Goal: Task Accomplishment & Management: Use online tool/utility

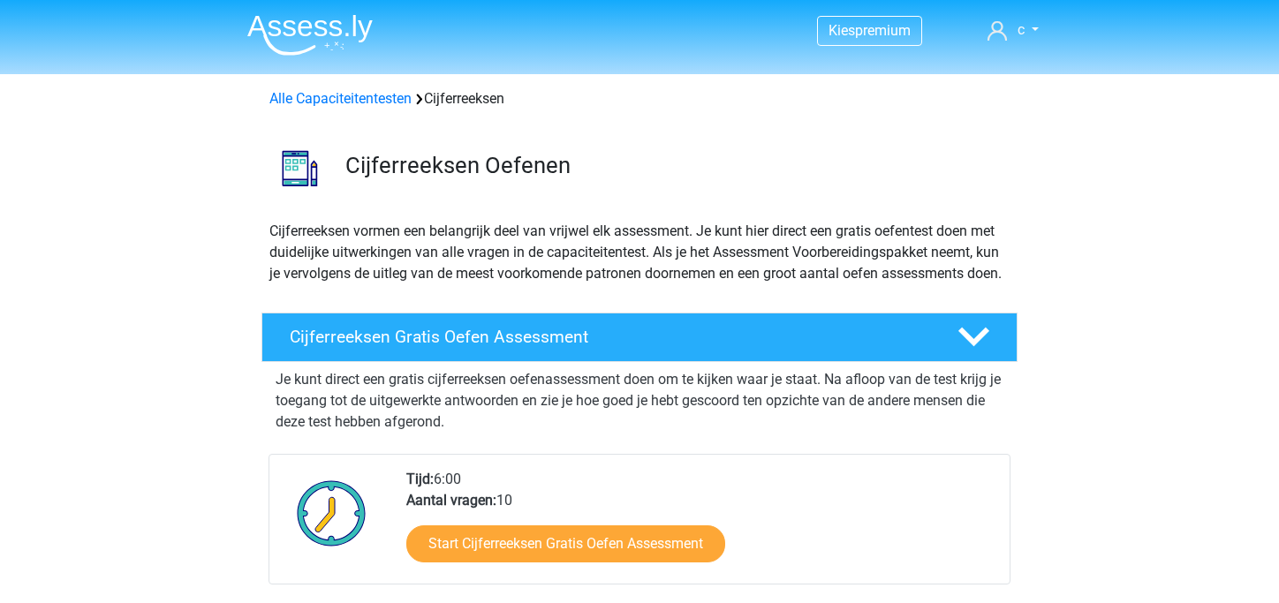
click at [314, 20] on img at bounding box center [309, 35] width 125 height 42
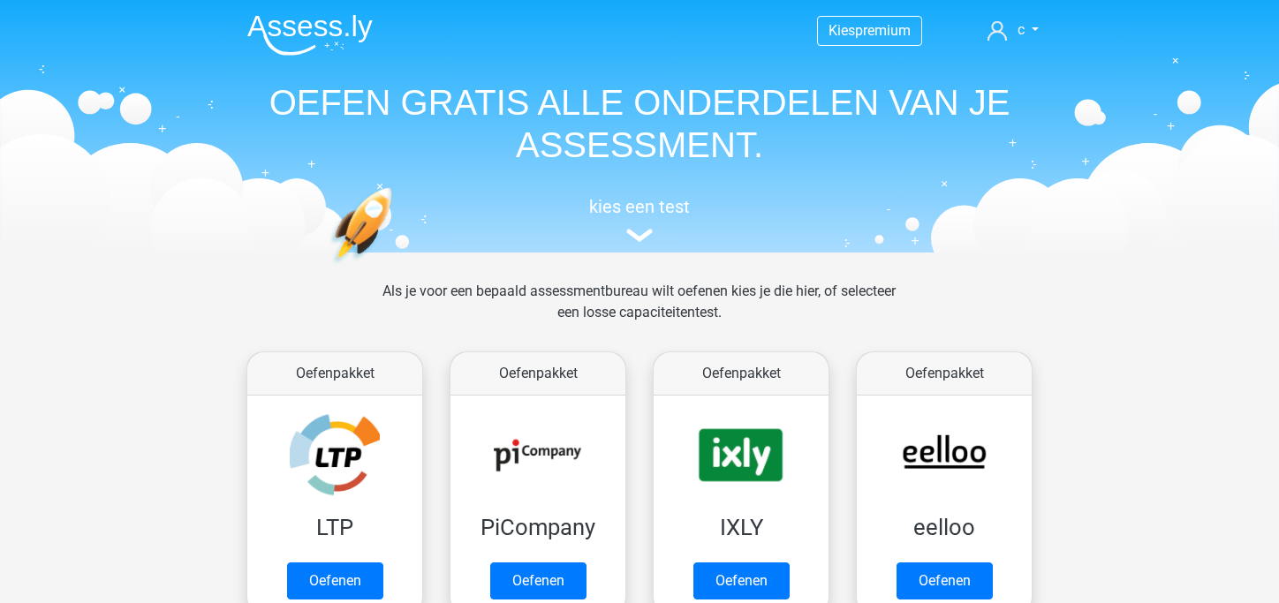
scroll to position [20, 0]
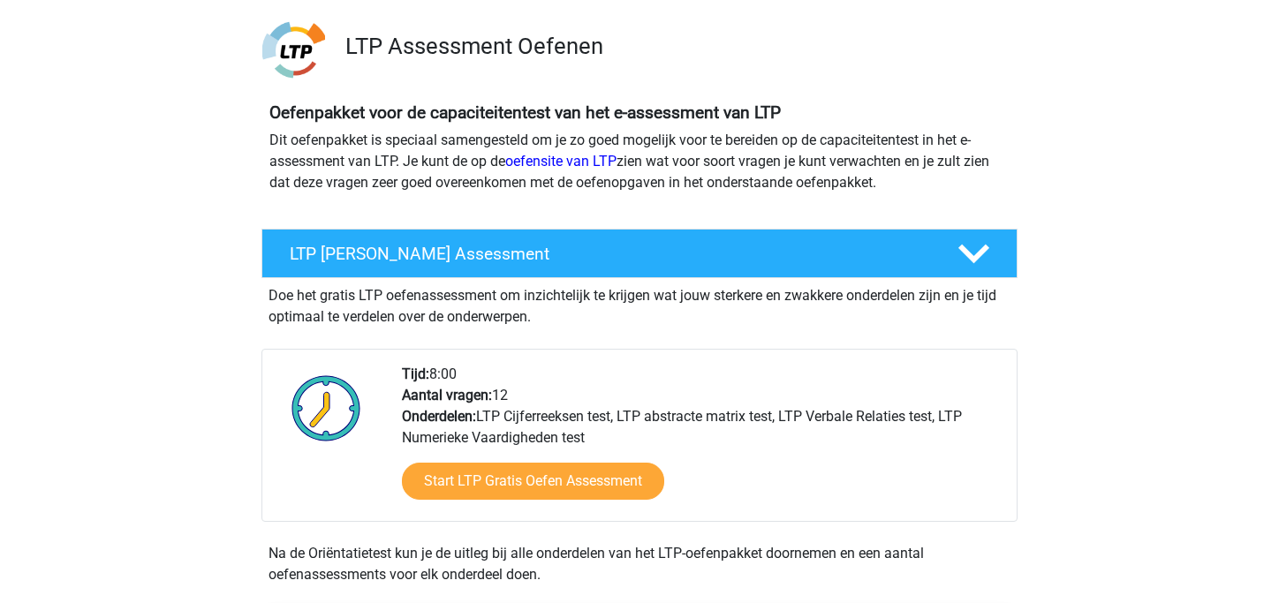
scroll to position [113, 0]
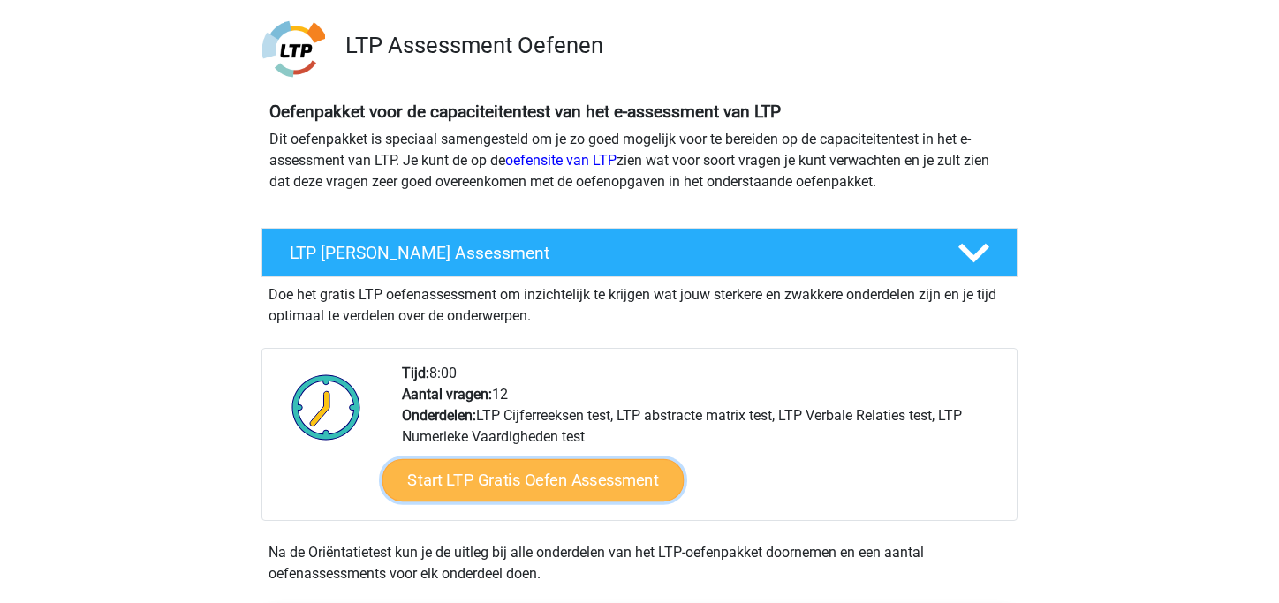
click at [517, 475] on link "Start LTP Gratis Oefen Assessment" at bounding box center [534, 480] width 302 height 42
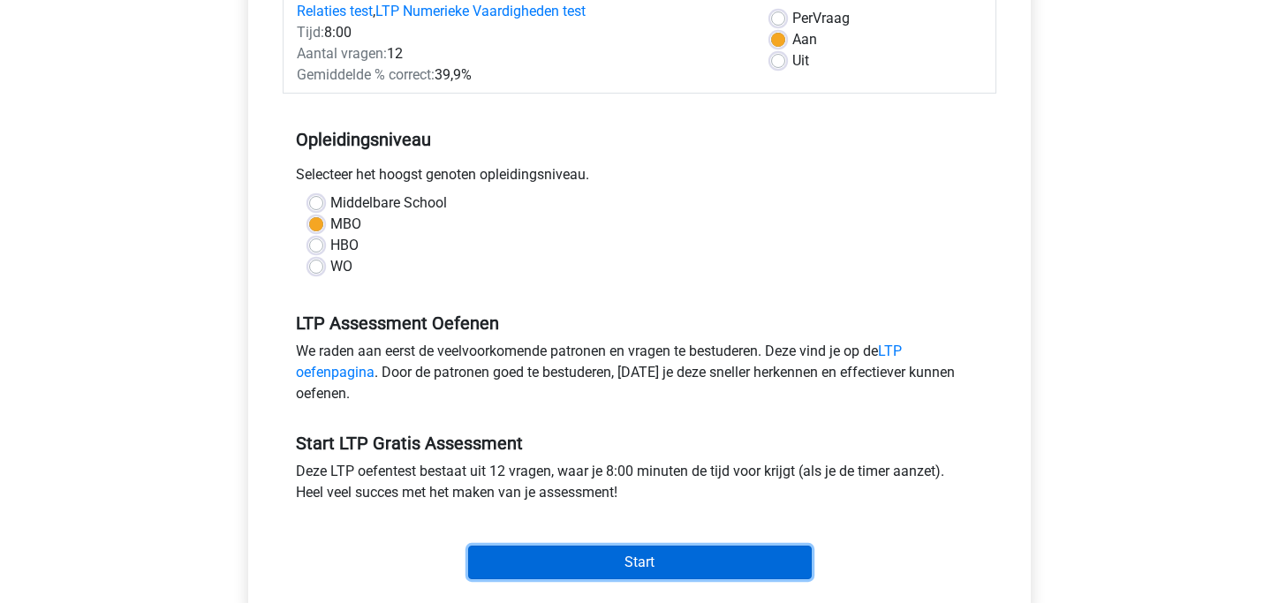
click at [583, 550] on input "Start" at bounding box center [640, 563] width 344 height 34
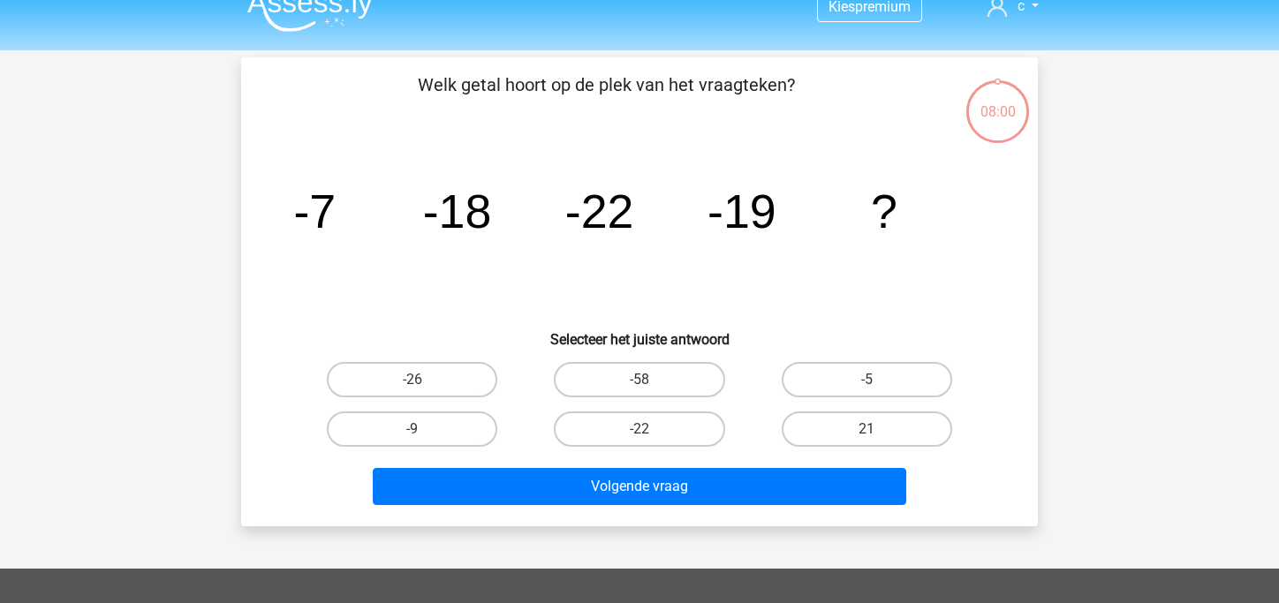
scroll to position [25, 0]
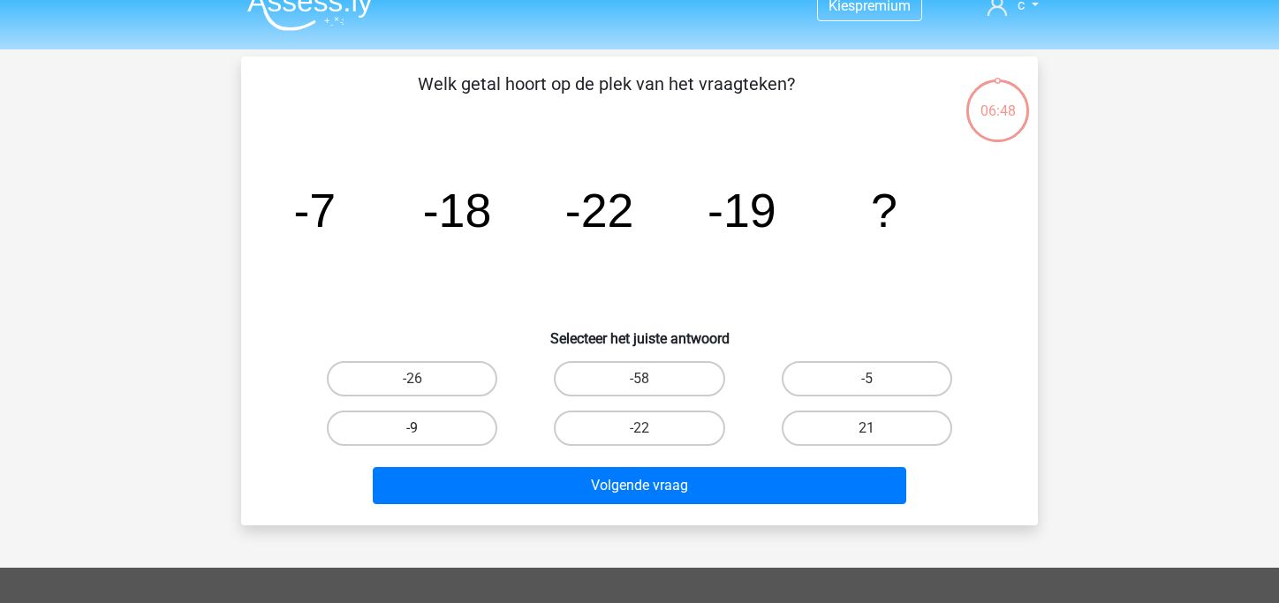
click at [364, 422] on label "-9" at bounding box center [412, 428] width 171 height 35
click at [413, 428] on input "-9" at bounding box center [418, 433] width 11 height 11
radio input "true"
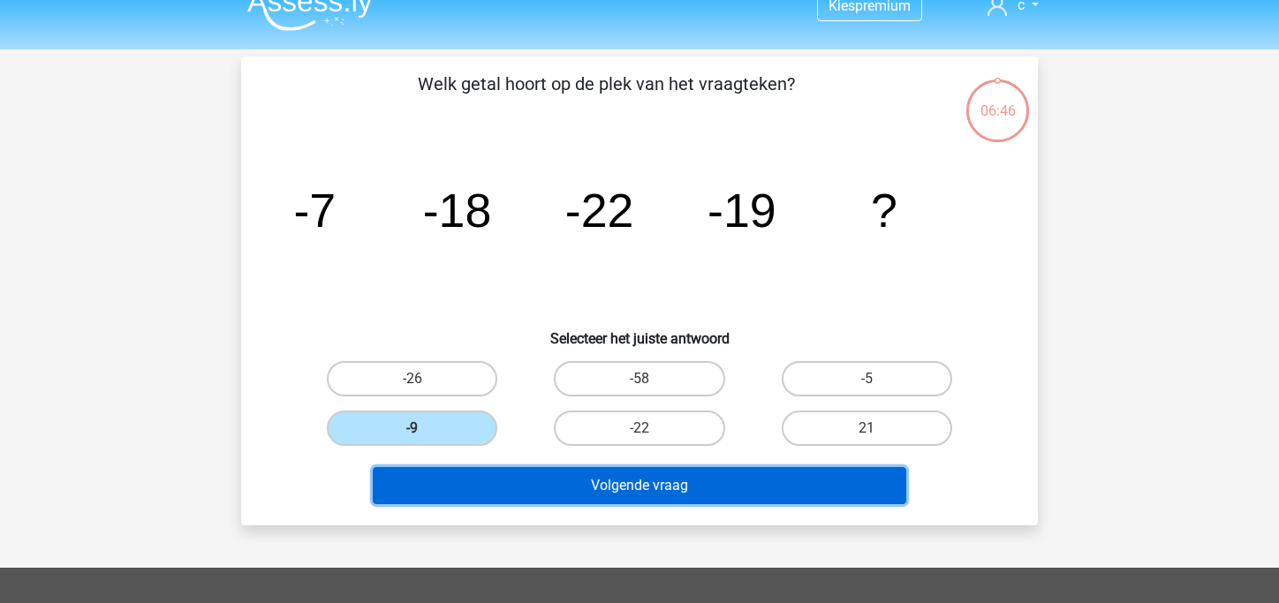
click at [559, 482] on button "Volgende vraag" at bounding box center [640, 485] width 535 height 37
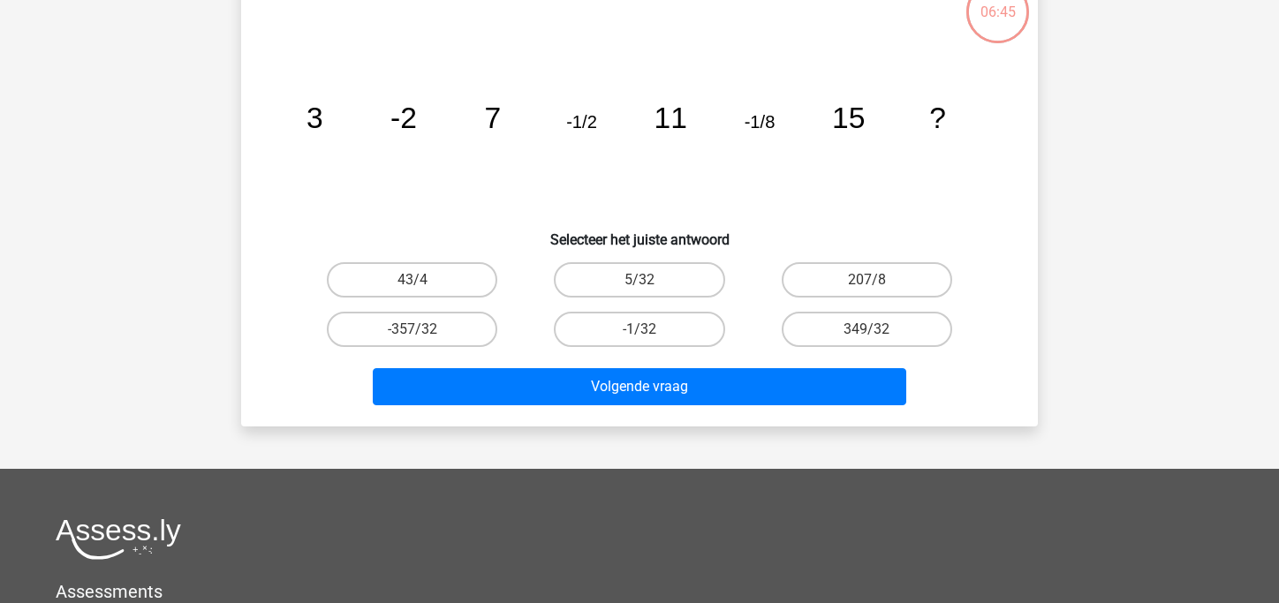
scroll to position [4, 0]
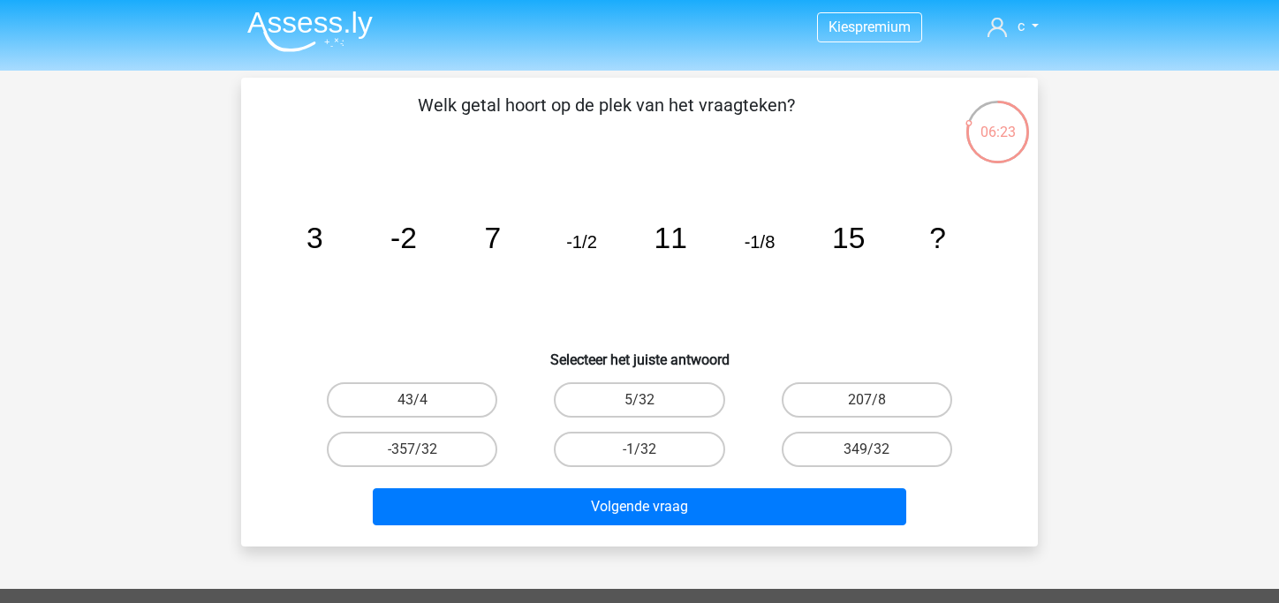
click at [559, 482] on div "Volgende vraag" at bounding box center [639, 503] width 740 height 58
click at [605, 108] on p "Welk getal hoort op de plek van het vraagteken?" at bounding box center [606, 118] width 674 height 53
click at [675, 467] on div "-1/32" at bounding box center [639, 449] width 227 height 49
click at [673, 465] on label "-1/32" at bounding box center [639, 449] width 171 height 35
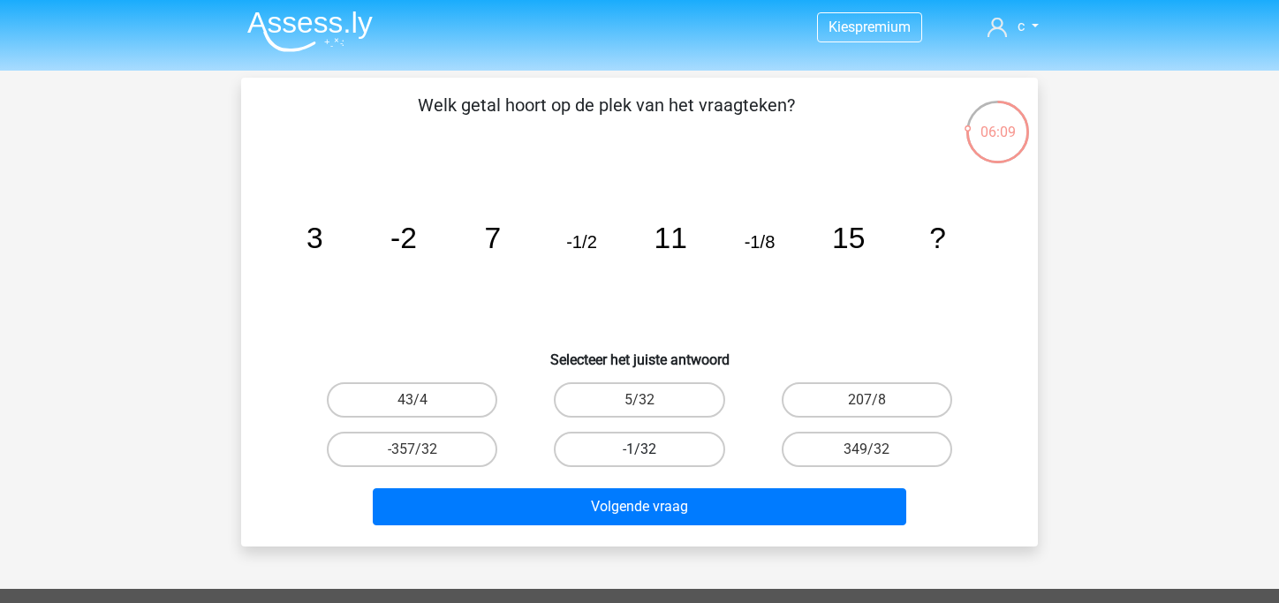
click at [651, 461] on input "-1/32" at bounding box center [645, 455] width 11 height 11
radio input "true"
click at [666, 534] on div "Welk getal hoort op de plek van het vraagteken? image/svg+xml 3 -2 7 -1/2 11 -1…" at bounding box center [639, 312] width 797 height 469
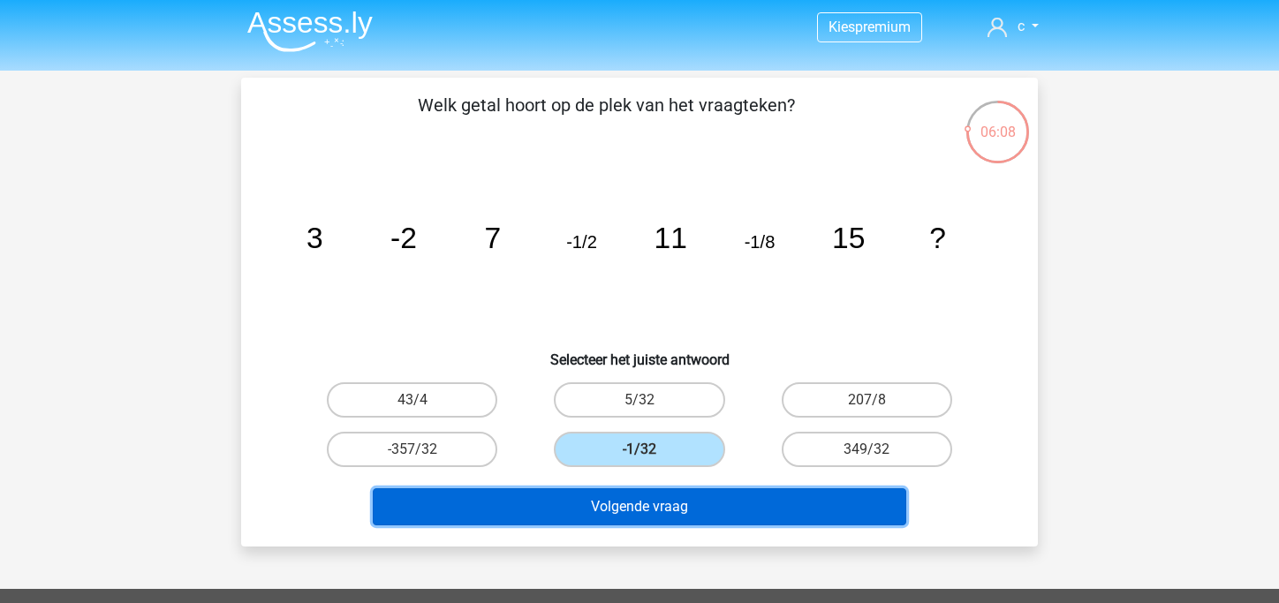
click at [691, 501] on button "Volgende vraag" at bounding box center [640, 507] width 535 height 37
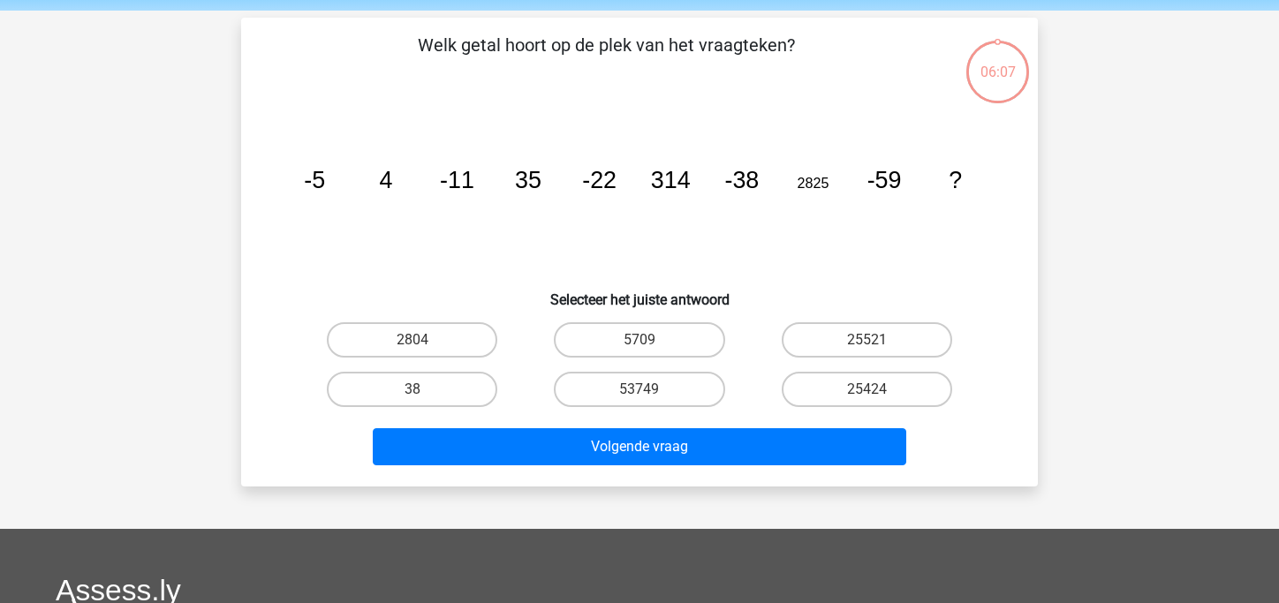
scroll to position [81, 0]
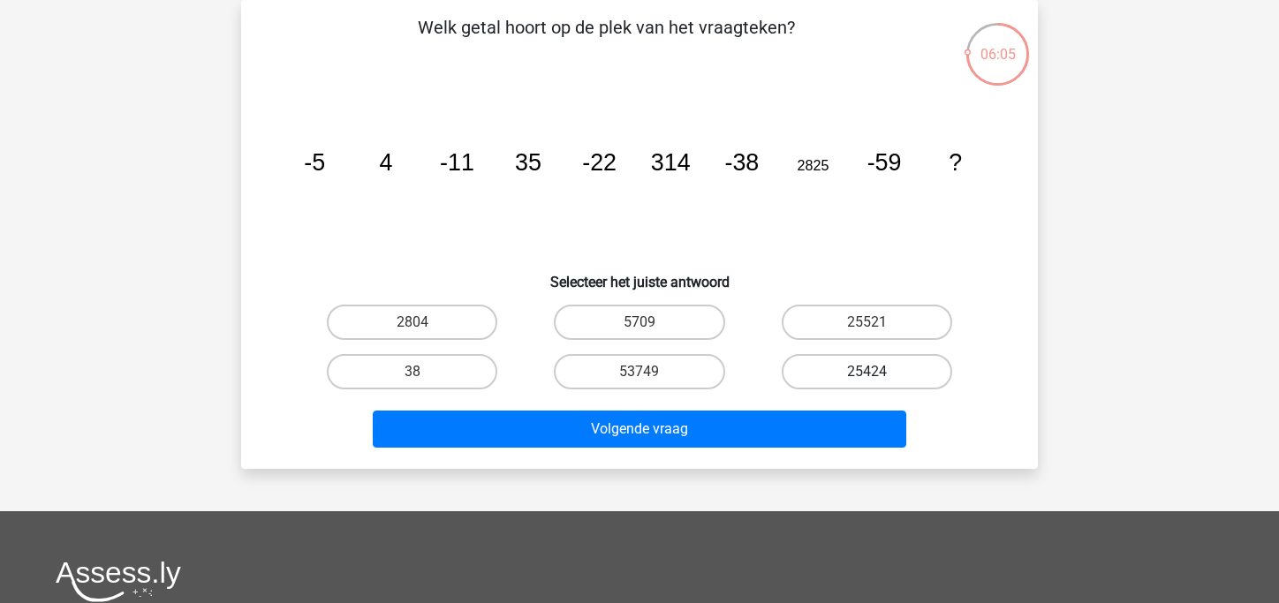
click at [873, 366] on label "25424" at bounding box center [867, 371] width 171 height 35
click at [873, 372] on input "25424" at bounding box center [872, 377] width 11 height 11
radio input "true"
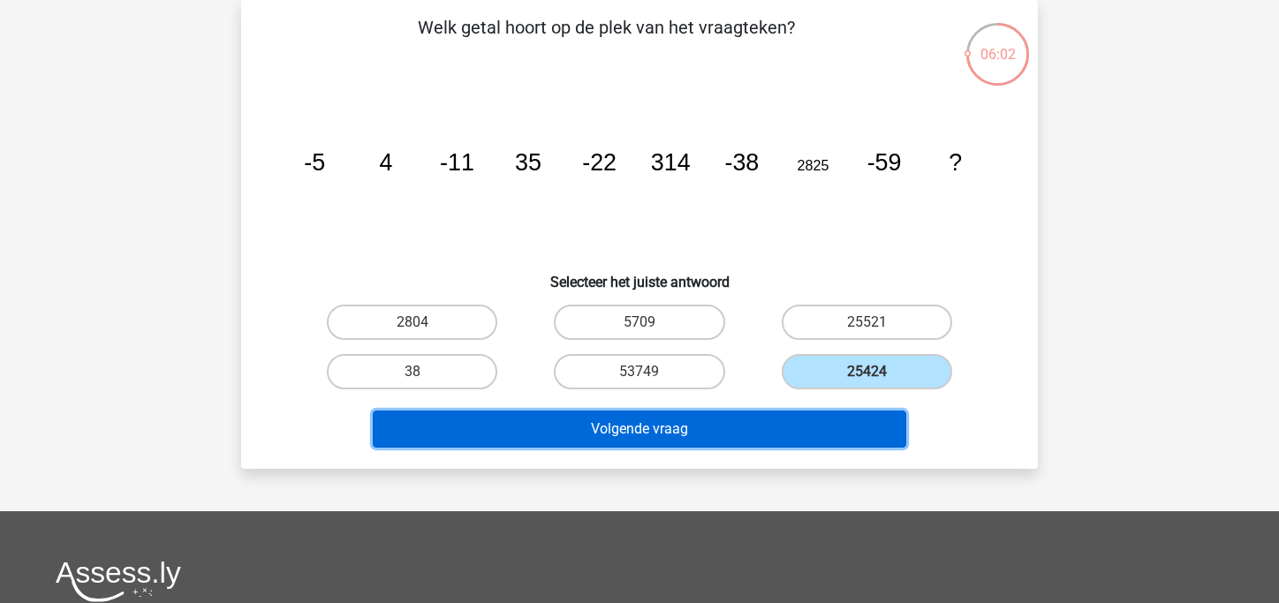
click at [827, 438] on button "Volgende vraag" at bounding box center [640, 429] width 535 height 37
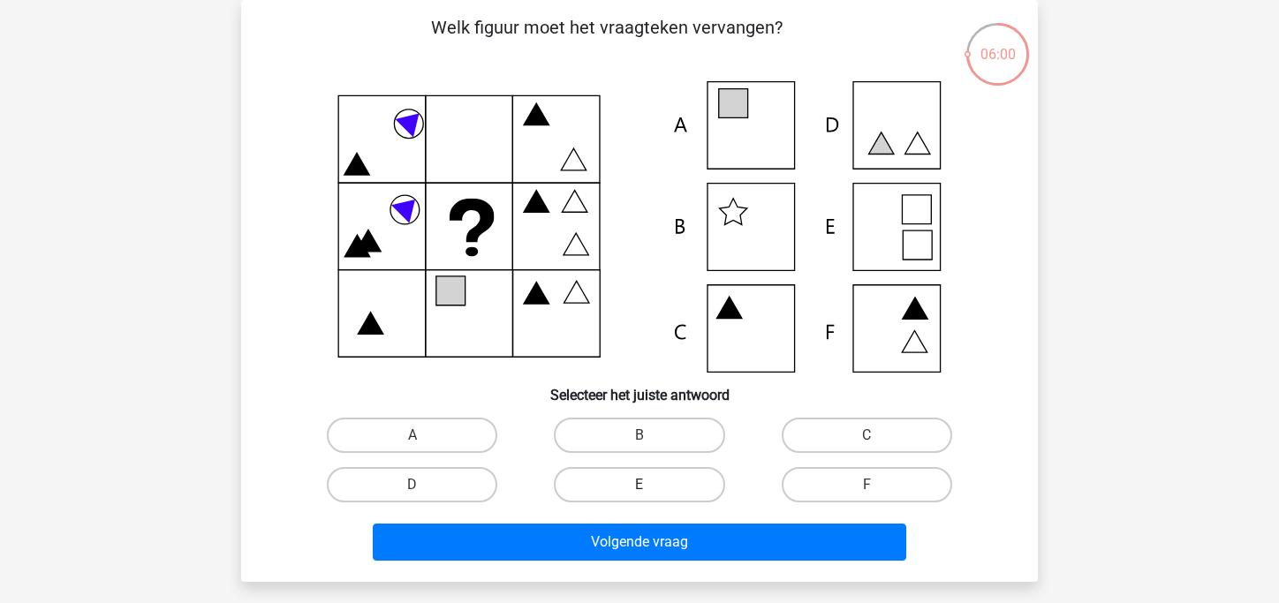
click at [655, 477] on label "E" at bounding box center [639, 484] width 171 height 35
click at [651, 485] on input "E" at bounding box center [645, 490] width 11 height 11
radio input "true"
click at [451, 443] on label "A" at bounding box center [412, 435] width 171 height 35
click at [424, 443] on input "A" at bounding box center [418, 441] width 11 height 11
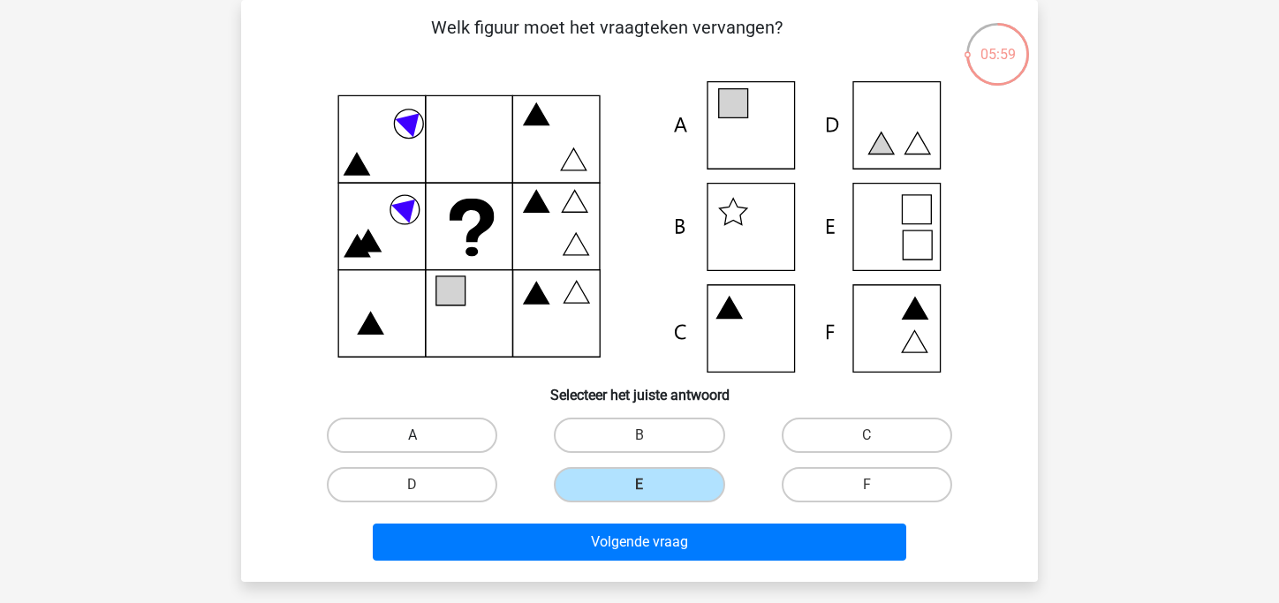
radio input "true"
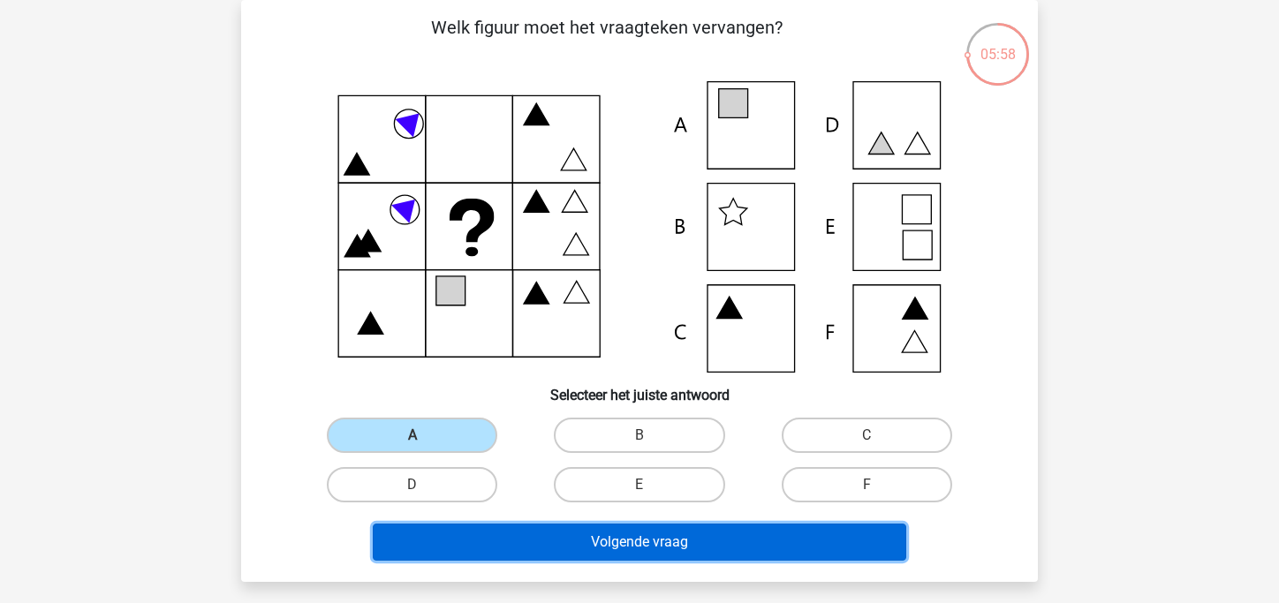
click at [595, 550] on button "Volgende vraag" at bounding box center [640, 542] width 535 height 37
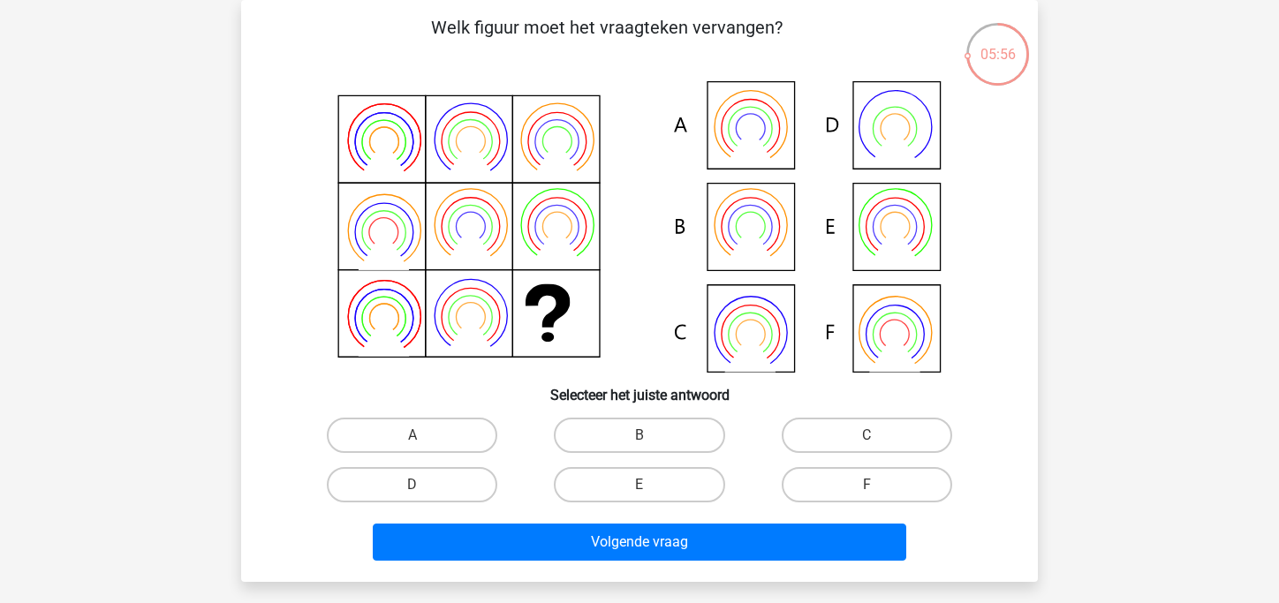
click at [612, 456] on div "B" at bounding box center [639, 435] width 227 height 49
click at [613, 453] on div "B" at bounding box center [639, 435] width 227 height 49
click at [615, 451] on label "B" at bounding box center [639, 435] width 171 height 35
click at [640, 447] on input "B" at bounding box center [645, 441] width 11 height 11
radio input "true"
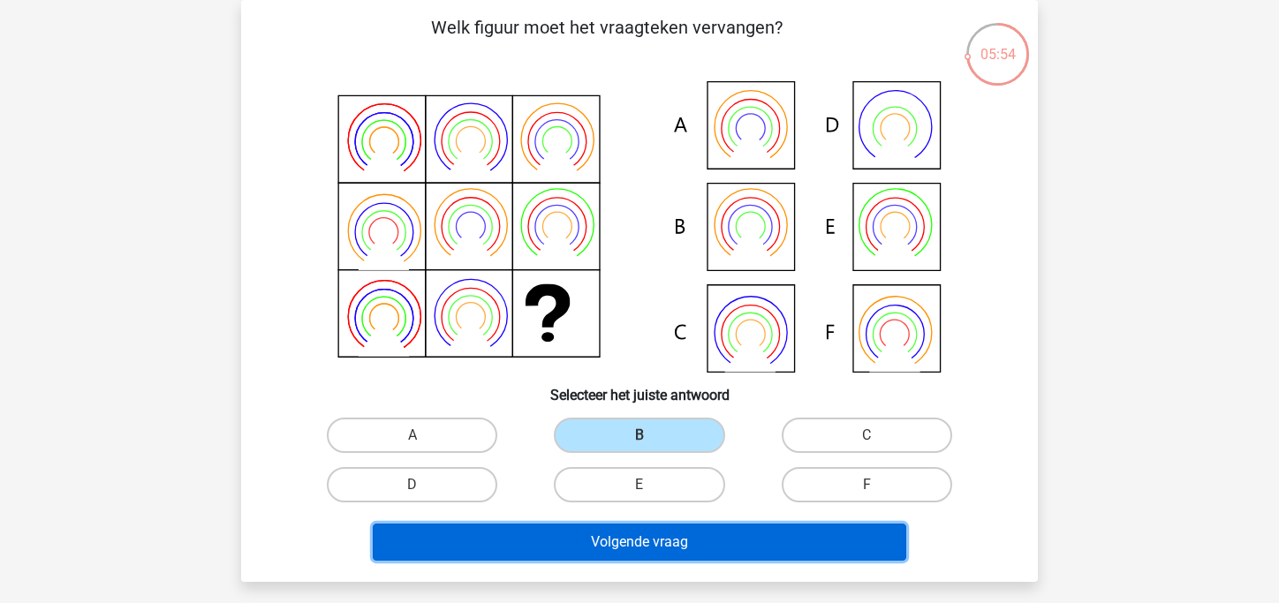
click at [608, 534] on button "Volgende vraag" at bounding box center [640, 542] width 535 height 37
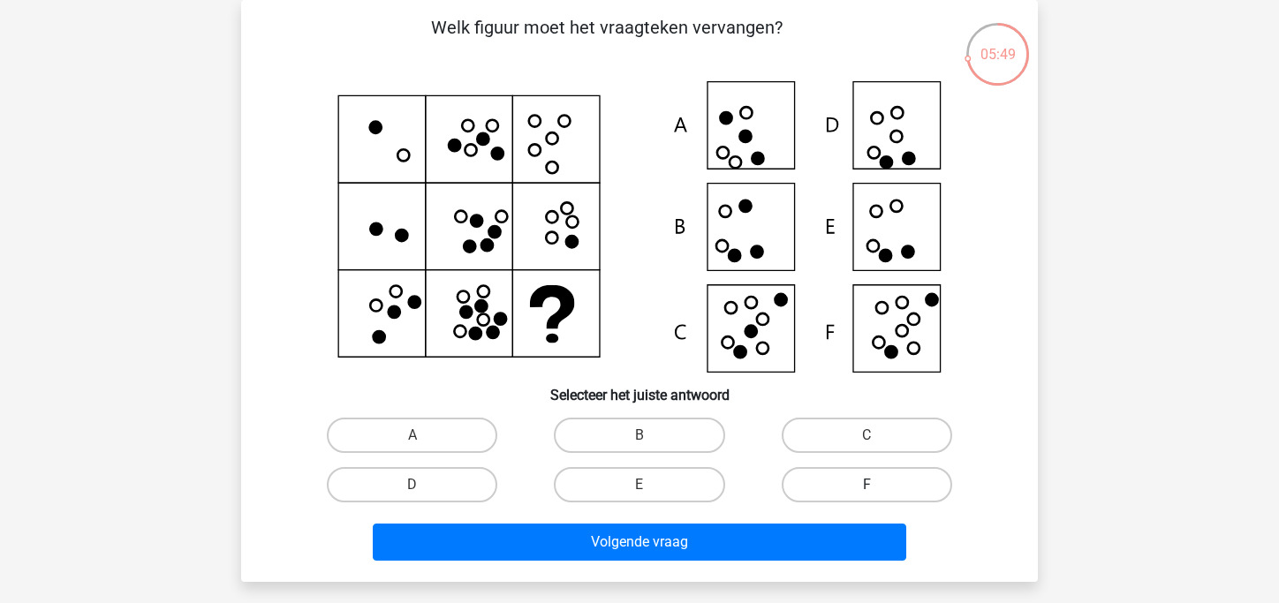
click at [850, 487] on label "F" at bounding box center [867, 484] width 171 height 35
click at [867, 487] on input "F" at bounding box center [872, 490] width 11 height 11
radio input "true"
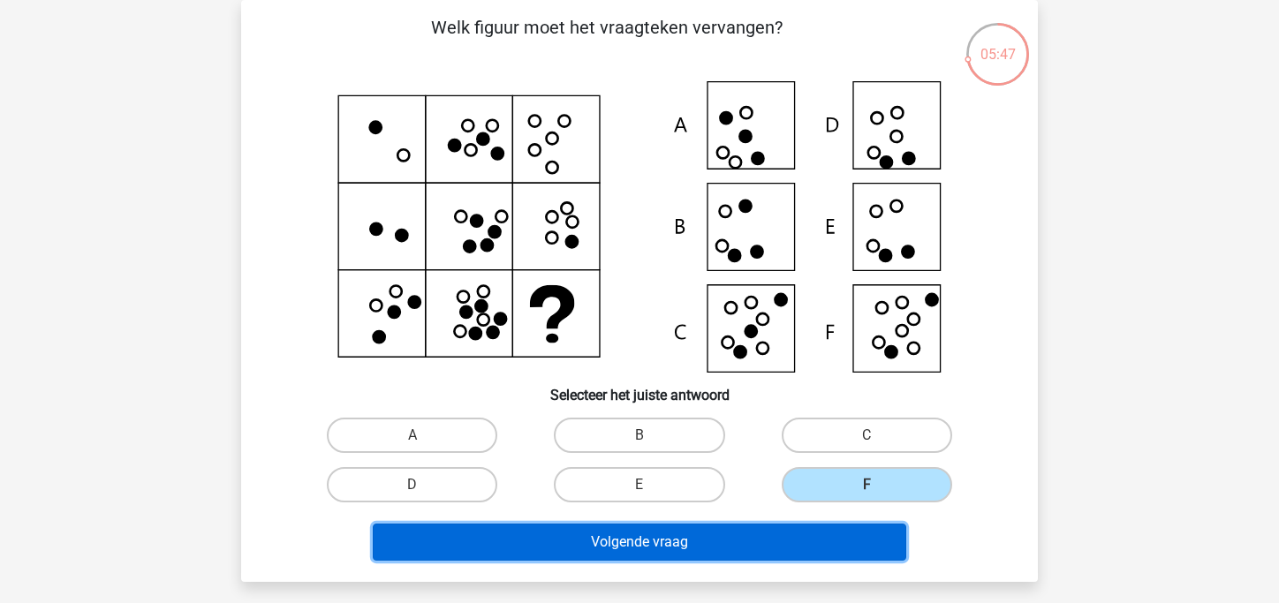
click at [748, 546] on button "Volgende vraag" at bounding box center [640, 542] width 535 height 37
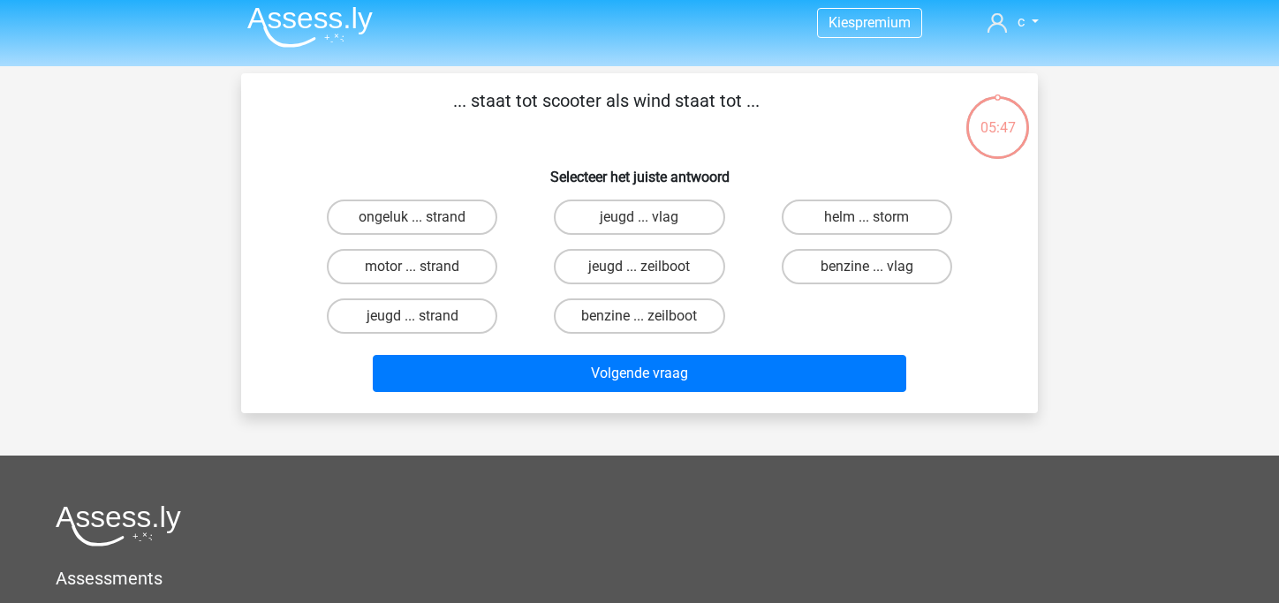
scroll to position [7, 0]
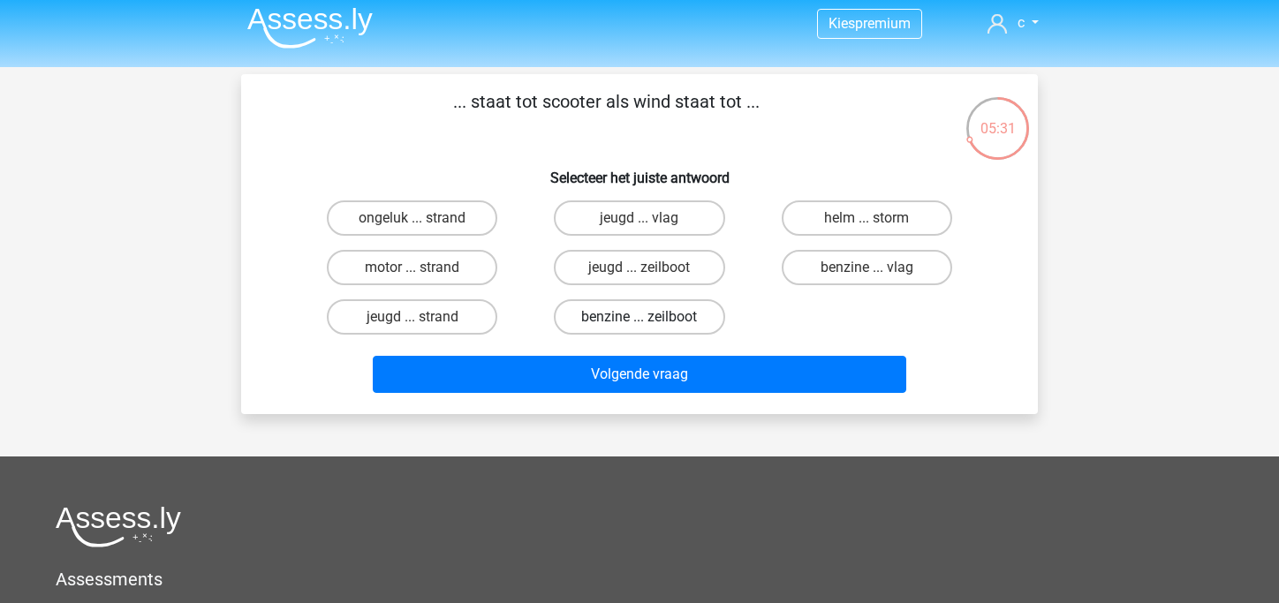
click at [638, 316] on label "benzine ... zeilboot" at bounding box center [639, 316] width 171 height 35
click at [640, 317] on input "benzine ... zeilboot" at bounding box center [645, 322] width 11 height 11
radio input "true"
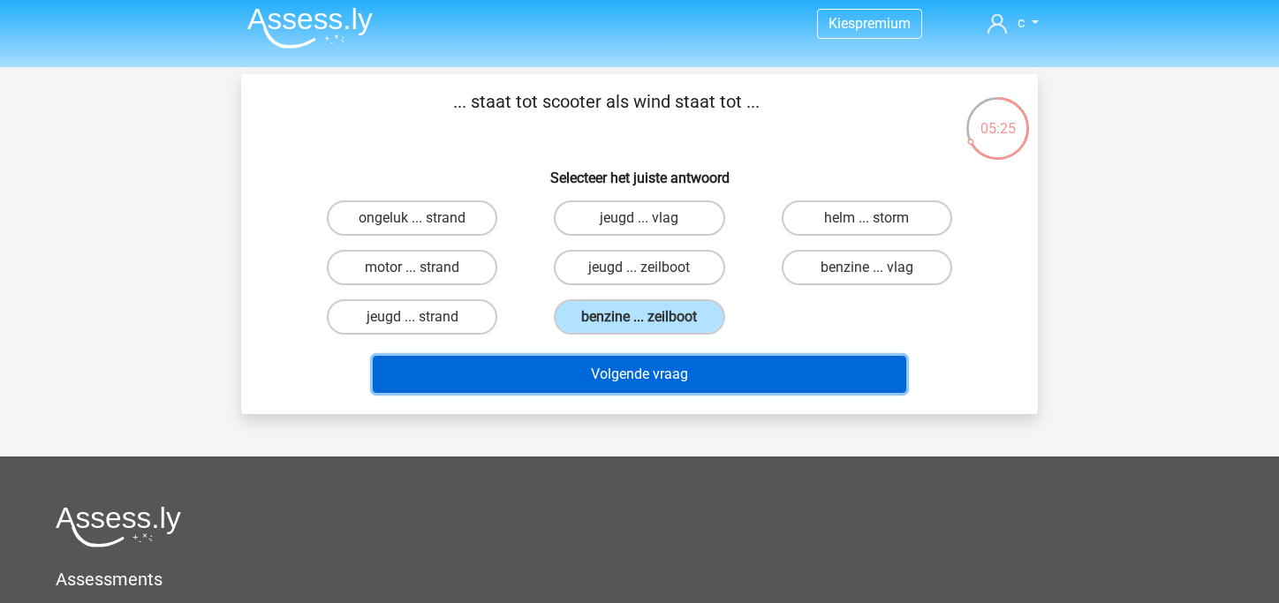
click at [614, 373] on button "Volgende vraag" at bounding box center [640, 374] width 535 height 37
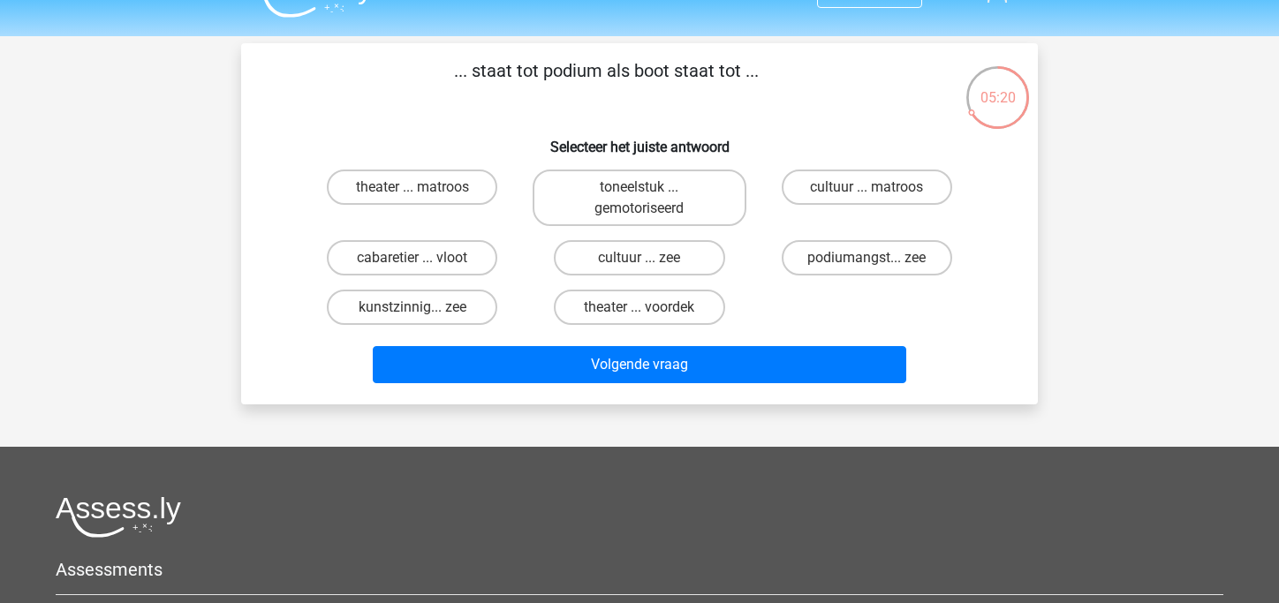
scroll to position [36, 0]
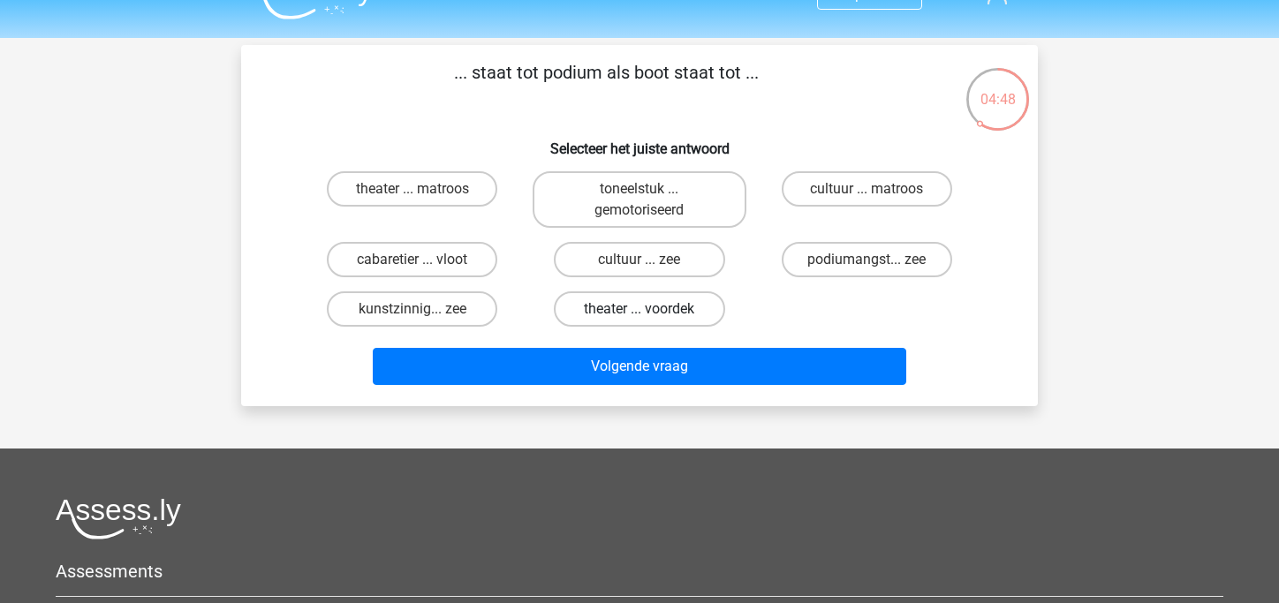
click at [681, 316] on label "theater ... voordek" at bounding box center [639, 309] width 171 height 35
click at [651, 316] on input "theater ... voordek" at bounding box center [645, 314] width 11 height 11
radio input "true"
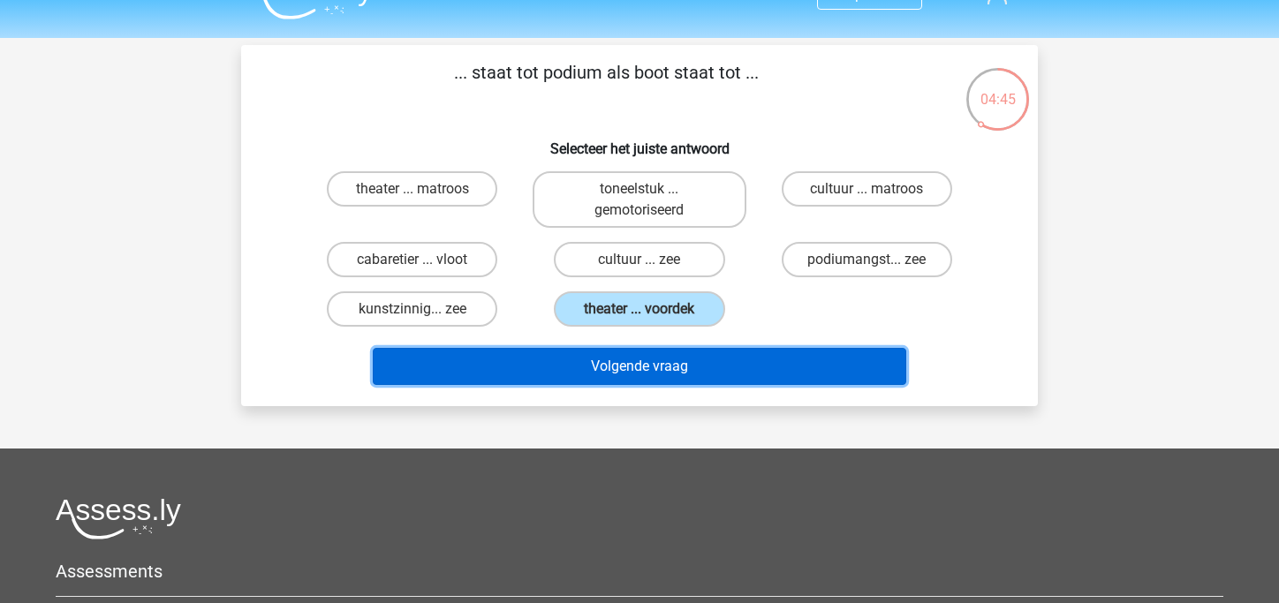
click at [689, 379] on button "Volgende vraag" at bounding box center [640, 366] width 535 height 37
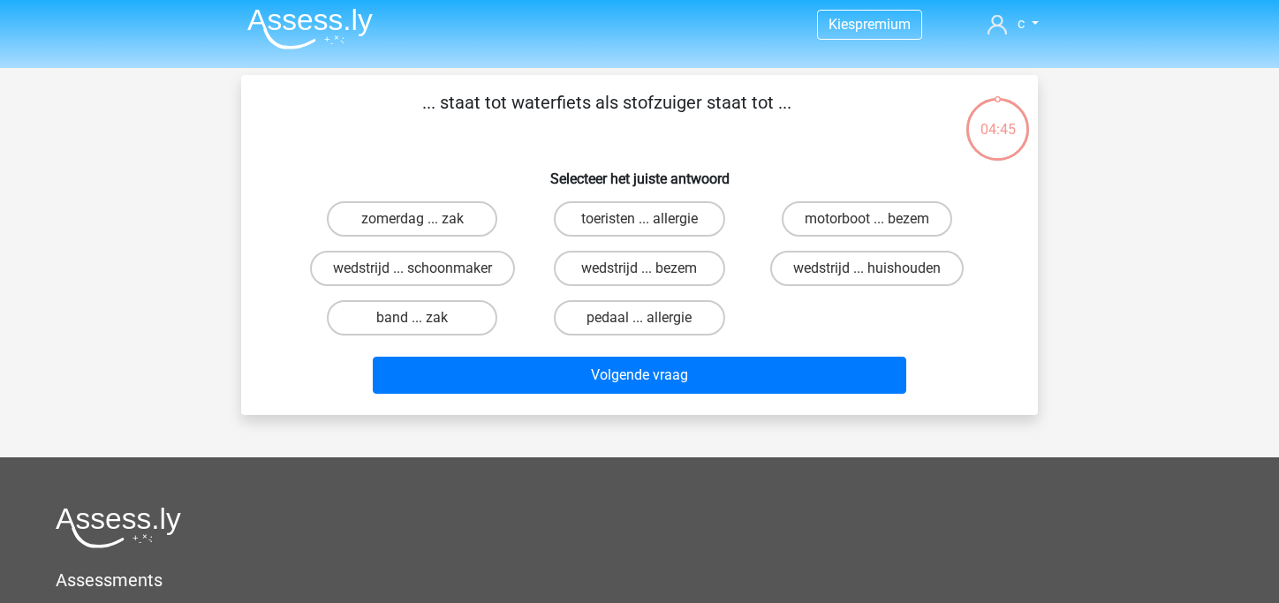
scroll to position [0, 0]
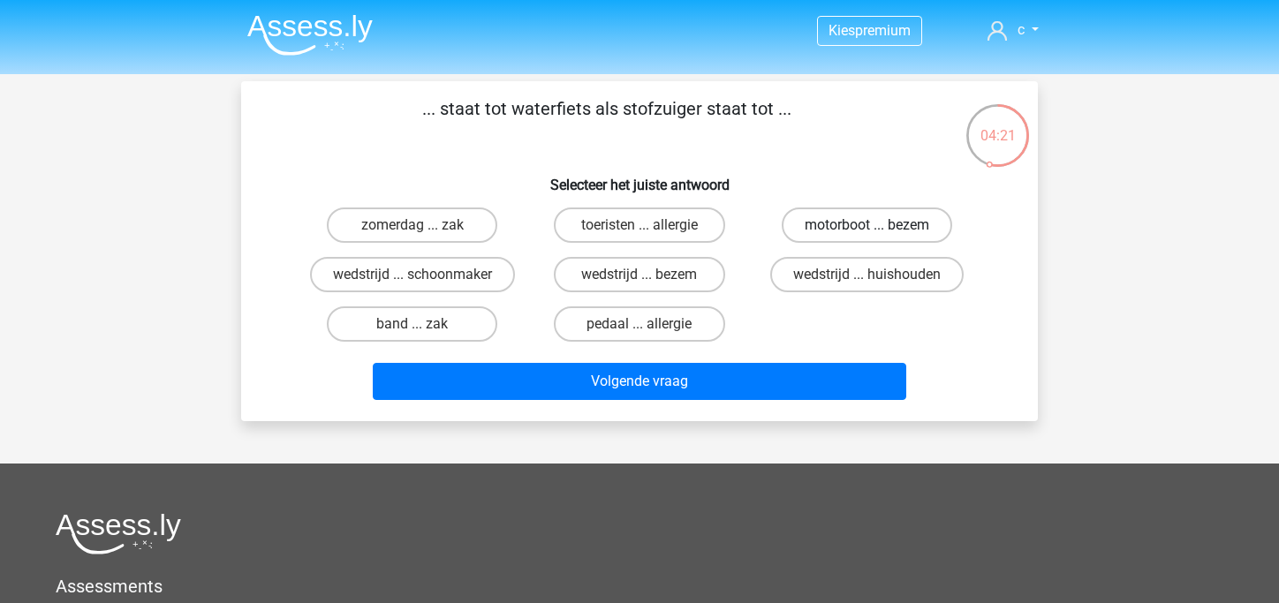
click at [898, 218] on label "motorboot ... bezem" at bounding box center [867, 225] width 171 height 35
click at [878, 225] on input "motorboot ... bezem" at bounding box center [872, 230] width 11 height 11
radio input "true"
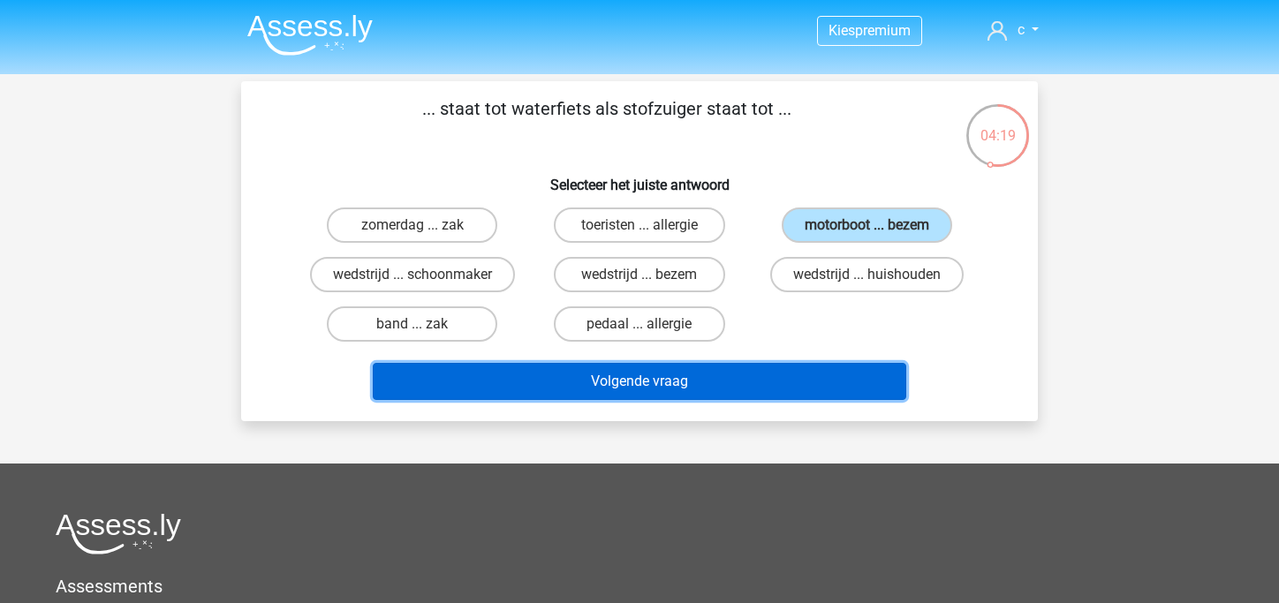
click at [672, 387] on button "Volgende vraag" at bounding box center [640, 381] width 535 height 37
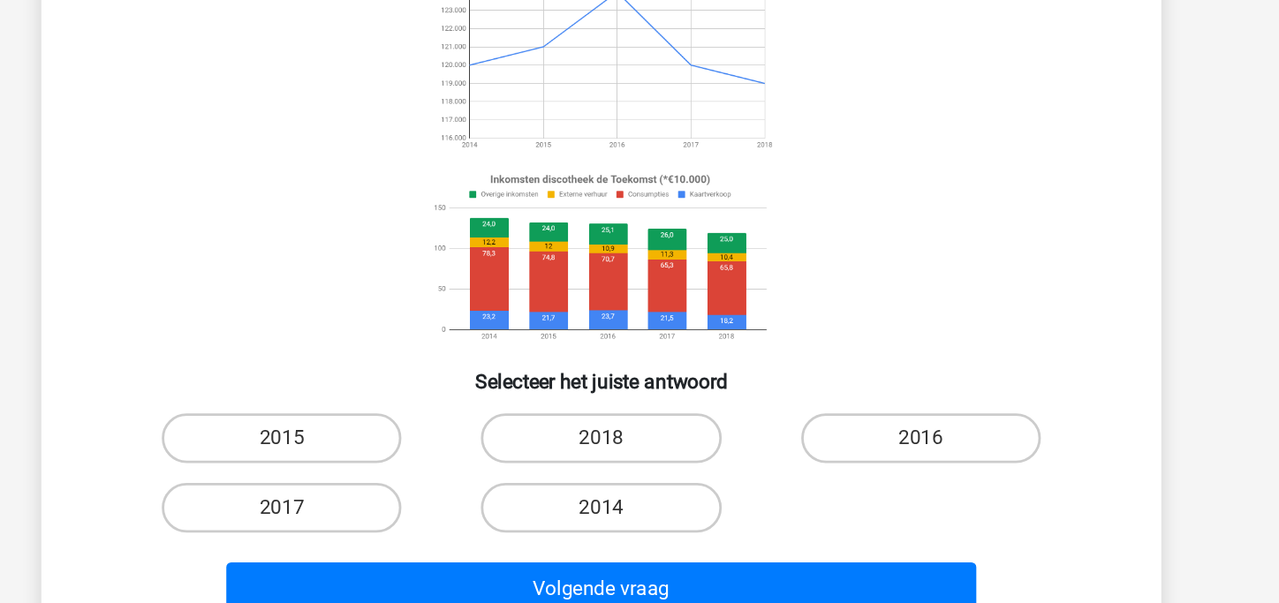
scroll to position [32, 0]
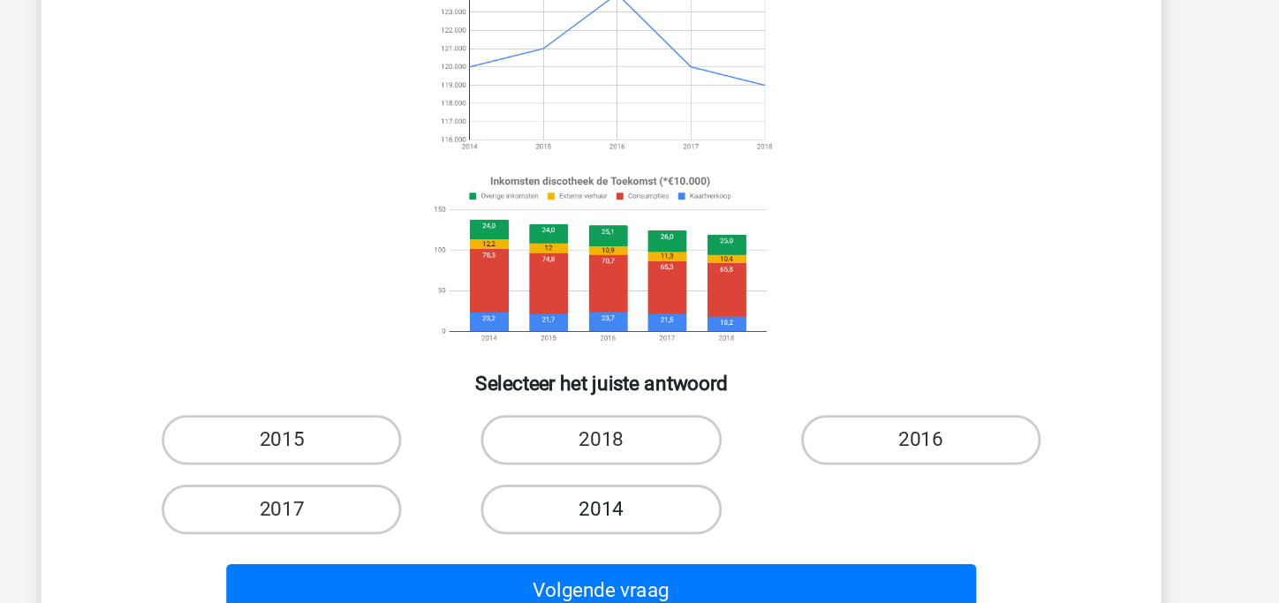
click at [657, 533] on label "2014" at bounding box center [639, 534] width 171 height 35
click at [651, 535] on input "2014" at bounding box center [645, 540] width 11 height 11
radio input "true"
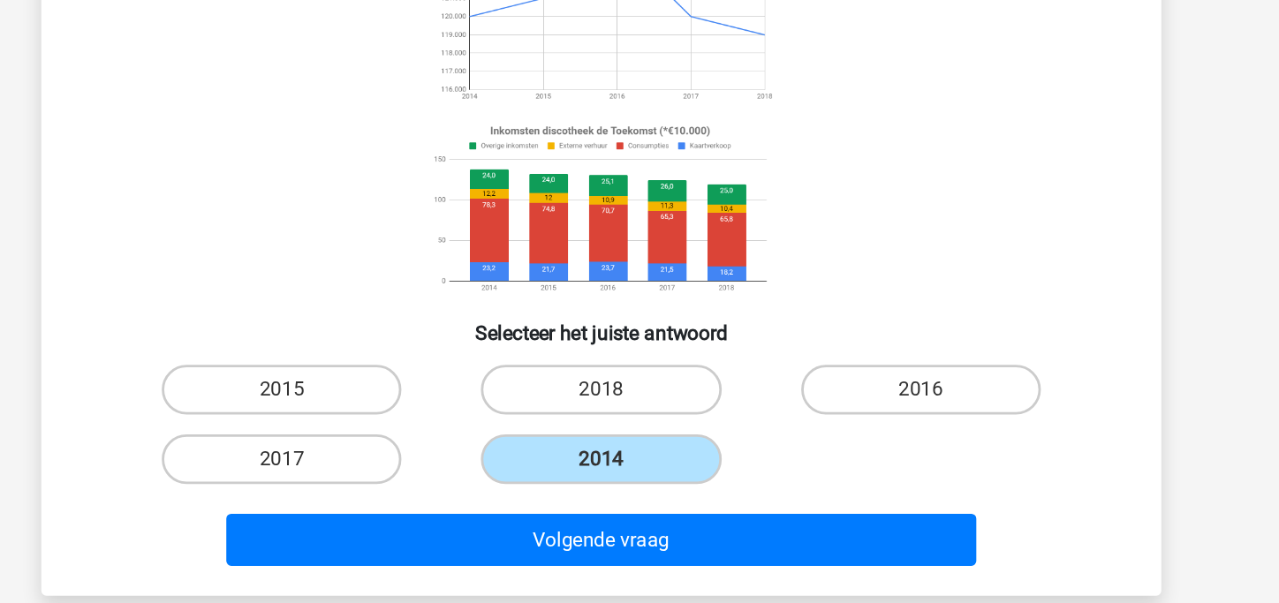
scroll to position [66, 0]
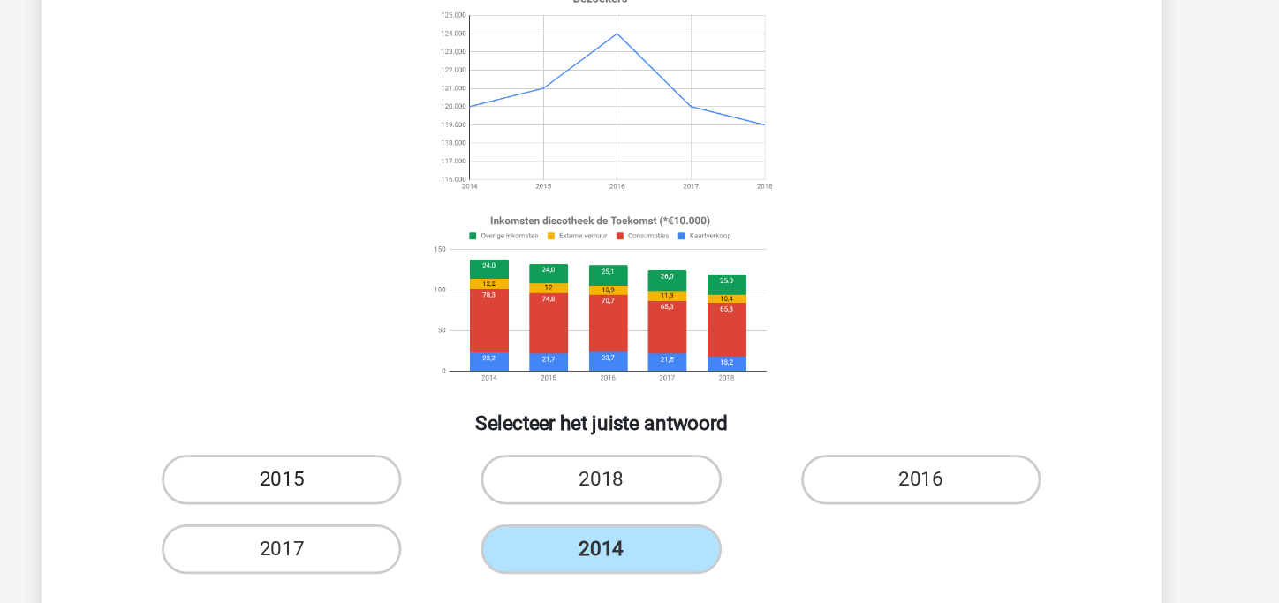
click at [440, 451] on label "2015" at bounding box center [412, 450] width 171 height 35
click at [424, 451] on input "2015" at bounding box center [418, 456] width 11 height 11
radio input "true"
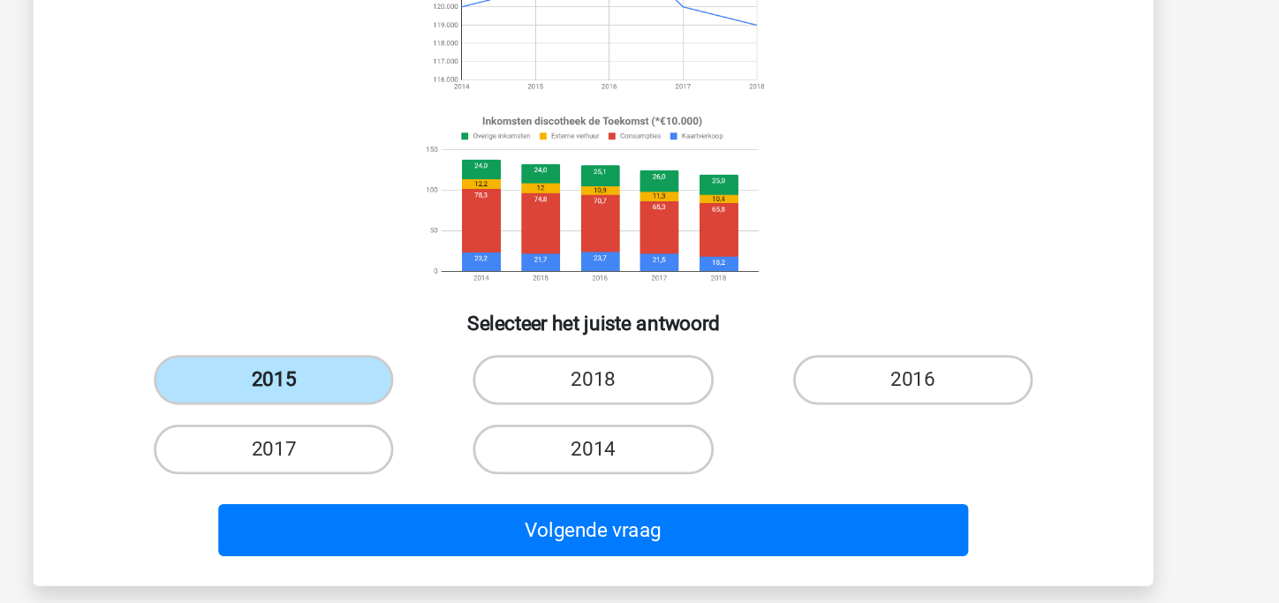
scroll to position [73, 0]
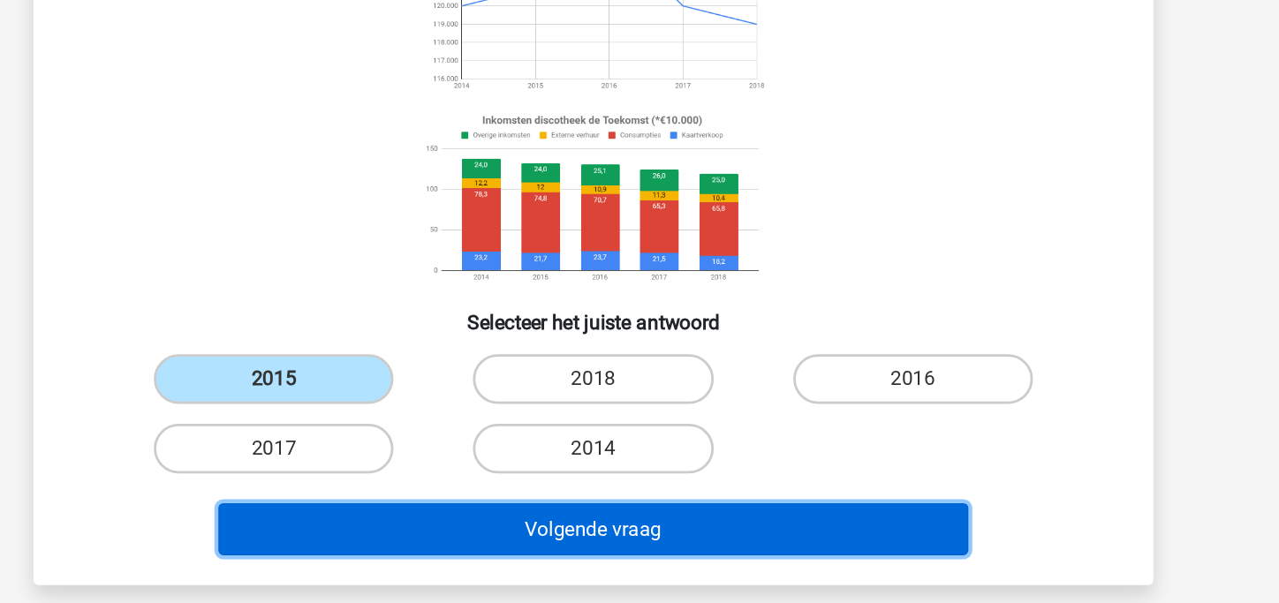
click at [471, 542] on button "Volgende vraag" at bounding box center [640, 550] width 535 height 37
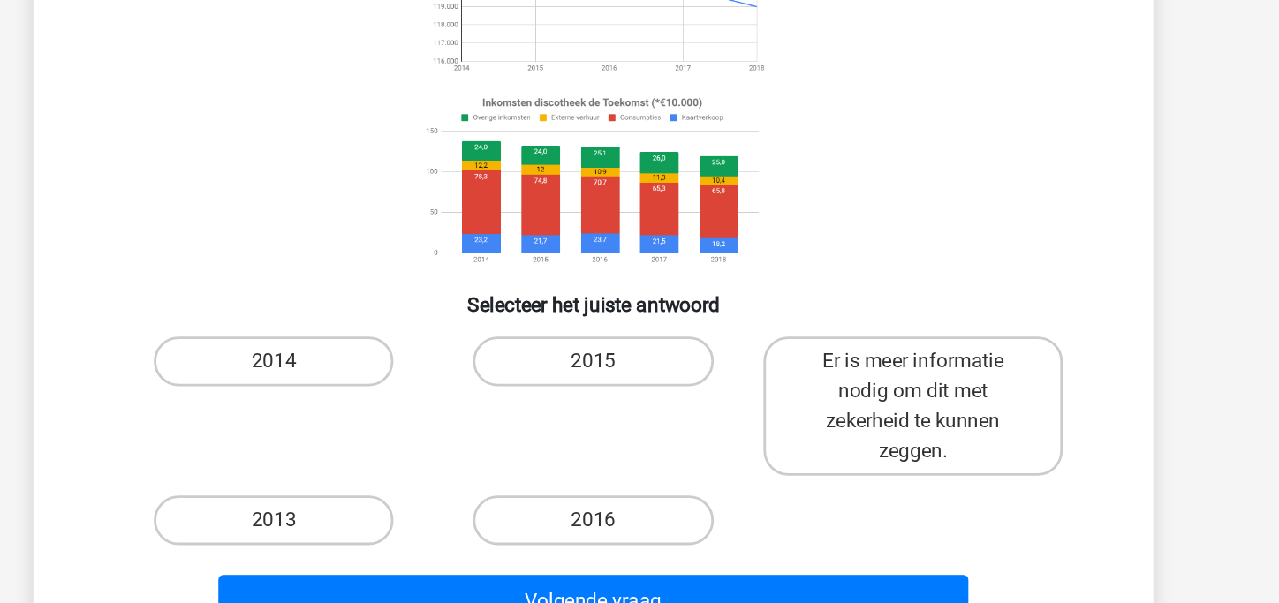
scroll to position [87, 0]
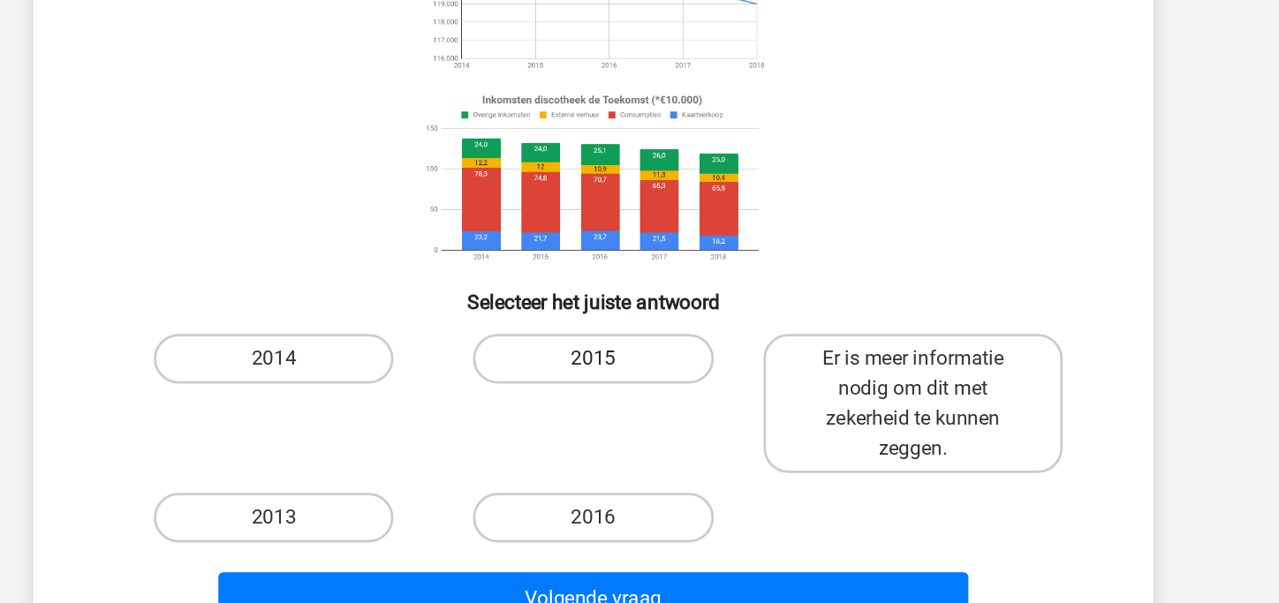
click at [685, 416] on label "2015" at bounding box center [639, 429] width 171 height 35
click at [651, 429] on input "2015" at bounding box center [645, 434] width 11 height 11
radio input "true"
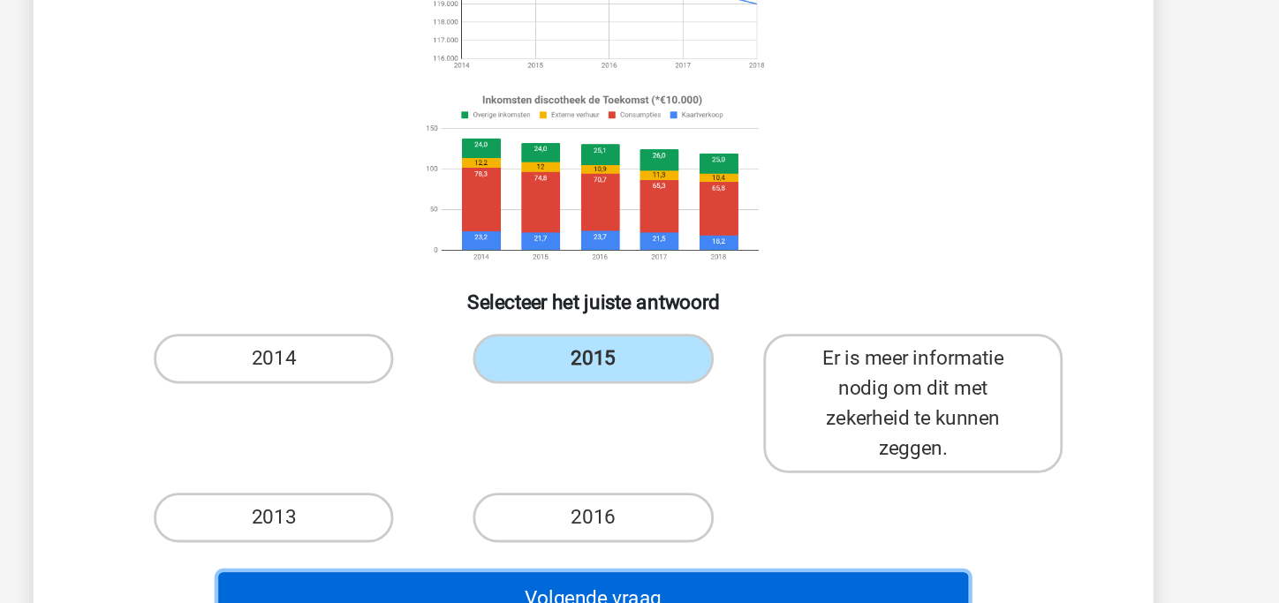
click at [691, 585] on button "Volgende vraag" at bounding box center [640, 599] width 535 height 37
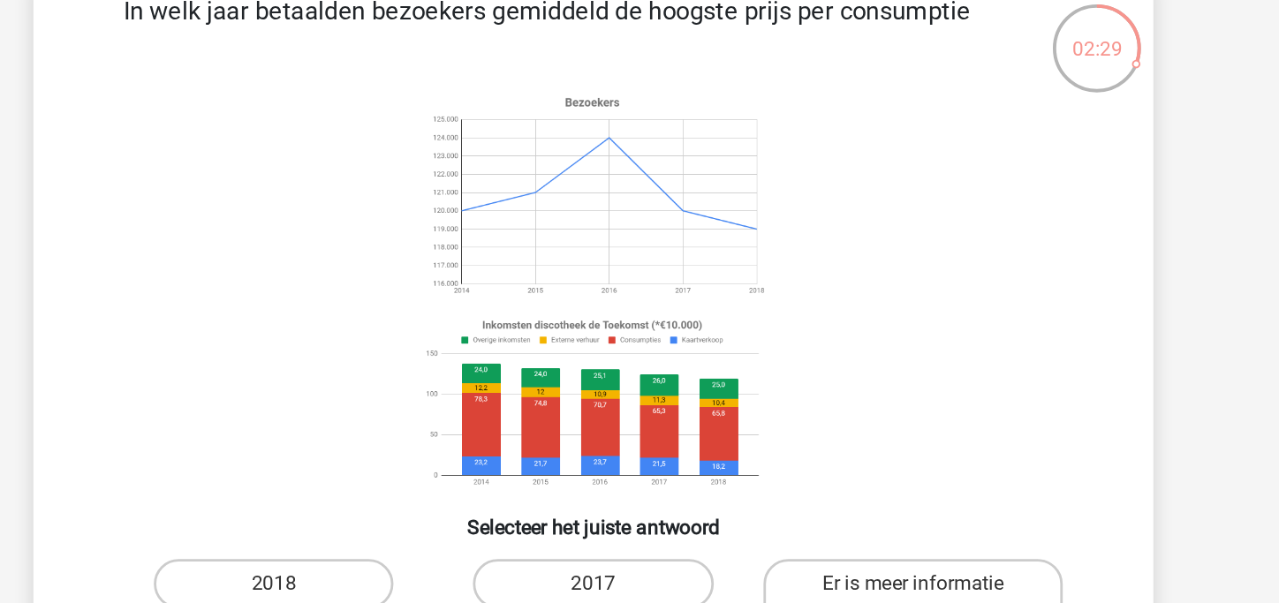
scroll to position [81, 0]
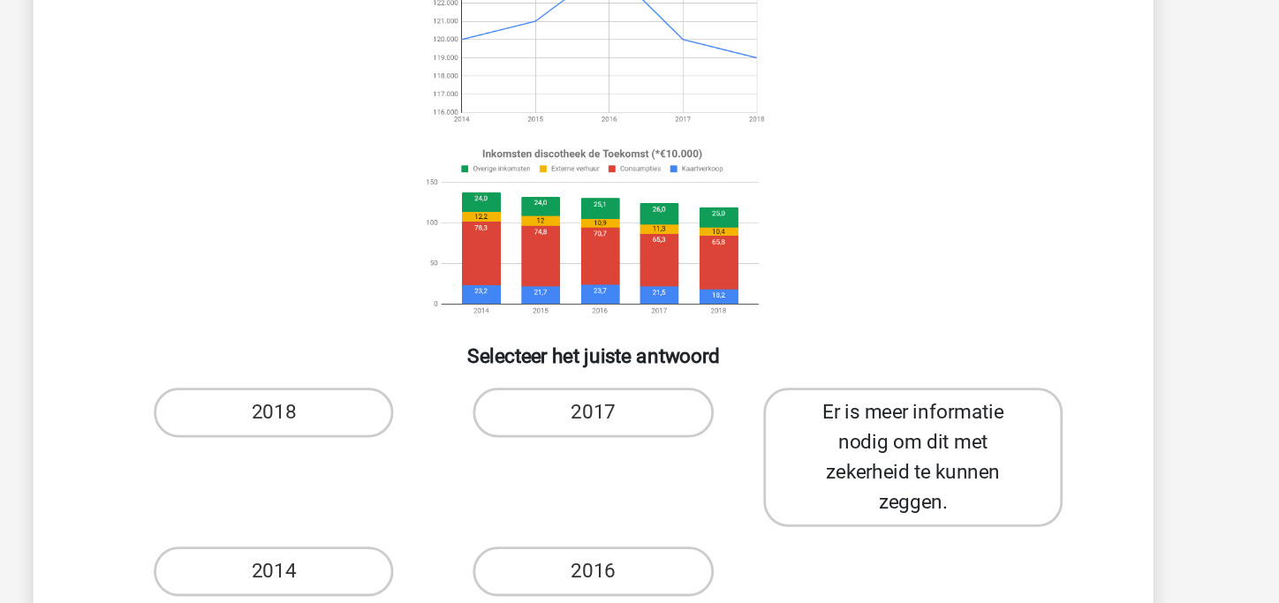
click at [814, 512] on label "Er is meer informatie nodig om dit met zekerheid te kunnen zeggen." at bounding box center [867, 467] width 213 height 99
click at [867, 447] on input "Er is meer informatie nodig om dit met zekerheid te kunnen zeggen." at bounding box center [872, 441] width 11 height 11
radio input "true"
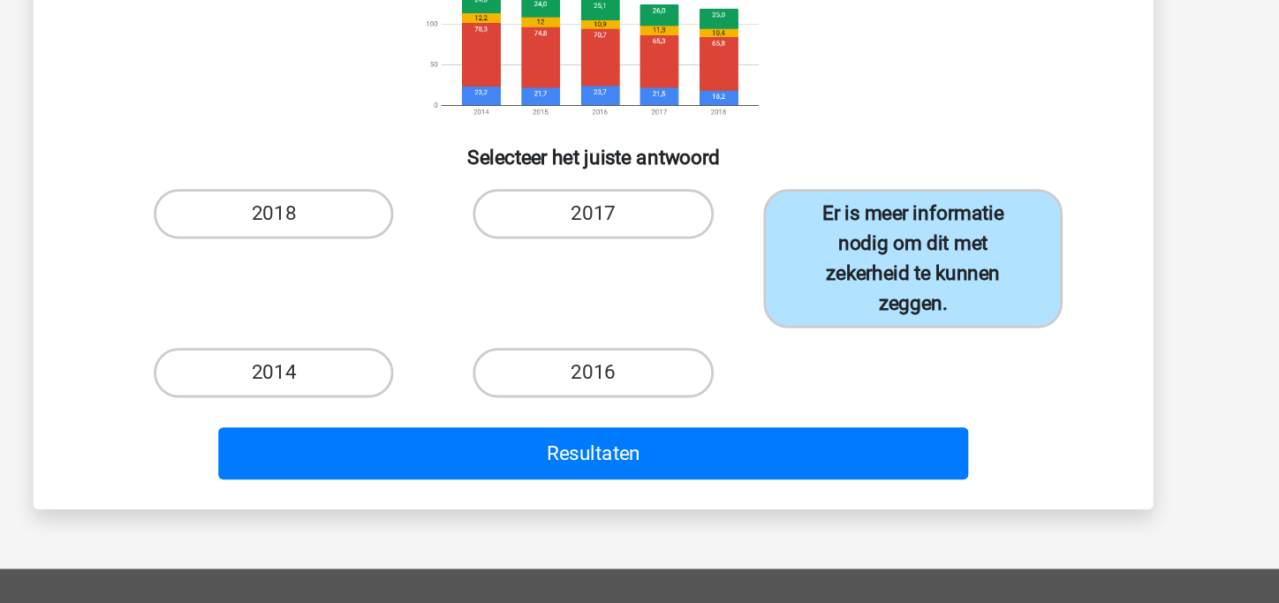
scroll to position [205, 0]
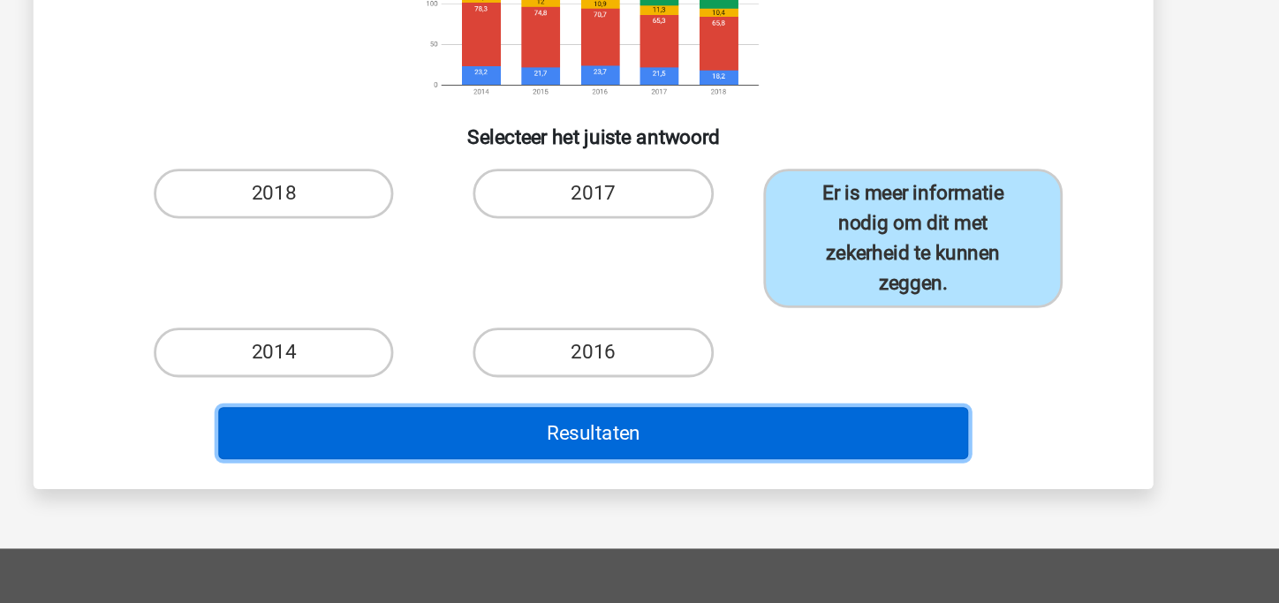
click at [795, 478] on button "Resultaten" at bounding box center [640, 482] width 535 height 37
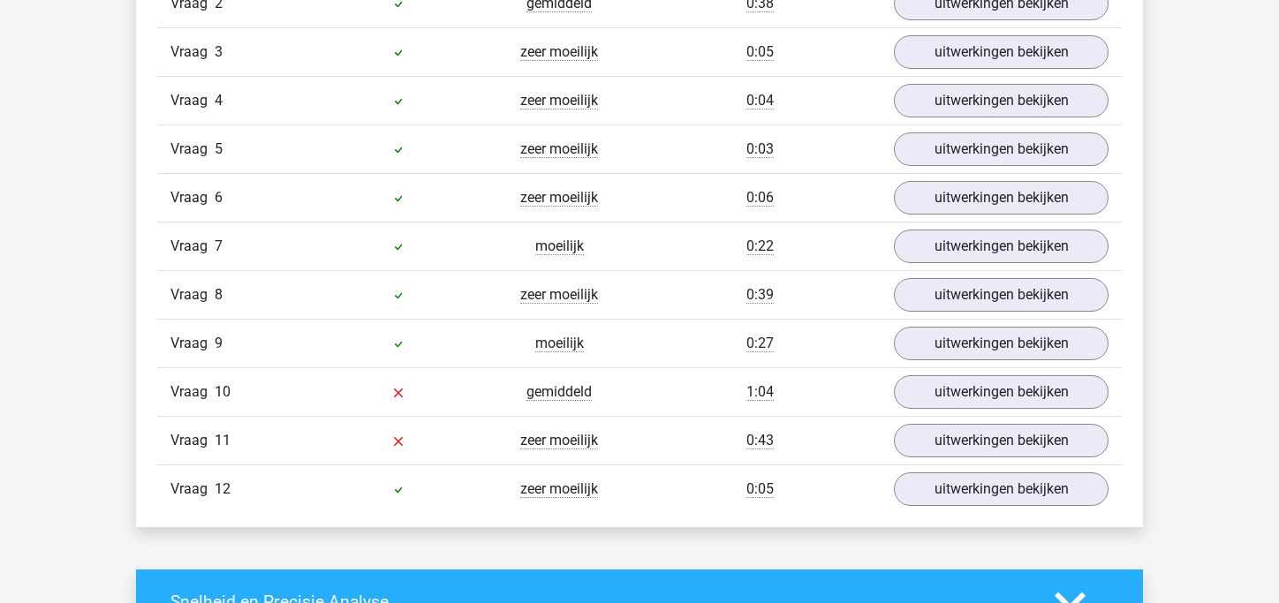
scroll to position [2092, 0]
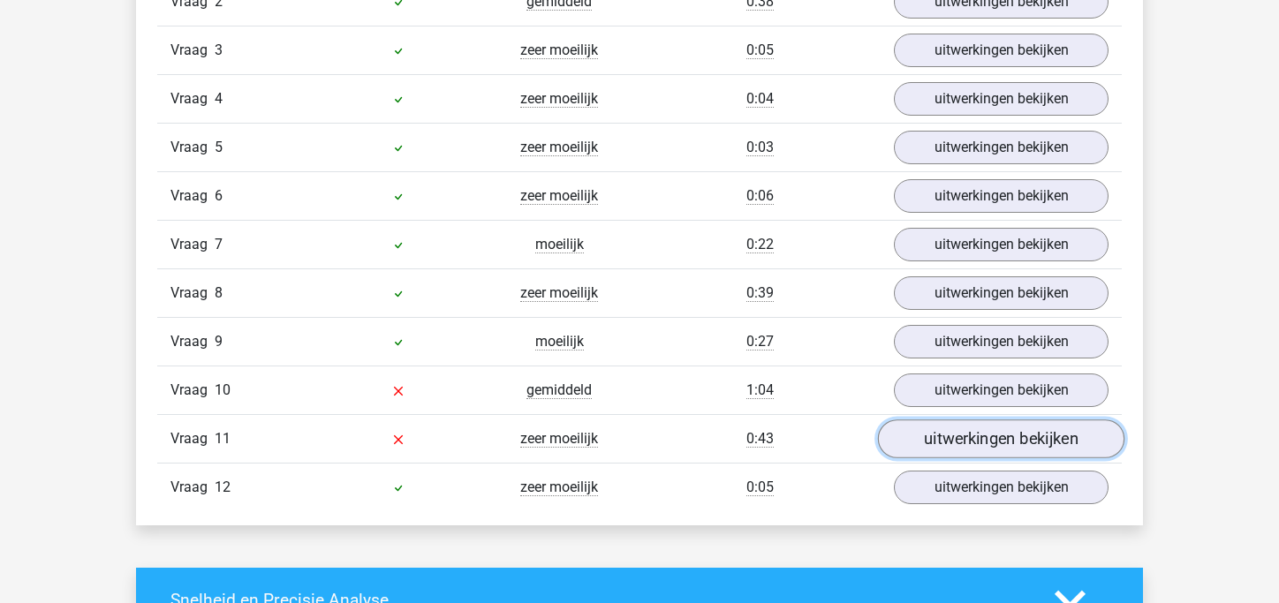
click at [920, 436] on link "uitwerkingen bekijken" at bounding box center [1001, 440] width 246 height 39
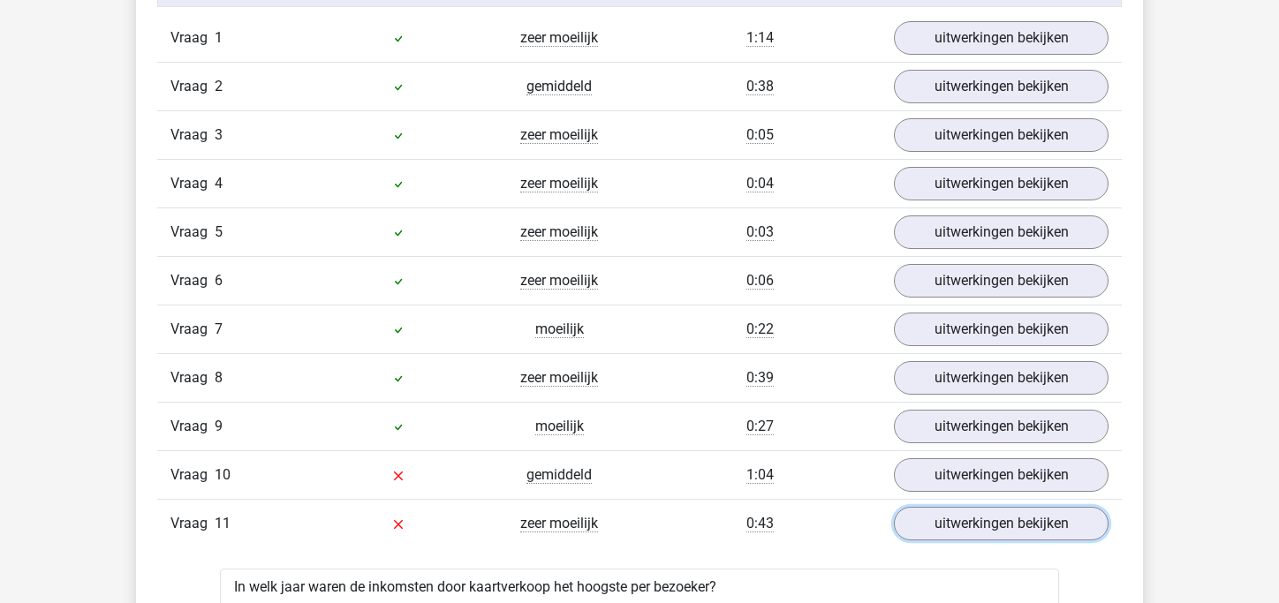
scroll to position [2010, 0]
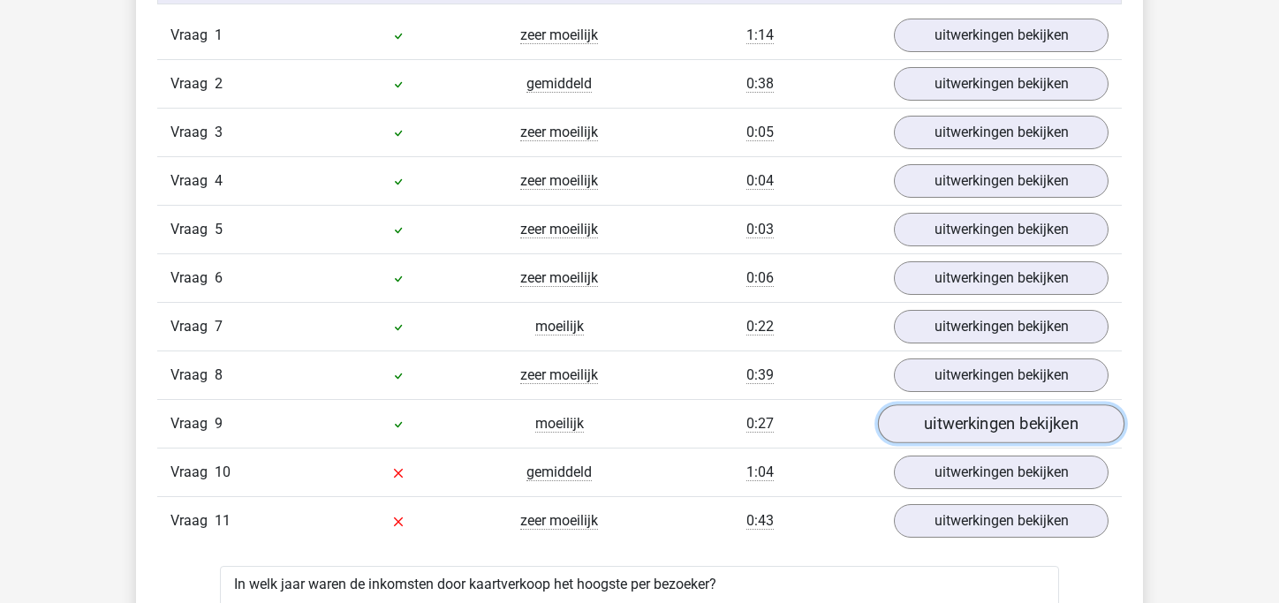
click at [950, 426] on link "uitwerkingen bekijken" at bounding box center [1001, 425] width 246 height 39
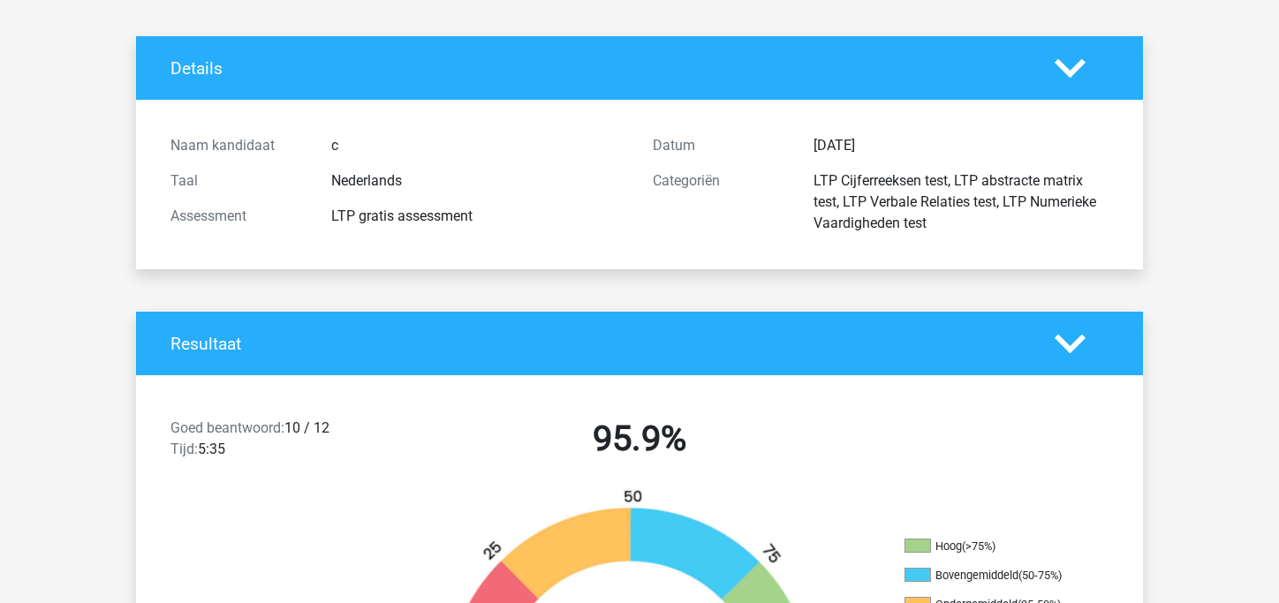
scroll to position [0, 0]
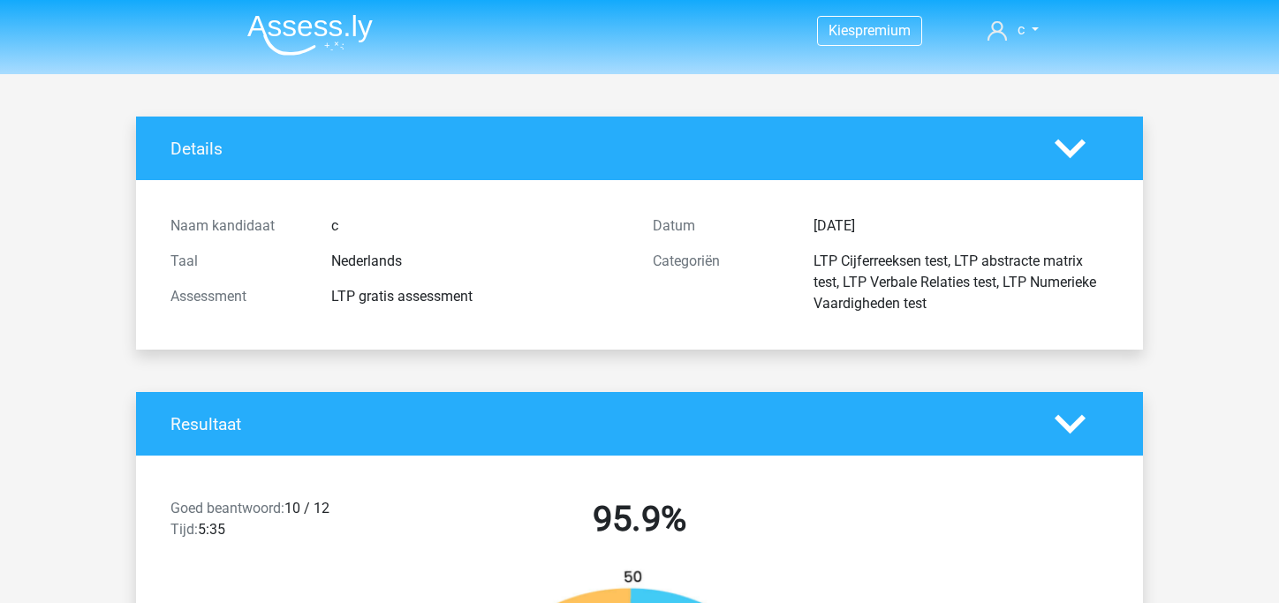
click at [282, 14] on img at bounding box center [309, 35] width 125 height 42
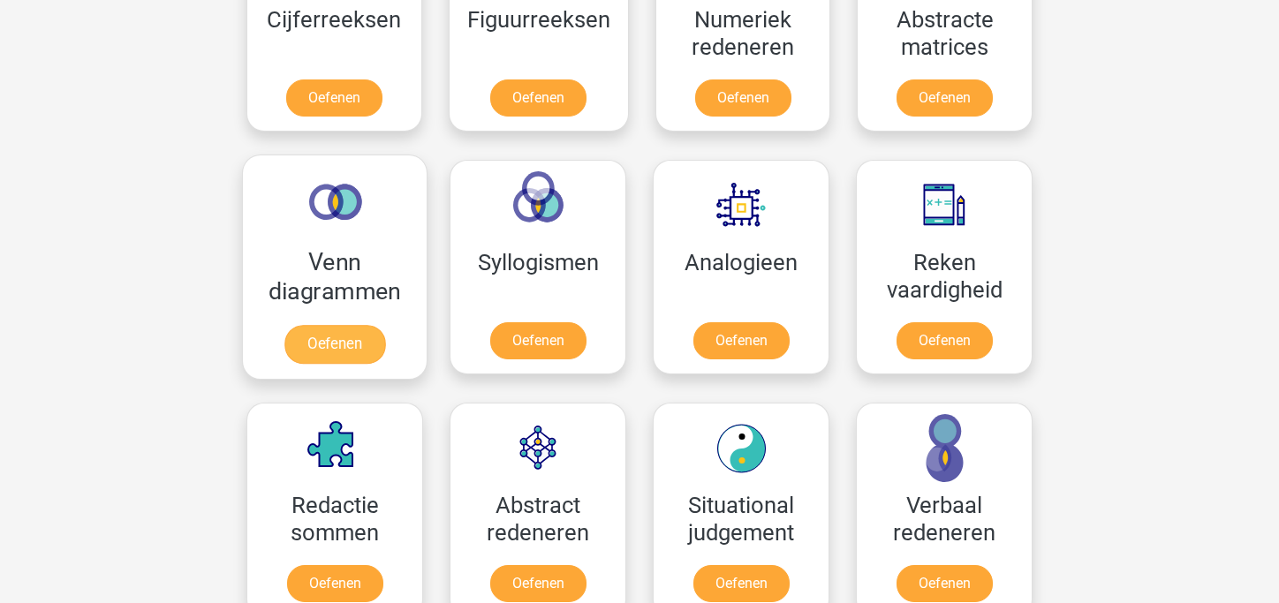
scroll to position [912, 0]
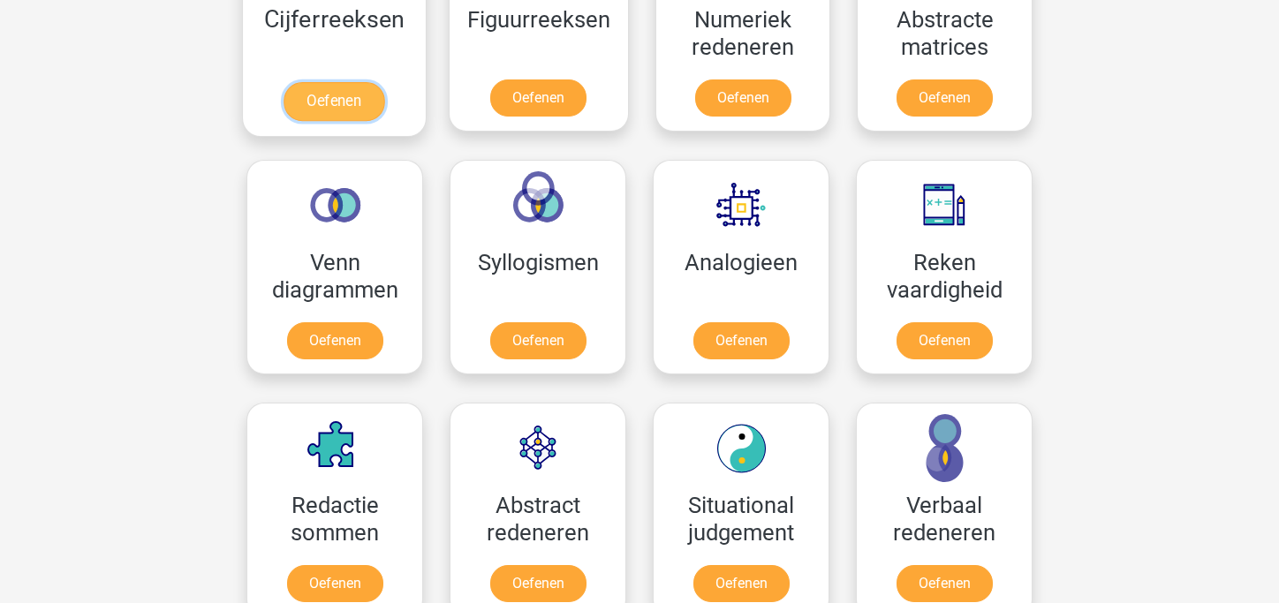
click at [329, 82] on link "Oefenen" at bounding box center [334, 101] width 101 height 39
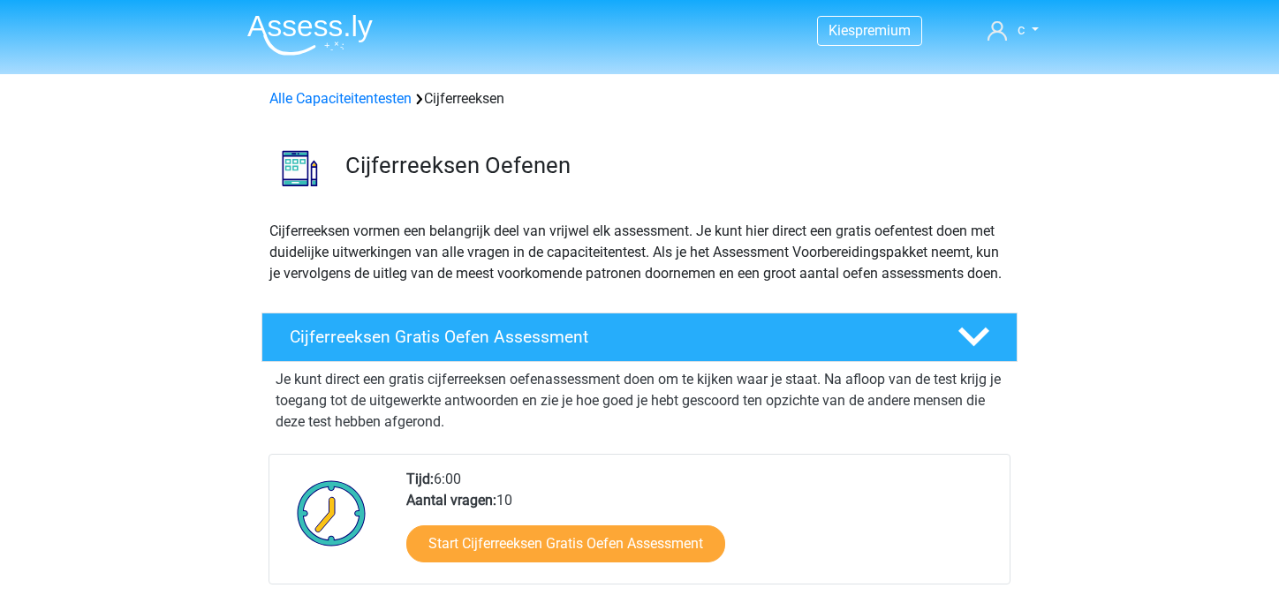
click at [550, 545] on div "Start Cijferreeksen Gratis Oefen Assessment" at bounding box center [700, 548] width 589 height 72
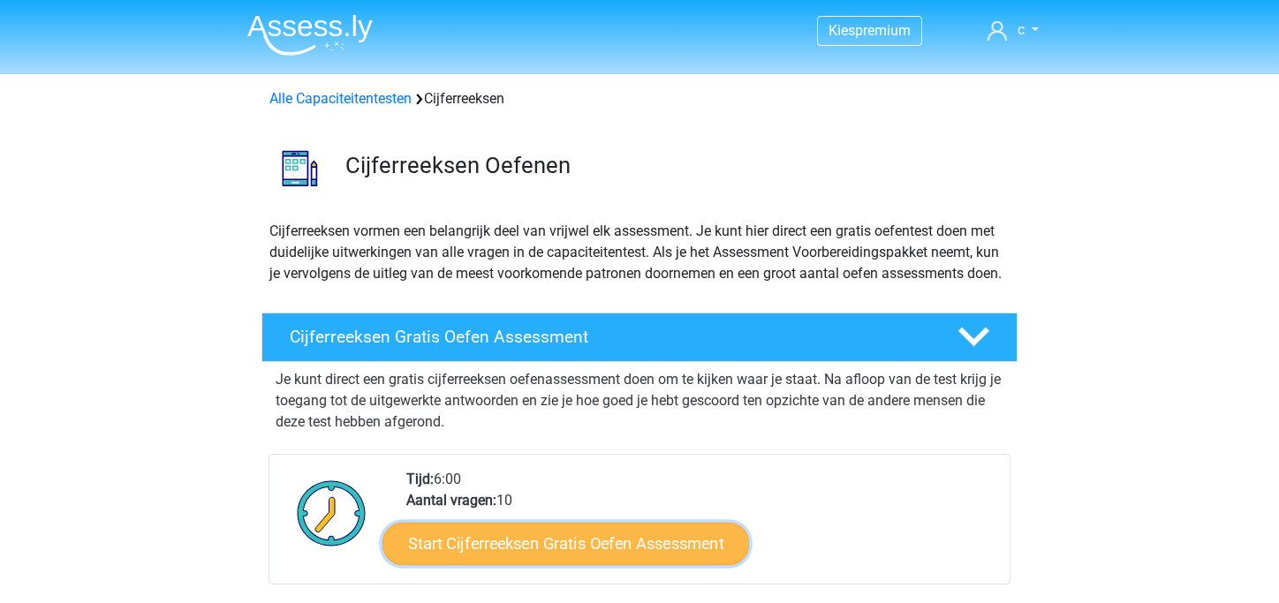
click at [556, 560] on link "Start Cijferreeksen Gratis Oefen Assessment" at bounding box center [566, 543] width 367 height 42
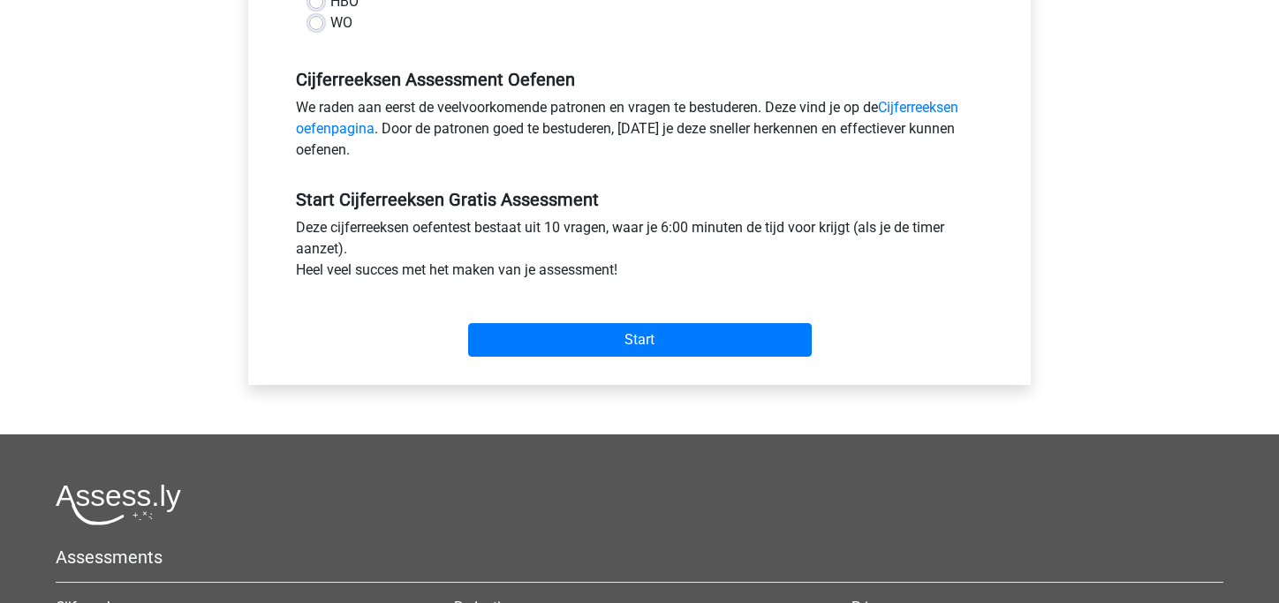
scroll to position [495, 0]
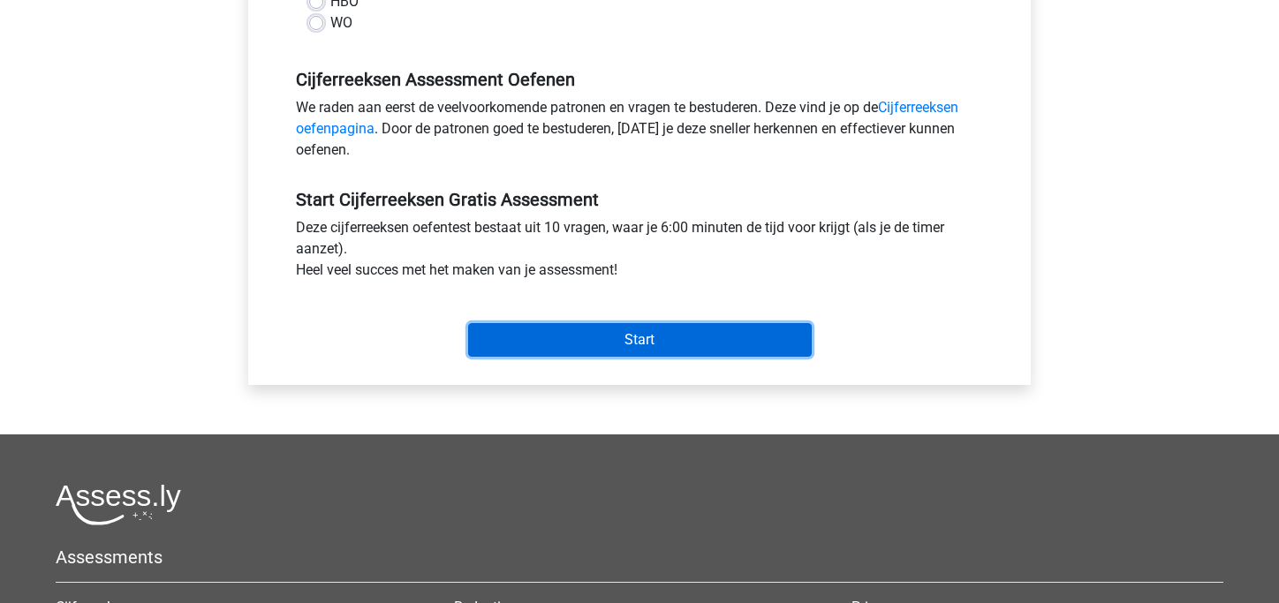
click at [600, 341] on input "Start" at bounding box center [640, 340] width 344 height 34
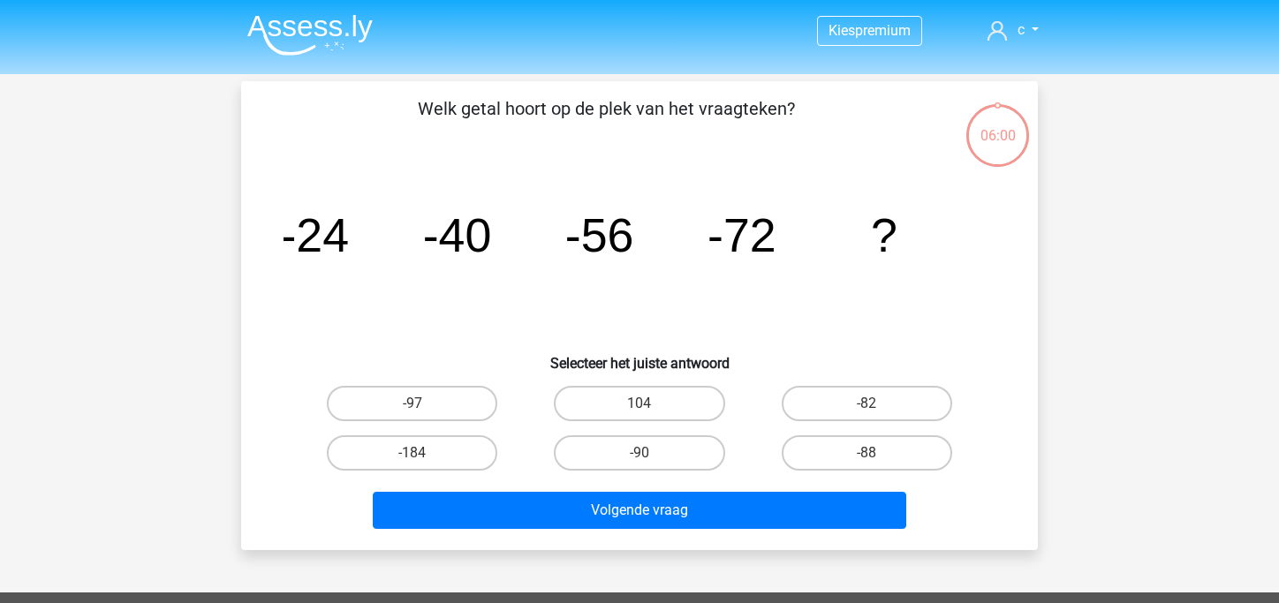
scroll to position [6, 0]
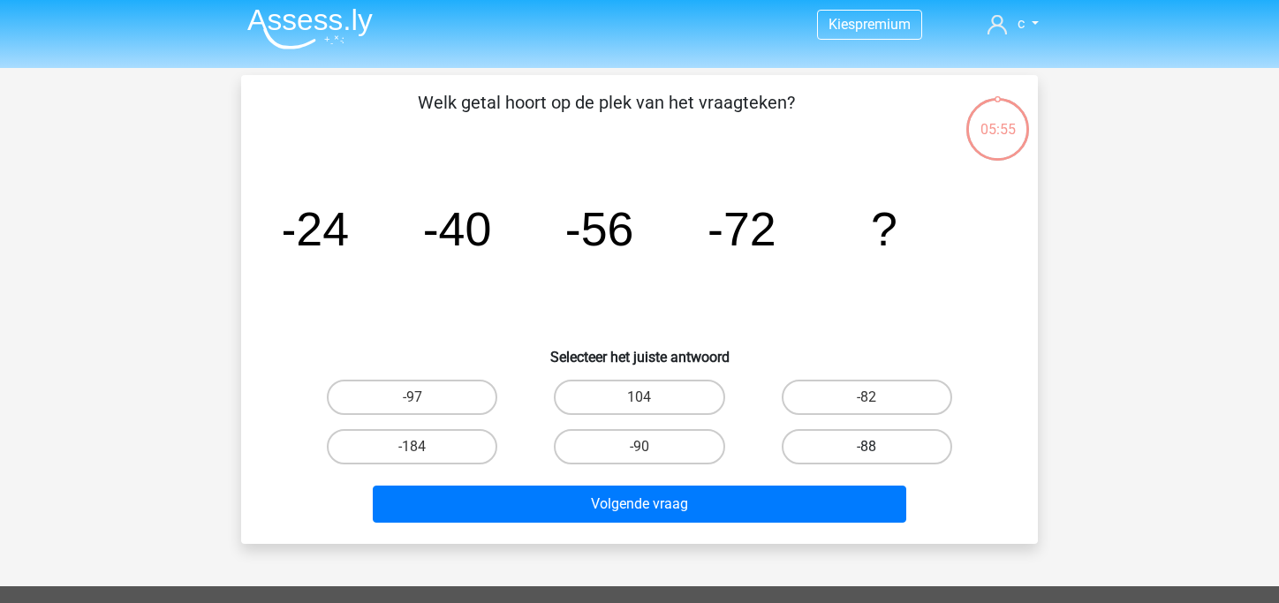
click at [803, 429] on label "-88" at bounding box center [867, 446] width 171 height 35
click at [867, 447] on input "-88" at bounding box center [872, 452] width 11 height 11
radio input "true"
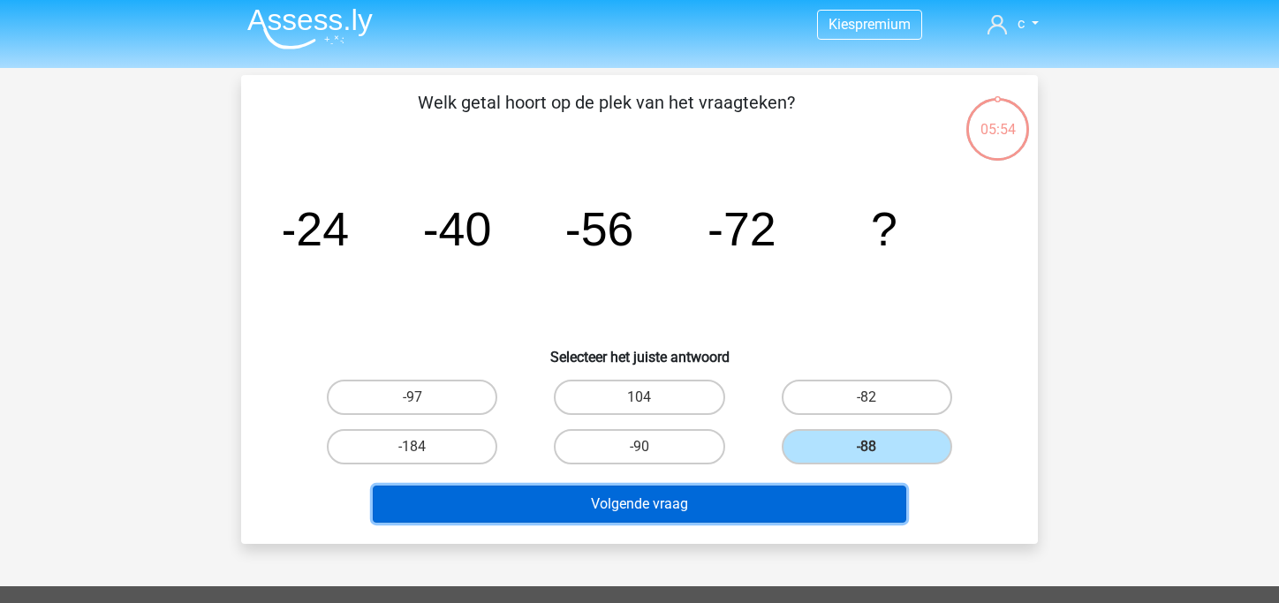
click at [709, 504] on button "Volgende vraag" at bounding box center [640, 504] width 535 height 37
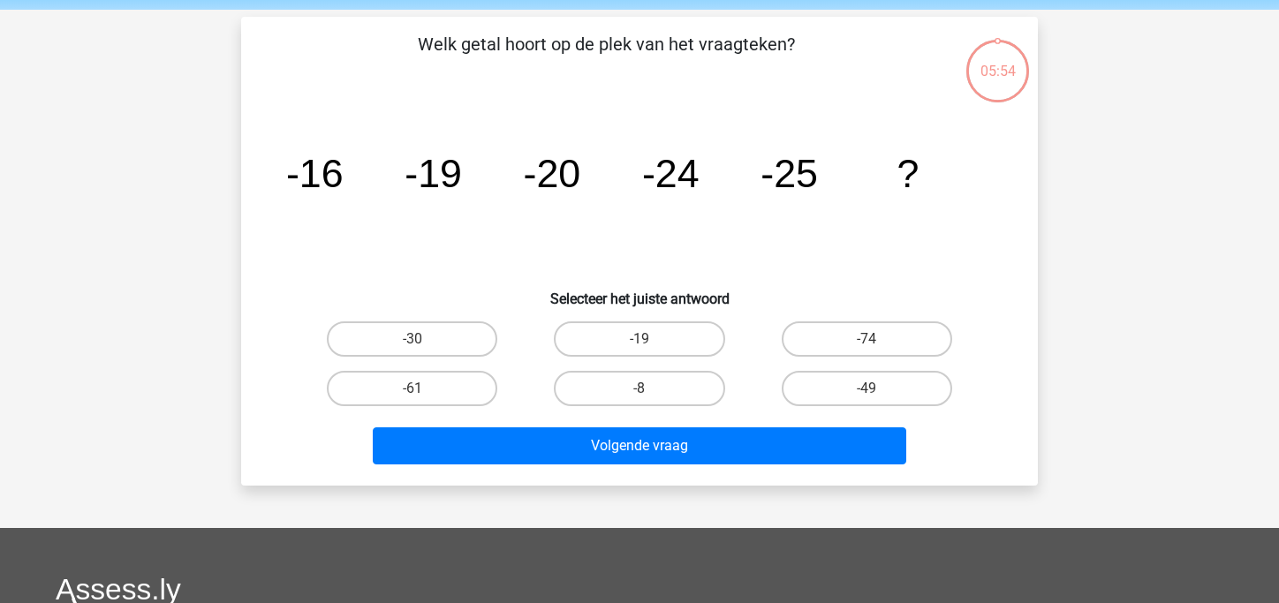
scroll to position [81, 0]
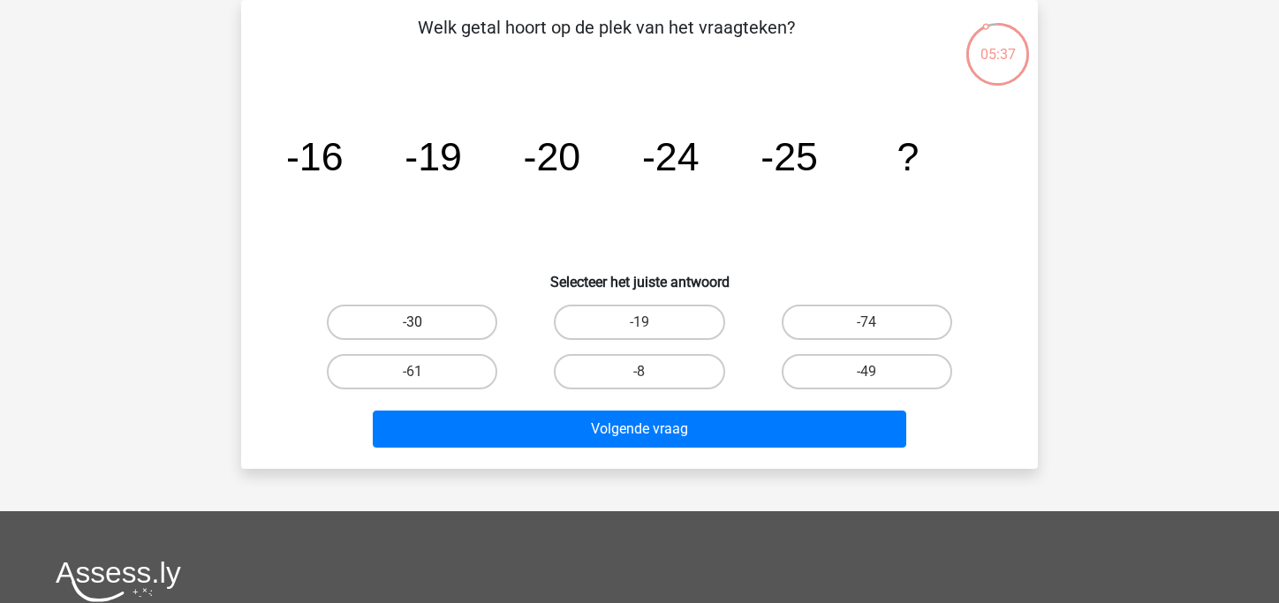
click at [407, 323] on label "-30" at bounding box center [412, 322] width 171 height 35
click at [413, 323] on input "-30" at bounding box center [418, 327] width 11 height 11
radio input "true"
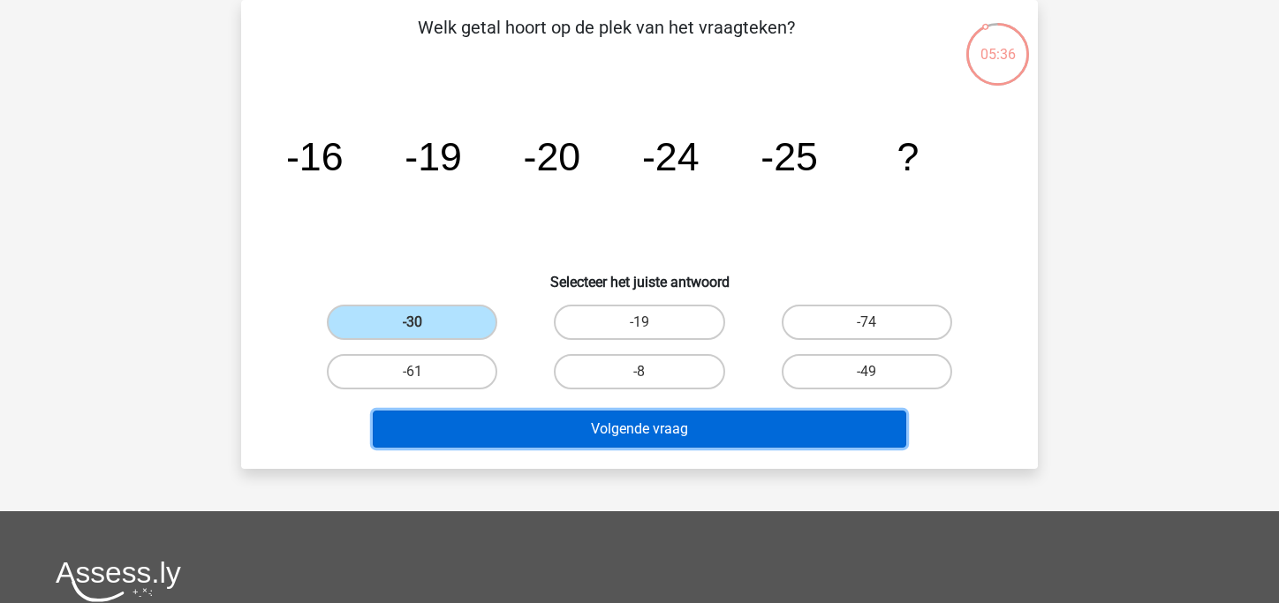
click at [459, 411] on button "Volgende vraag" at bounding box center [640, 429] width 535 height 37
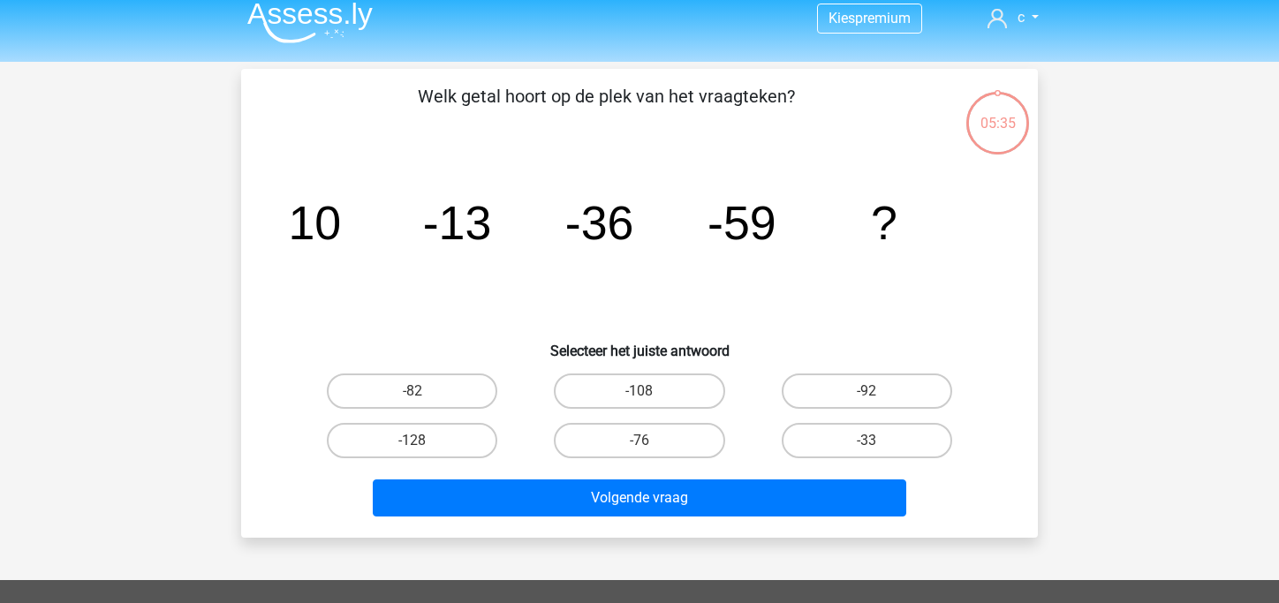
scroll to position [11, 0]
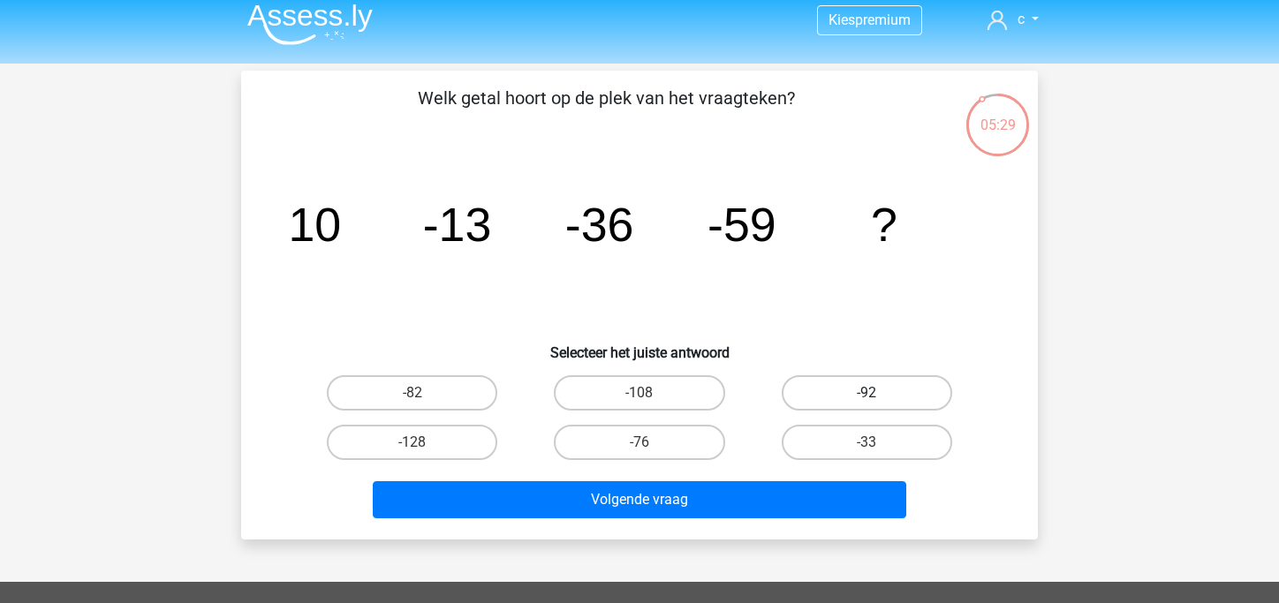
click at [858, 387] on label "-92" at bounding box center [867, 392] width 171 height 35
click at [867, 393] on input "-92" at bounding box center [872, 398] width 11 height 11
radio input "true"
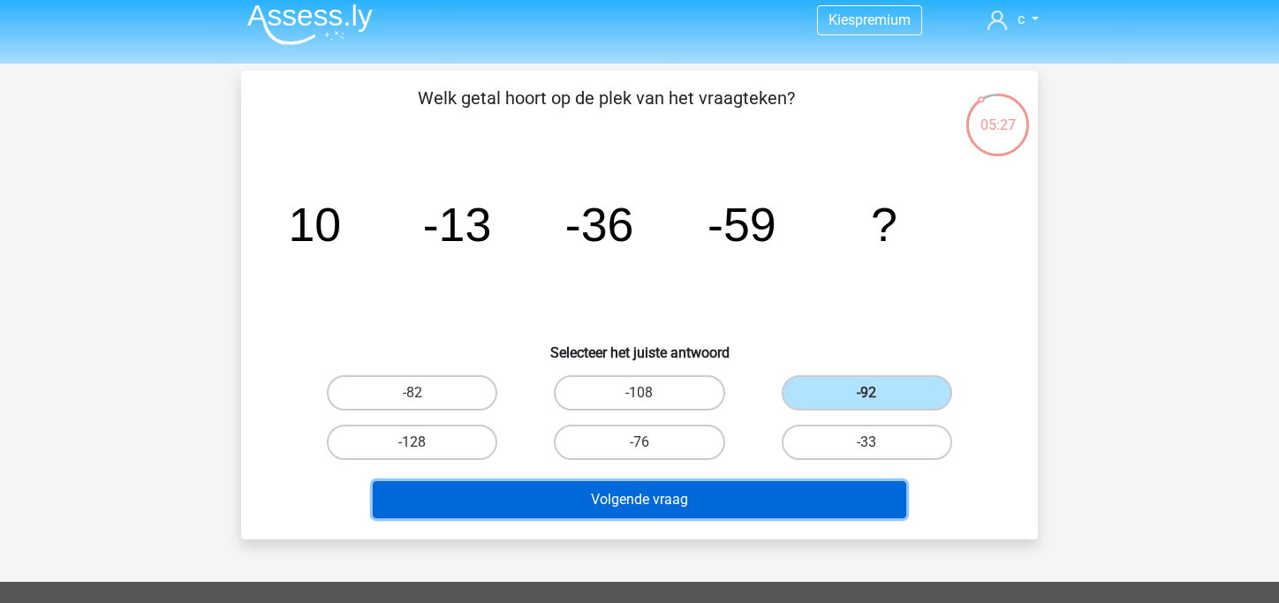
click at [656, 482] on button "Volgende vraag" at bounding box center [640, 499] width 535 height 37
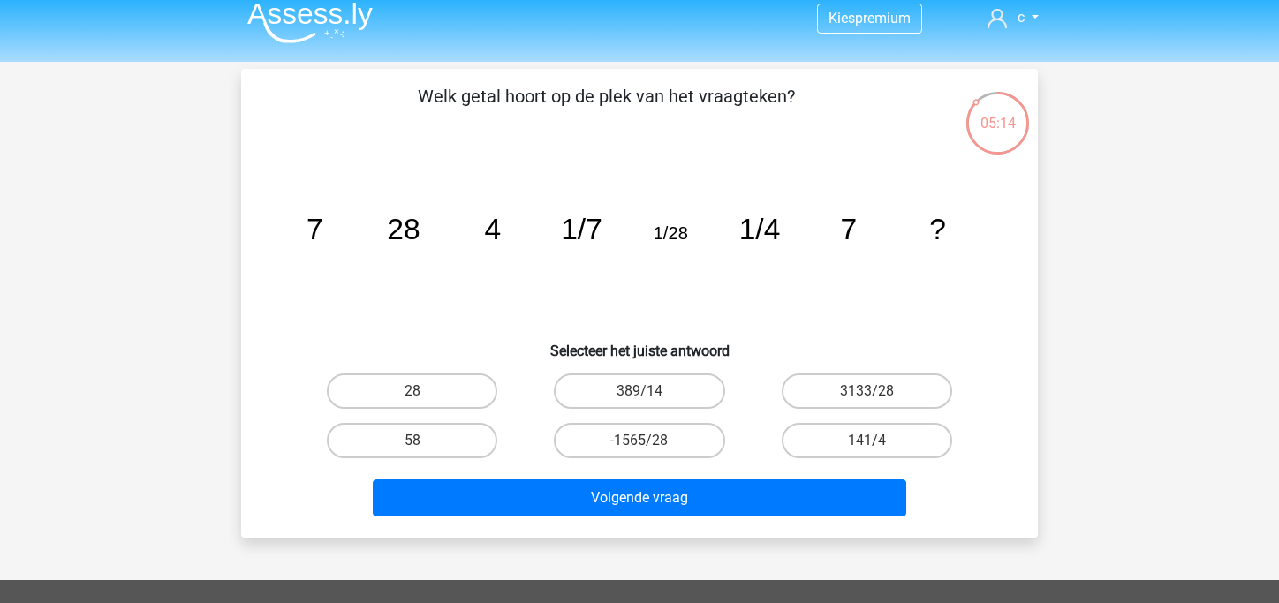
scroll to position [0, 0]
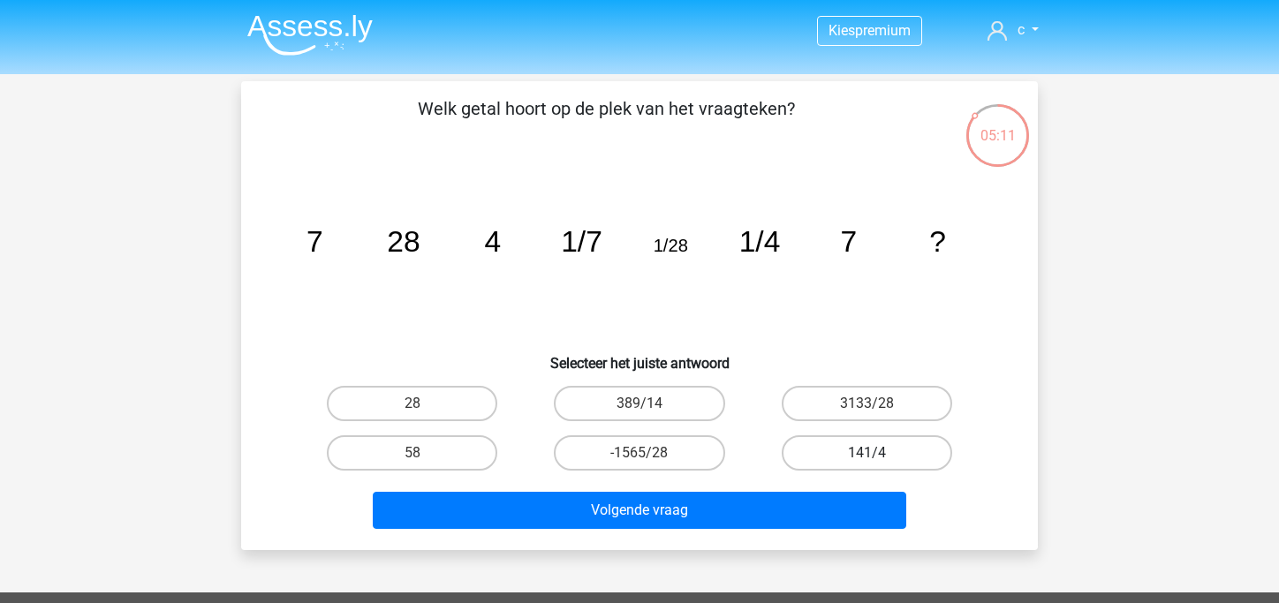
click at [851, 445] on label "141/4" at bounding box center [867, 453] width 171 height 35
click at [867, 453] on input "141/4" at bounding box center [872, 458] width 11 height 11
radio input "true"
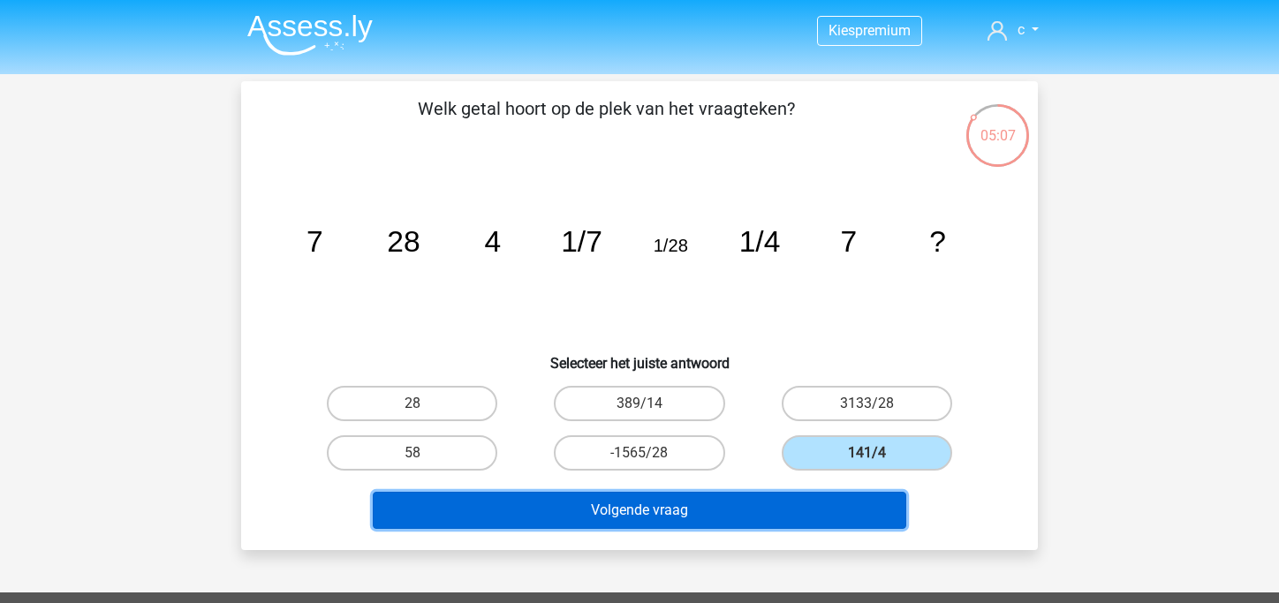
click at [766, 504] on button "Volgende vraag" at bounding box center [640, 510] width 535 height 37
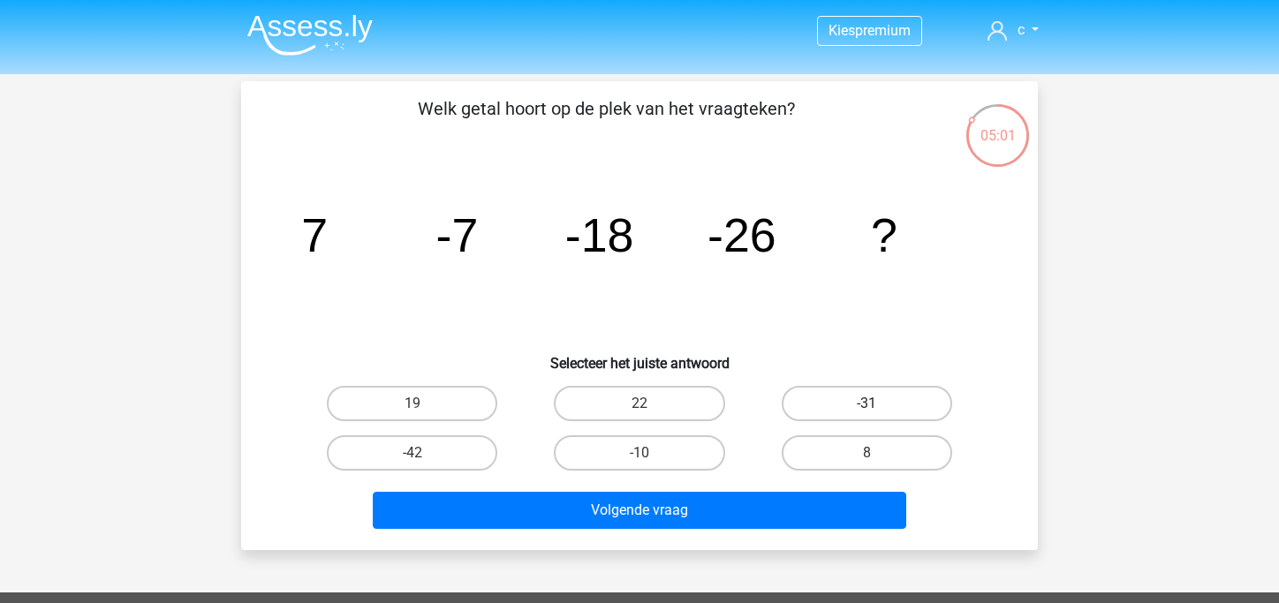
click at [820, 400] on label "-31" at bounding box center [867, 403] width 171 height 35
click at [867, 404] on input "-31" at bounding box center [872, 409] width 11 height 11
radio input "true"
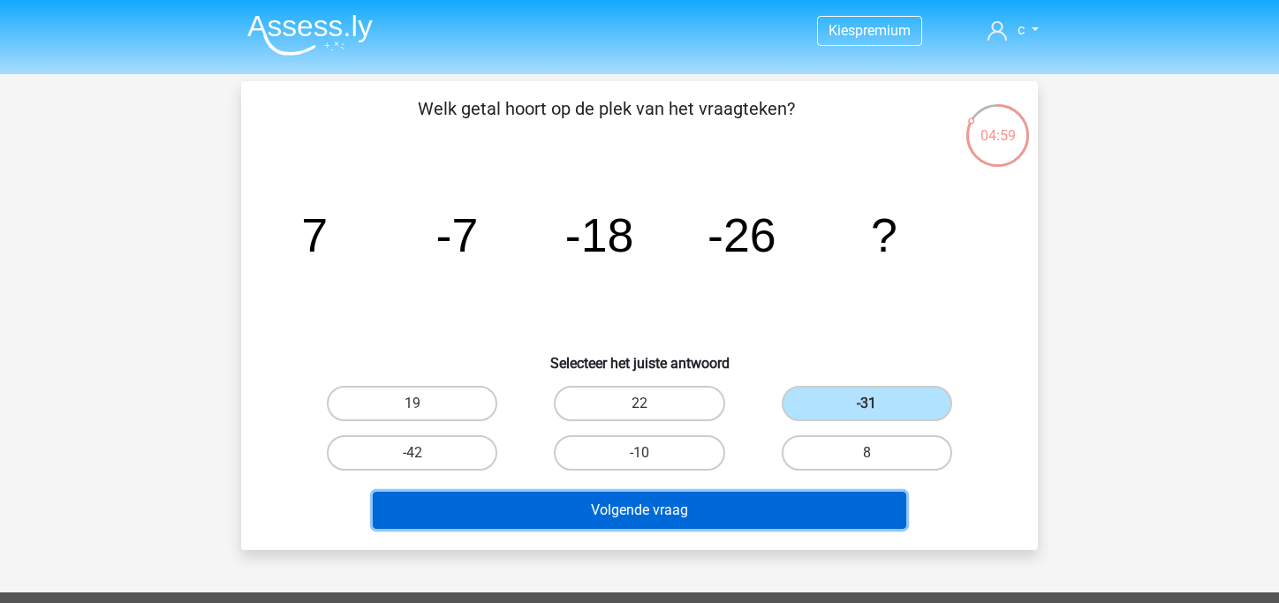
click at [693, 503] on button "Volgende vraag" at bounding box center [640, 510] width 535 height 37
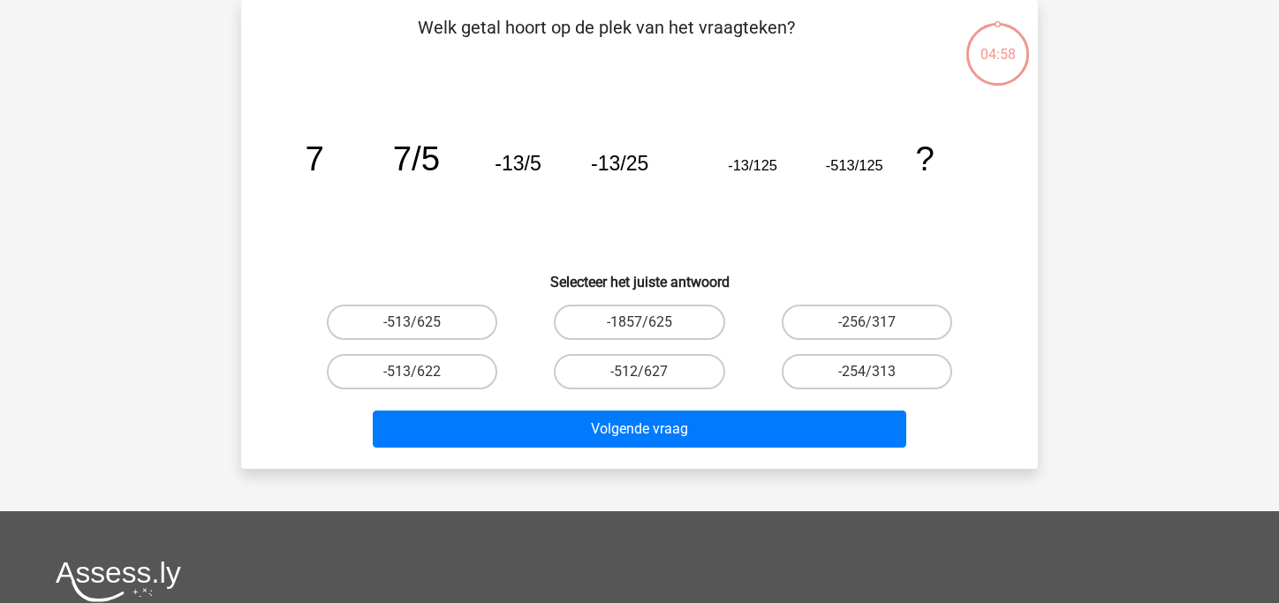
scroll to position [21, 0]
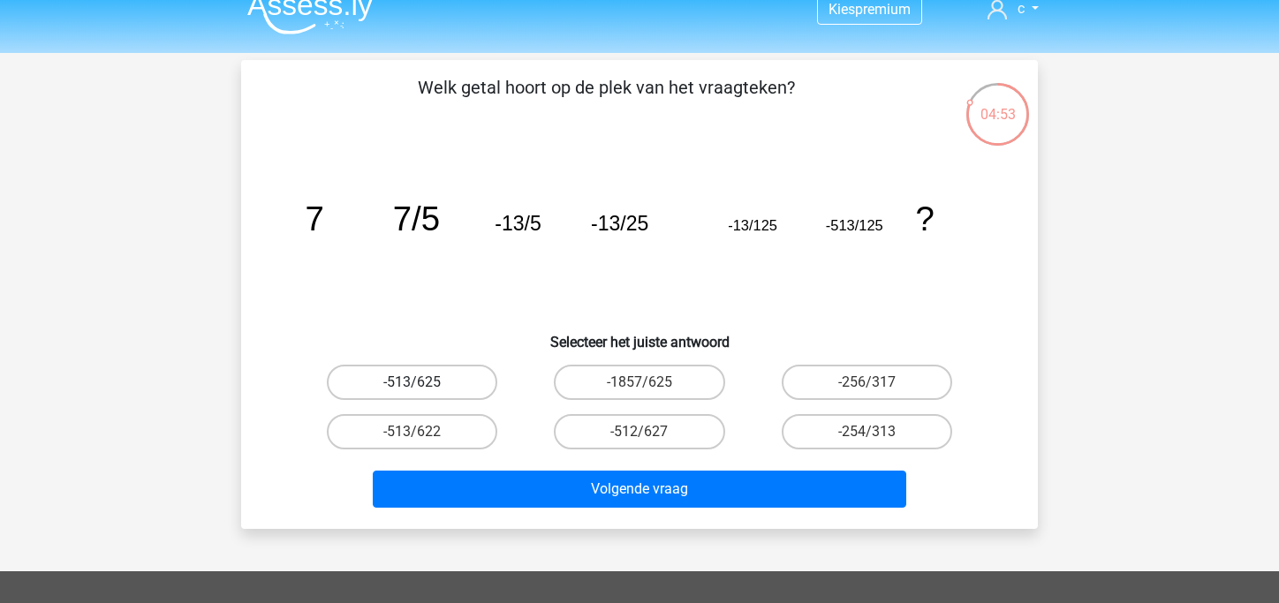
click at [417, 377] on label "-513/625" at bounding box center [412, 382] width 171 height 35
click at [417, 383] on input "-513/625" at bounding box center [418, 388] width 11 height 11
radio input "true"
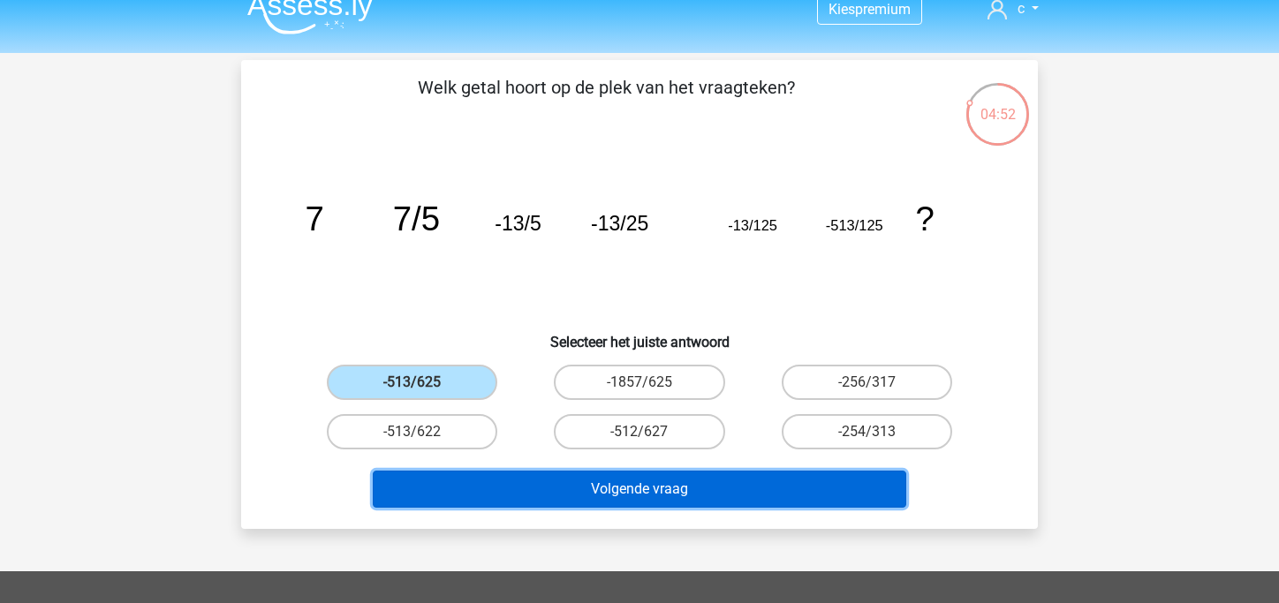
click at [555, 489] on button "Volgende vraag" at bounding box center [640, 489] width 535 height 37
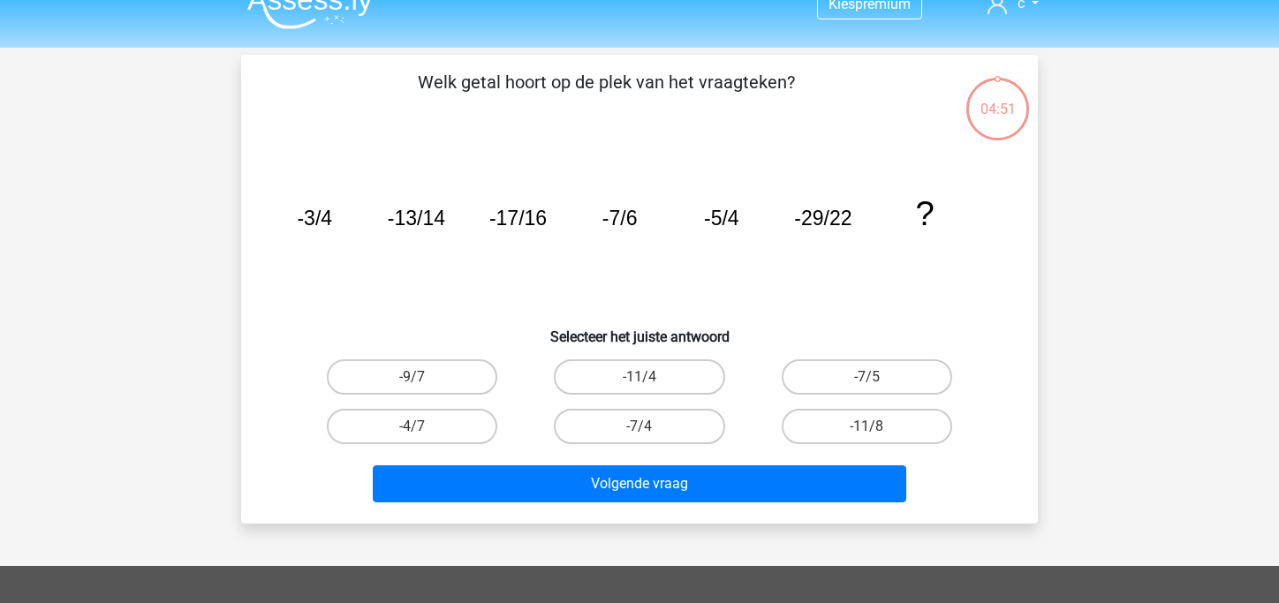
scroll to position [26, 0]
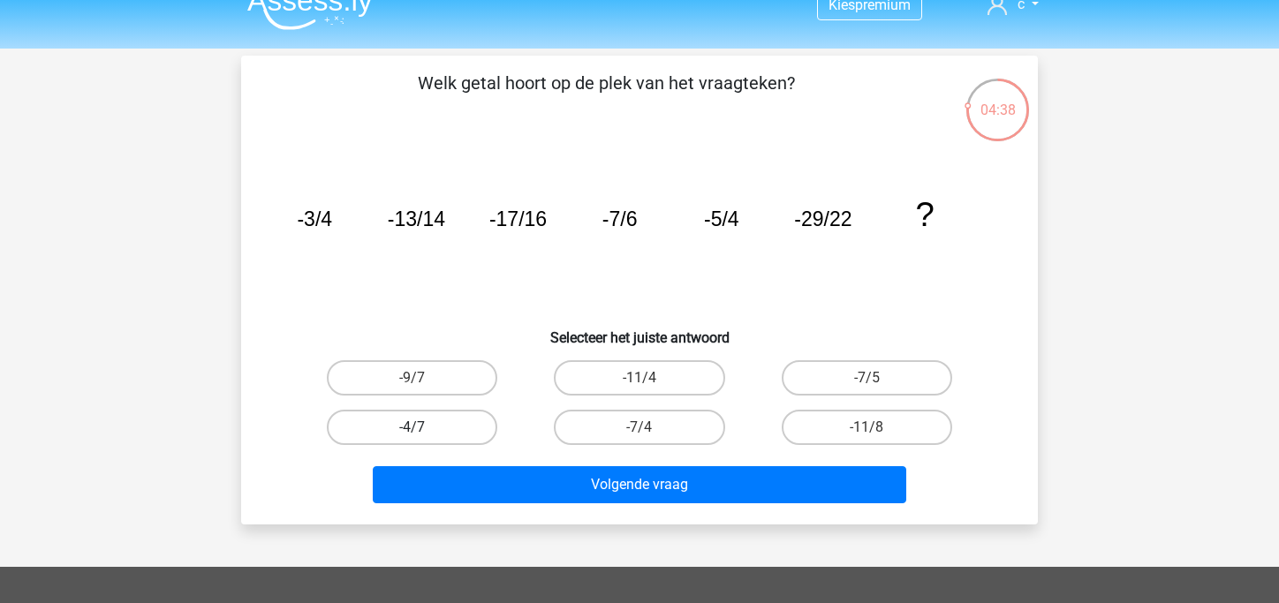
click at [449, 433] on label "-4/7" at bounding box center [412, 427] width 171 height 35
click at [424, 433] on input "-4/7" at bounding box center [418, 433] width 11 height 11
radio input "true"
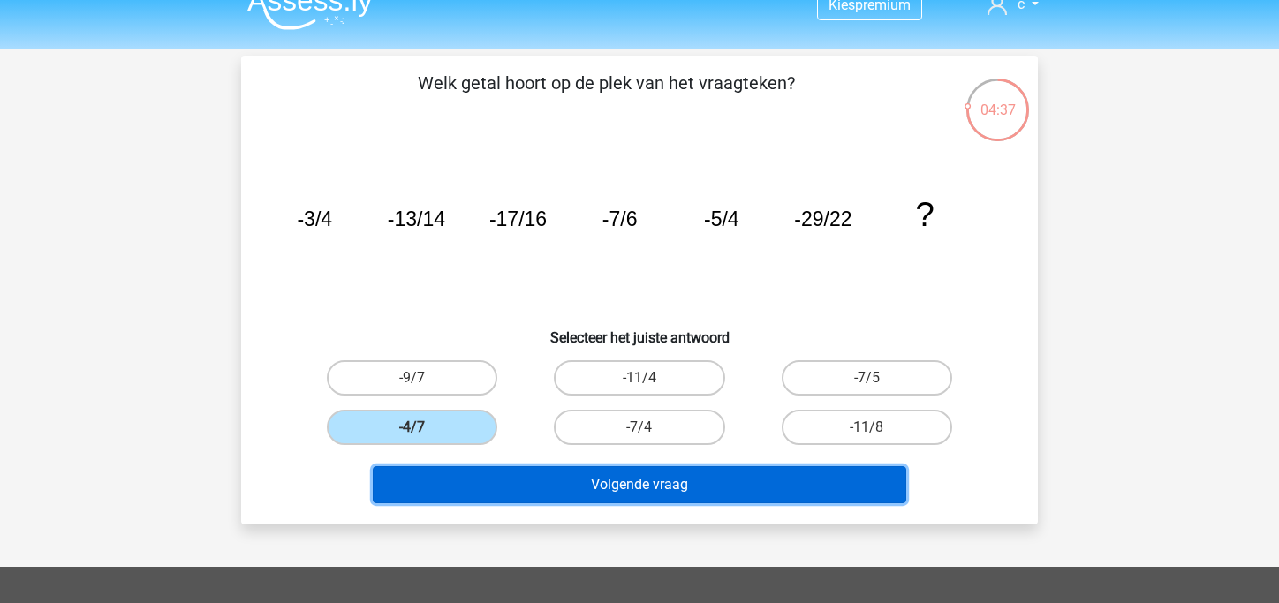
click at [490, 490] on button "Volgende vraag" at bounding box center [640, 484] width 535 height 37
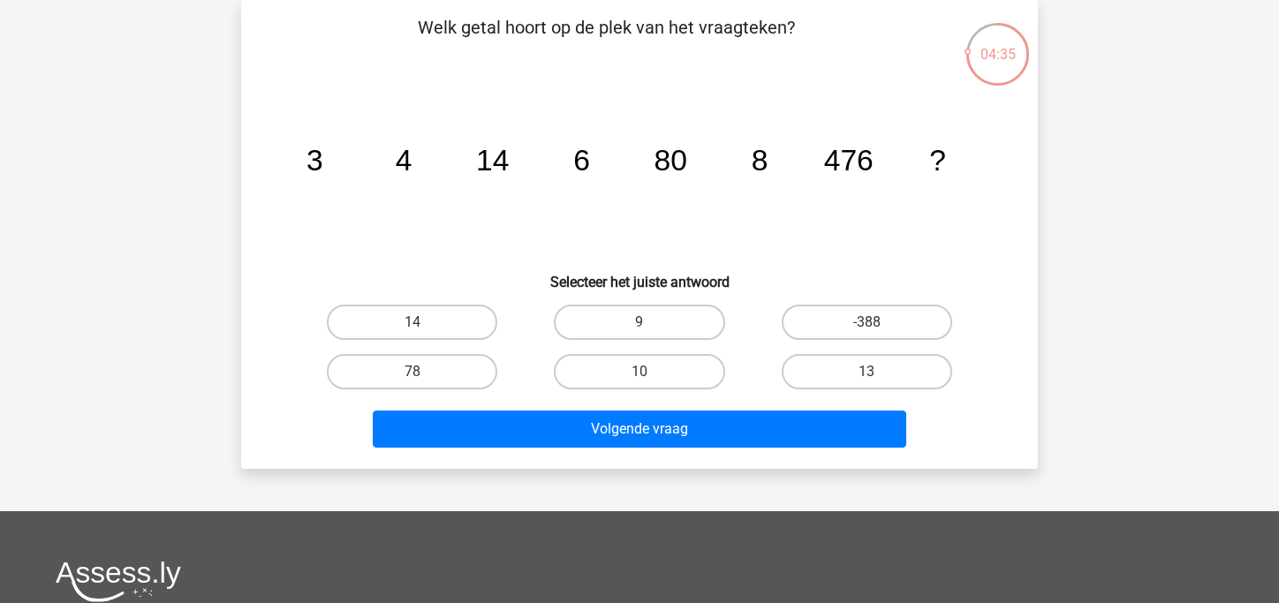
scroll to position [0, 0]
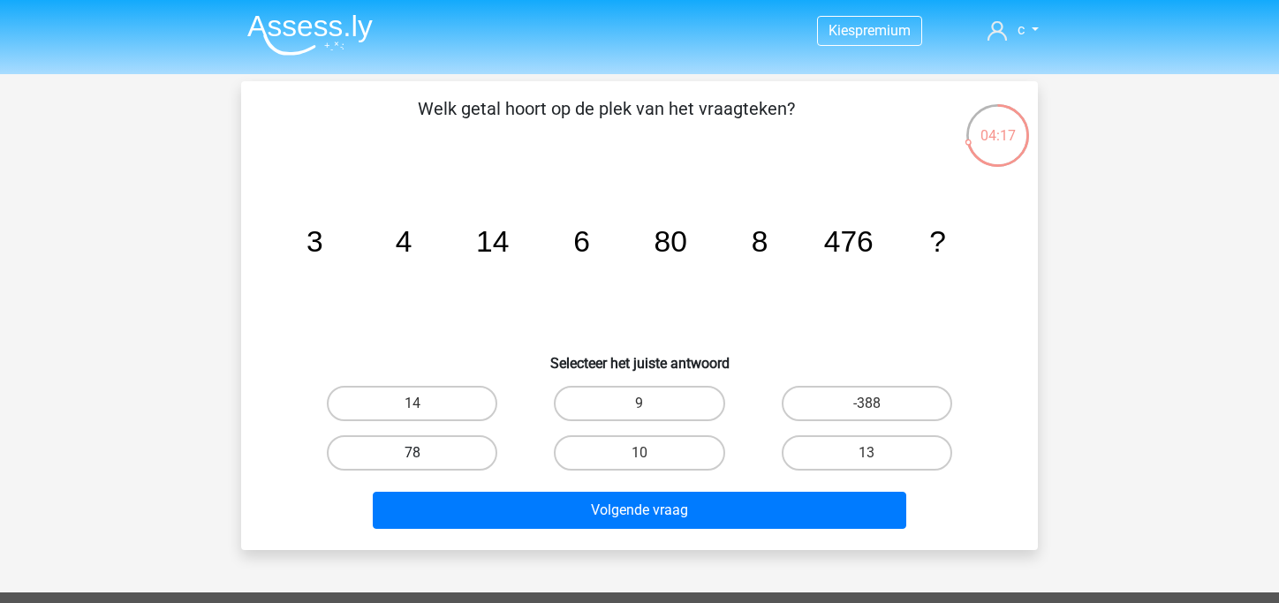
click at [428, 455] on label "78" at bounding box center [412, 453] width 171 height 35
click at [424, 455] on input "78" at bounding box center [418, 458] width 11 height 11
radio input "true"
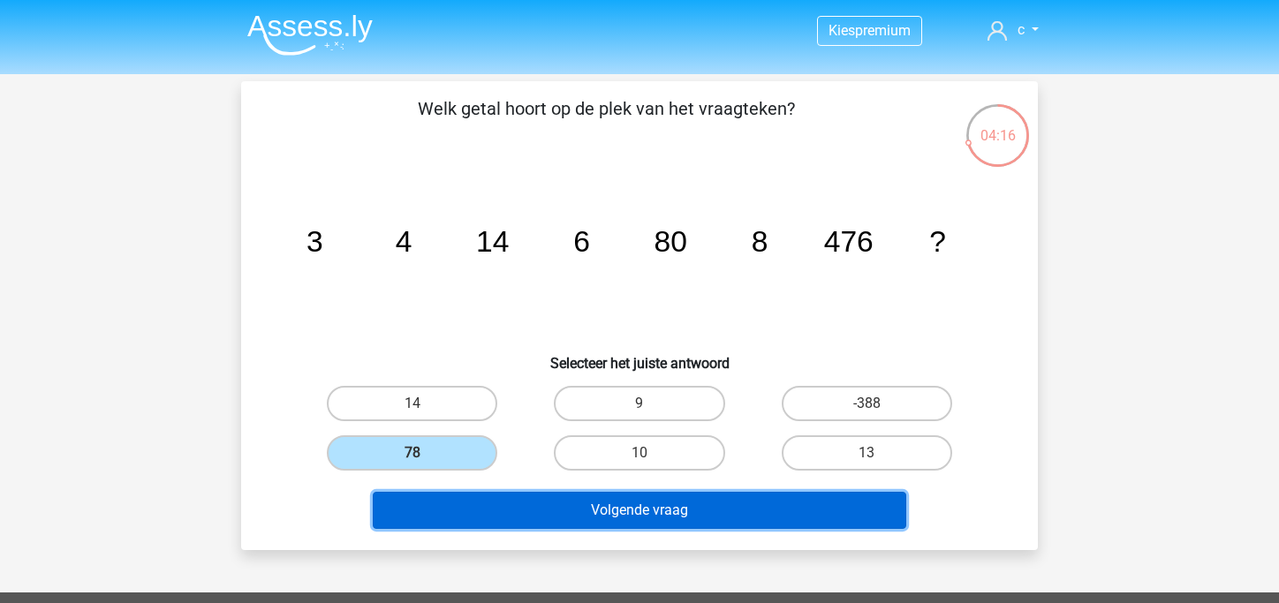
click at [486, 505] on button "Volgende vraag" at bounding box center [640, 510] width 535 height 37
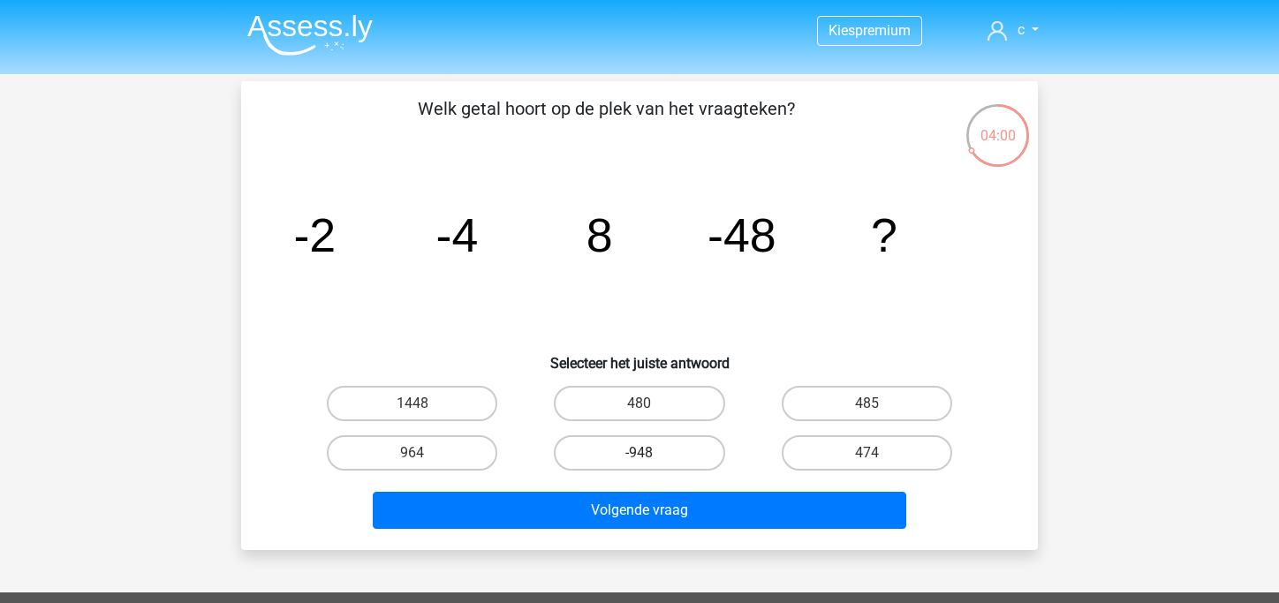
click at [609, 459] on label "-948" at bounding box center [639, 453] width 171 height 35
click at [640, 459] on input "-948" at bounding box center [645, 458] width 11 height 11
radio input "true"
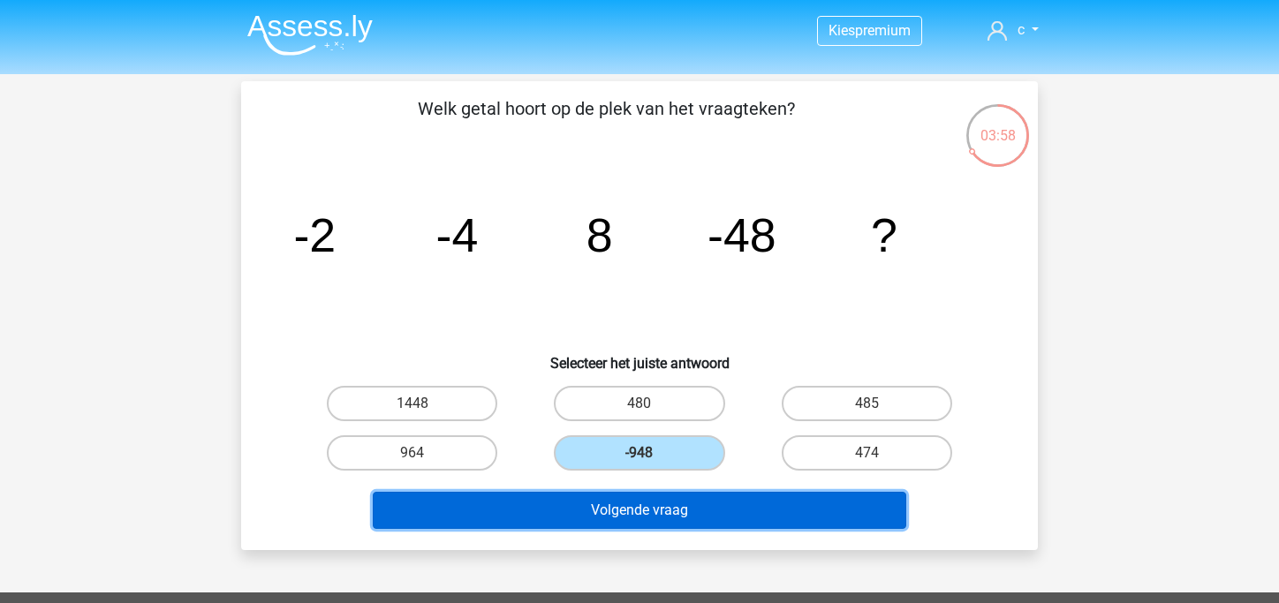
click at [610, 518] on button "Volgende vraag" at bounding box center [640, 510] width 535 height 37
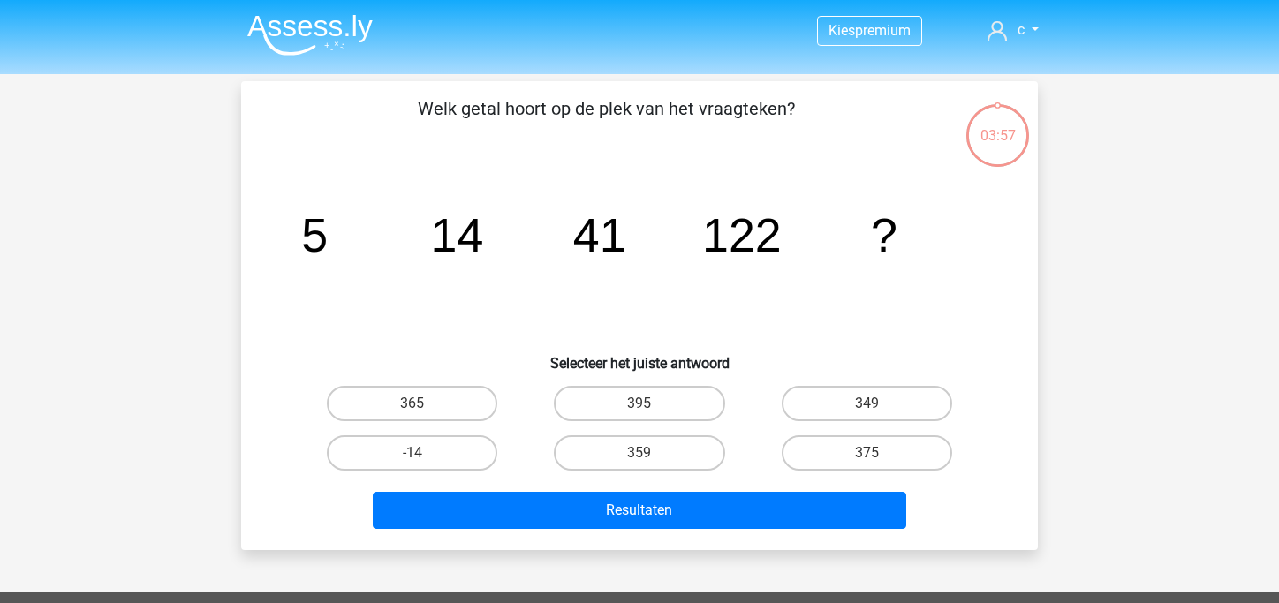
scroll to position [81, 0]
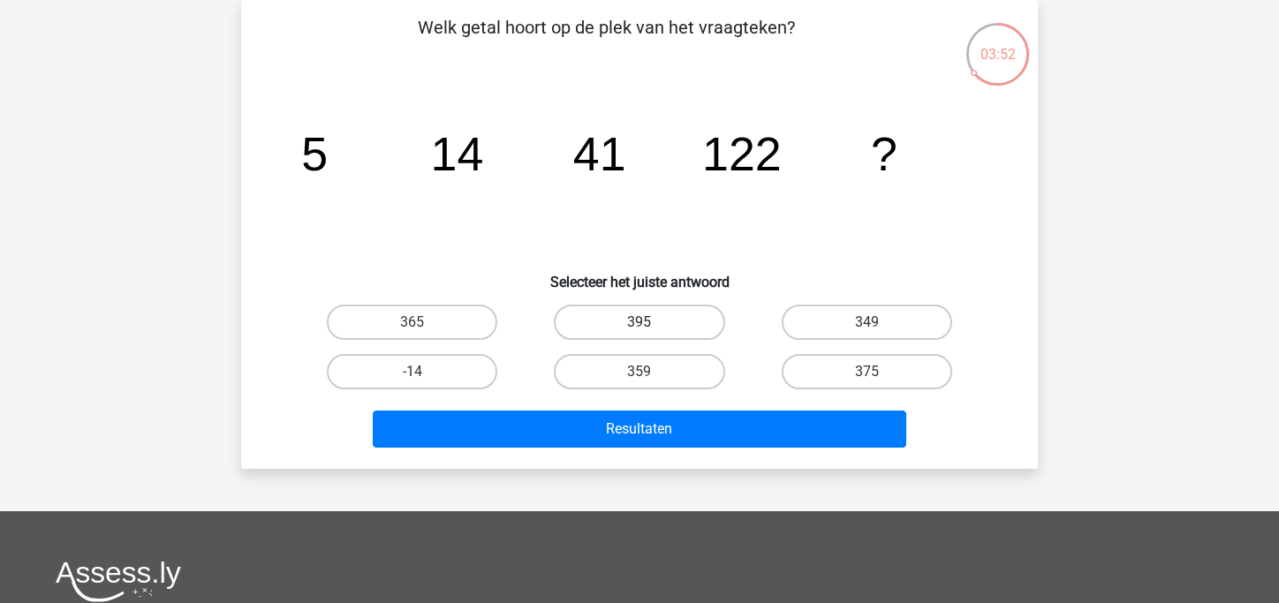
click at [599, 325] on label "395" at bounding box center [639, 322] width 171 height 35
click at [640, 325] on input "395" at bounding box center [645, 327] width 11 height 11
radio input "true"
click at [861, 318] on label "349" at bounding box center [867, 322] width 171 height 35
click at [867, 322] on input "349" at bounding box center [872, 327] width 11 height 11
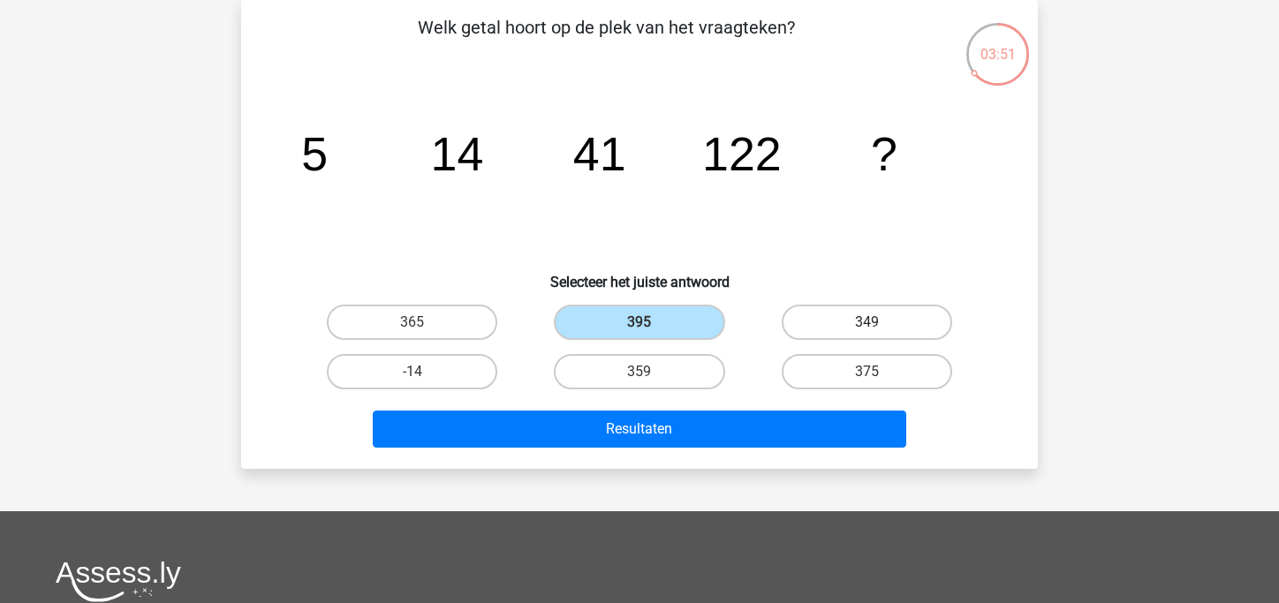
radio input "true"
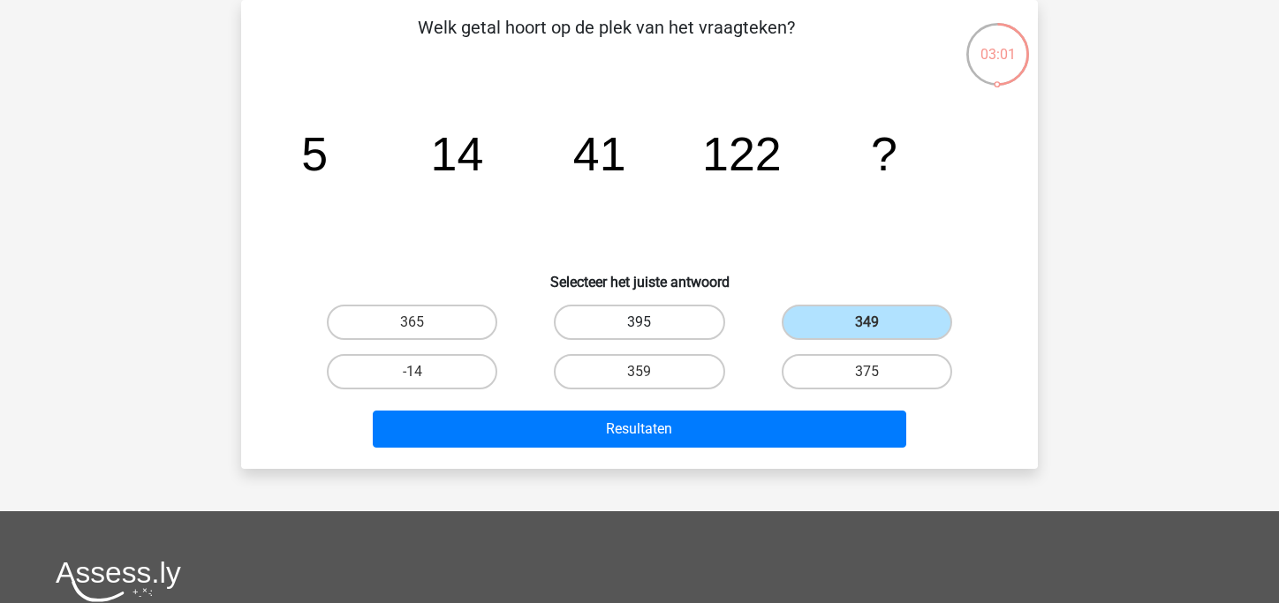
click at [651, 327] on label "395" at bounding box center [639, 322] width 171 height 35
click at [651, 327] on input "395" at bounding box center [645, 327] width 11 height 11
radio input "true"
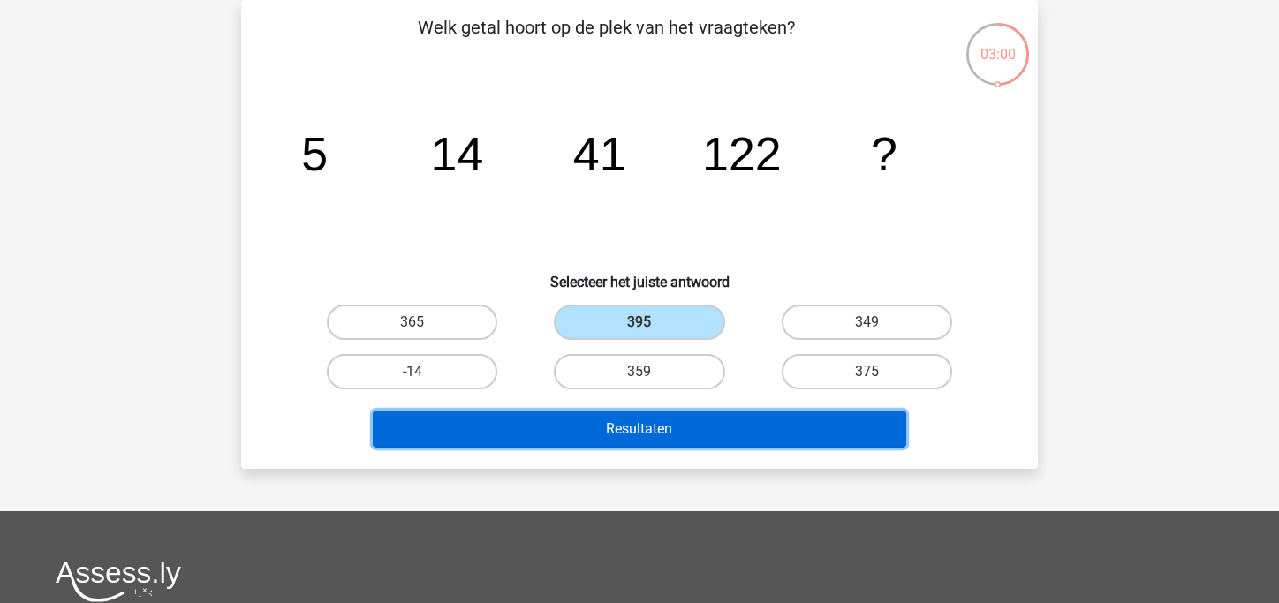
click at [633, 415] on button "Resultaten" at bounding box center [640, 429] width 535 height 37
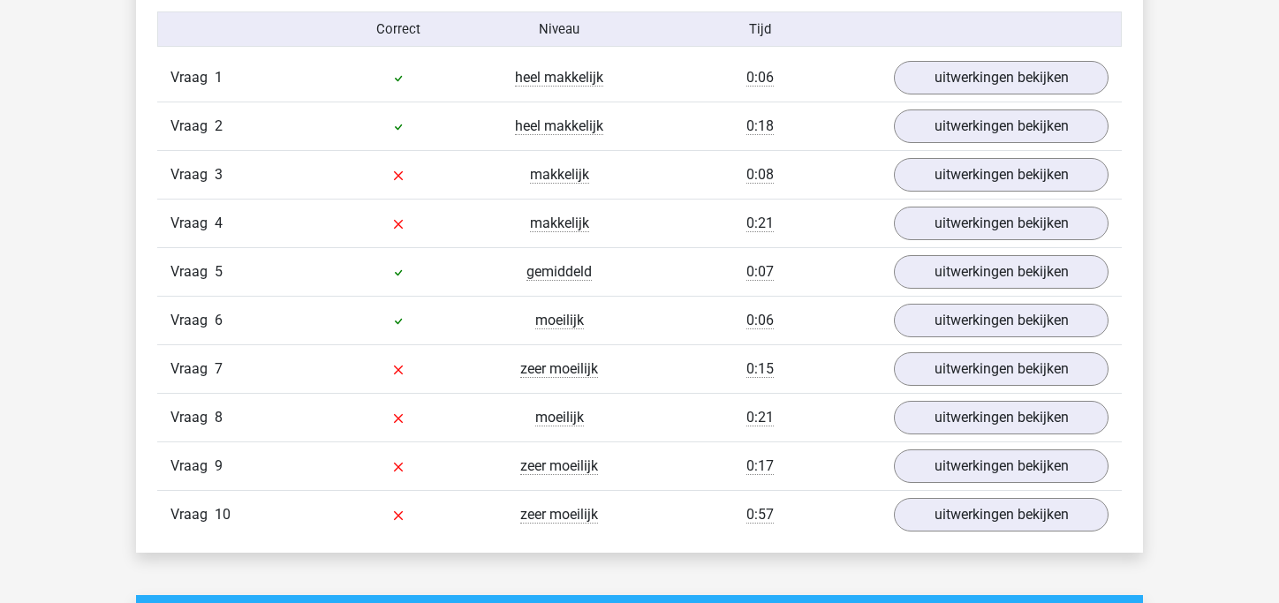
scroll to position [1438, 0]
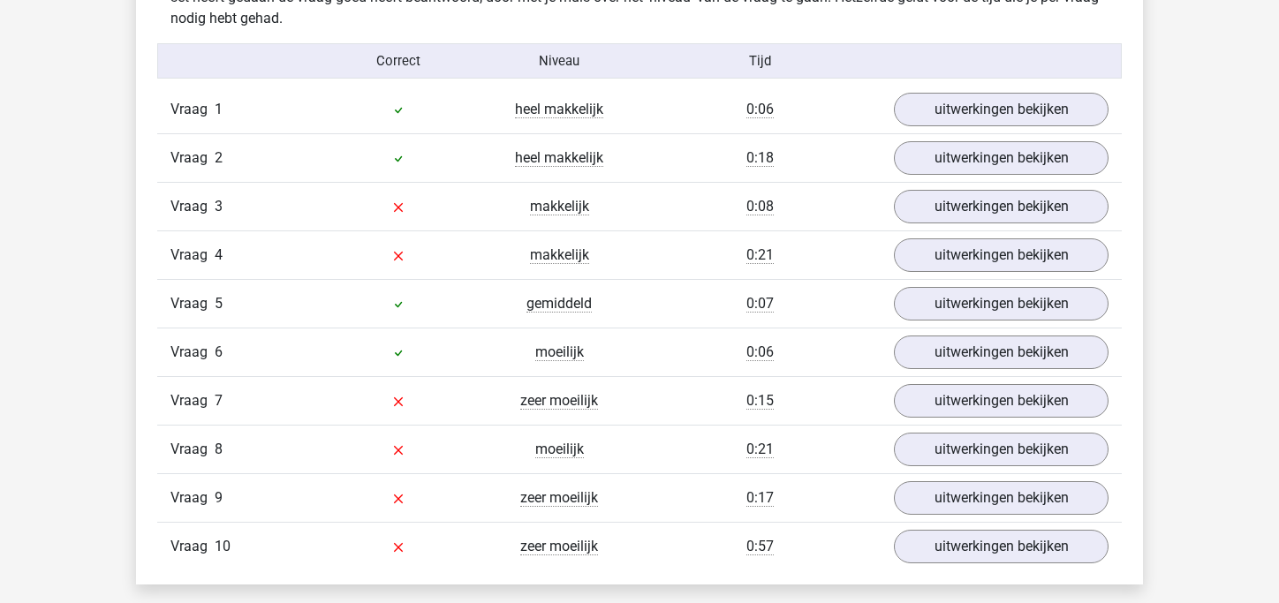
click at [614, 342] on div "moeilijk" at bounding box center [559, 352] width 161 height 21
click at [947, 350] on link "uitwerkingen bekijken" at bounding box center [1001, 353] width 246 height 39
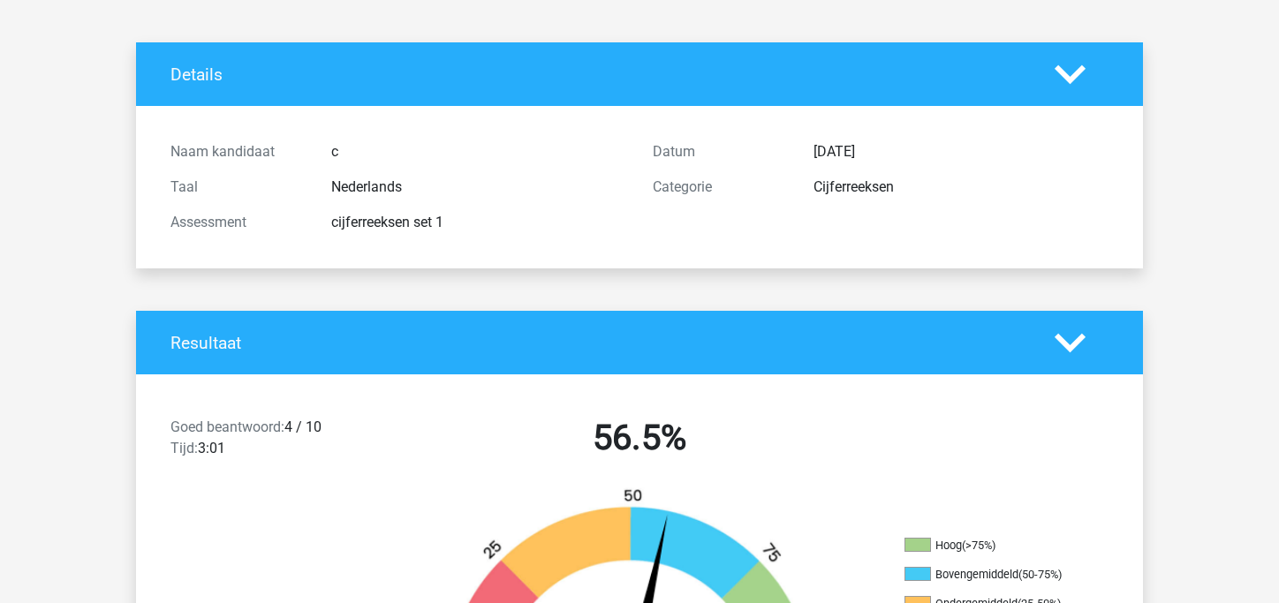
scroll to position [0, 0]
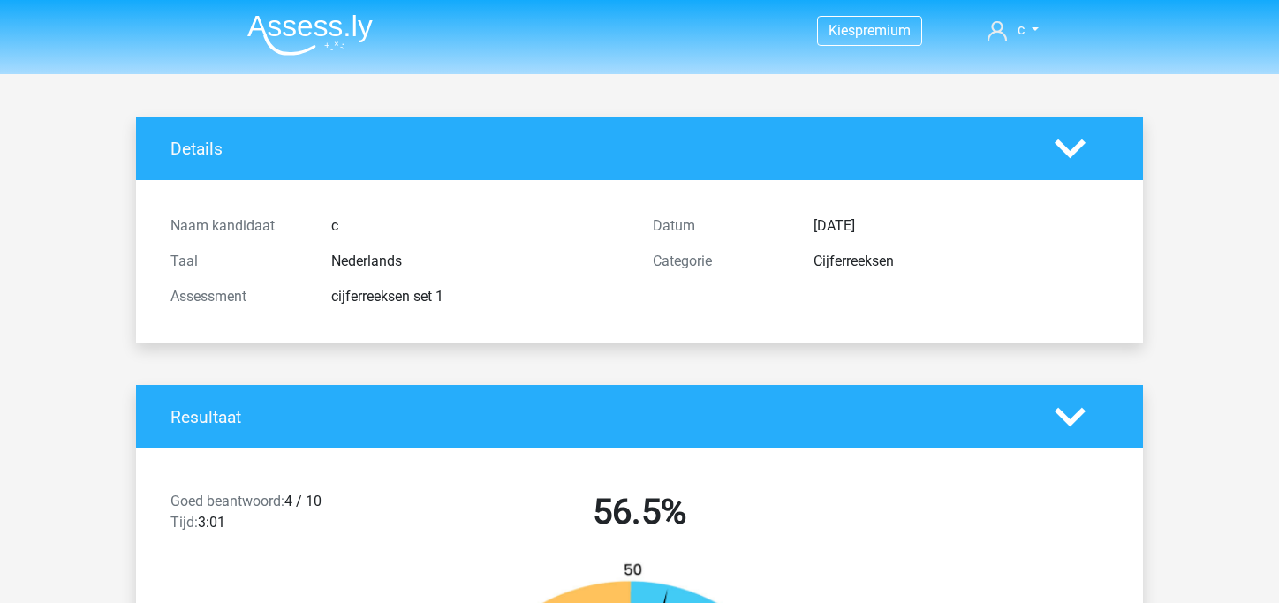
click at [283, 27] on img at bounding box center [309, 35] width 125 height 42
